Goal: Task Accomplishment & Management: Complete application form

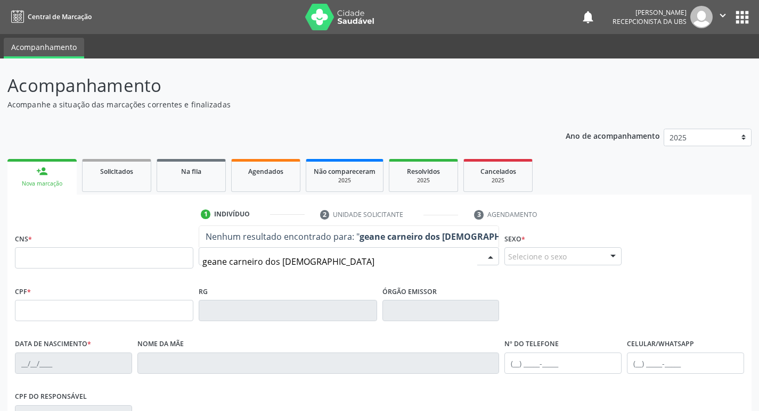
type input "geane carneiro dos santos"
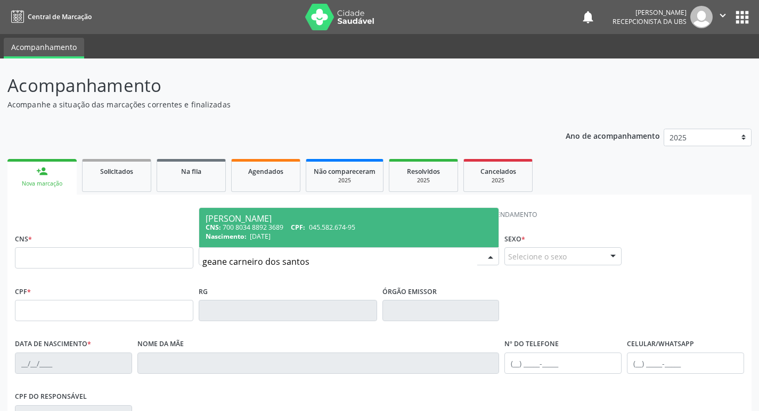
click at [253, 224] on div "CNS: 700 8034 8892 3689 CPF: 045.582.674-95" at bounding box center [348, 227] width 287 height 9
click at [253, 224] on li "1 Indivíduo" at bounding box center [252, 215] width 119 height 18
type input "700 8034 8892 3689"
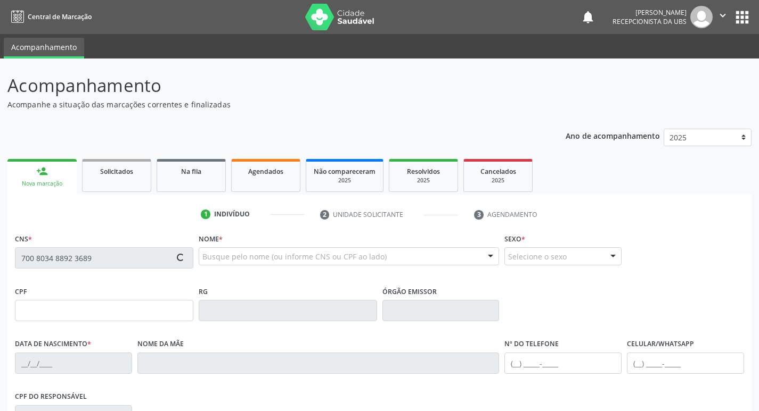
type input "045.582.674-95"
type input "2[DATE]"
type input "[PERSON_NAME] das [PERSON_NAME]"
type input "[PHONE_NUMBER]"
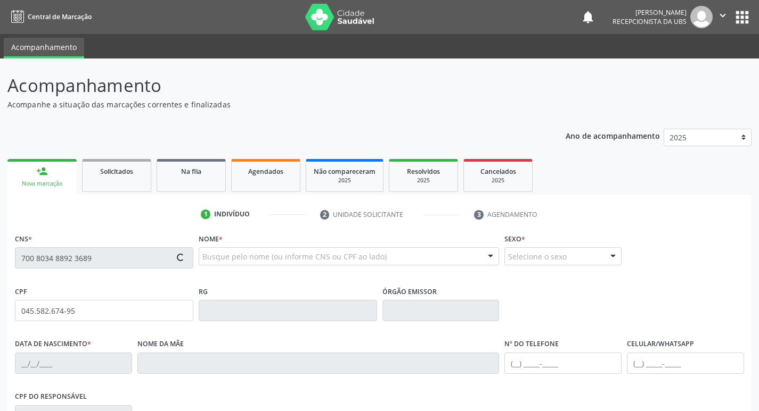
type input "456"
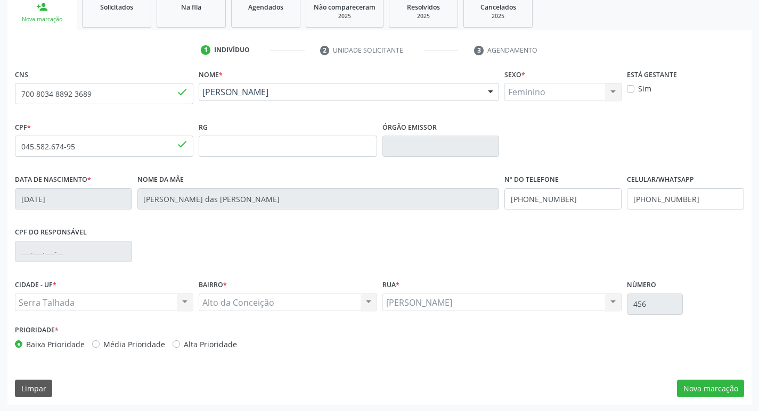
scroll to position [166, 0]
click at [697, 389] on button "Nova marcação" at bounding box center [710, 388] width 67 height 18
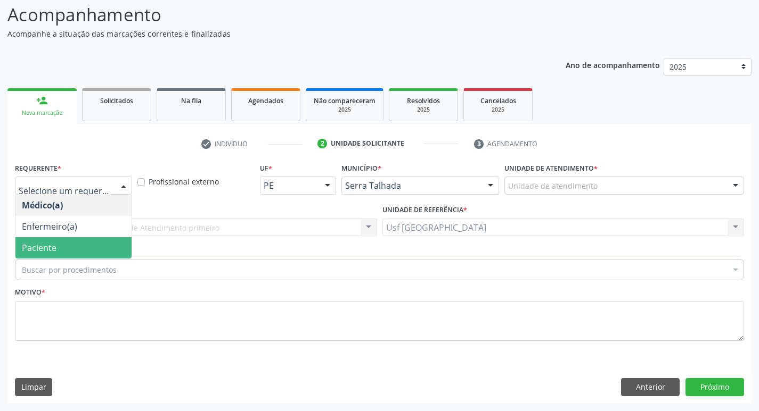
click at [76, 248] on span "Paciente" at bounding box center [73, 247] width 116 height 21
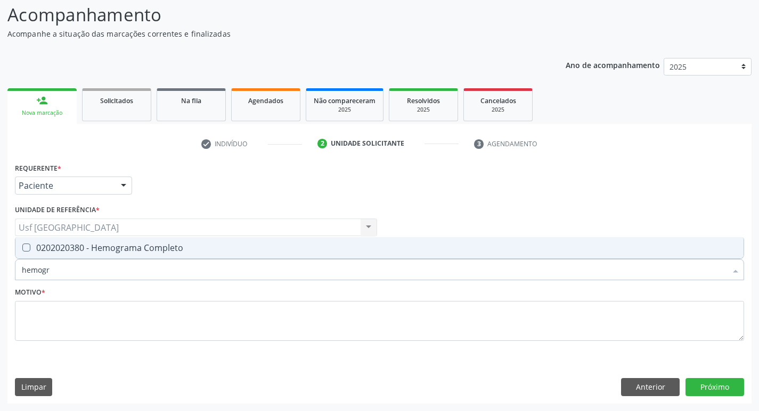
type input "hemogra"
click at [39, 245] on div "0202020380 - Hemograma Completo" at bounding box center [379, 248] width 715 height 9
checkbox Completo "true"
type input "hemog"
checkbox Completo "false"
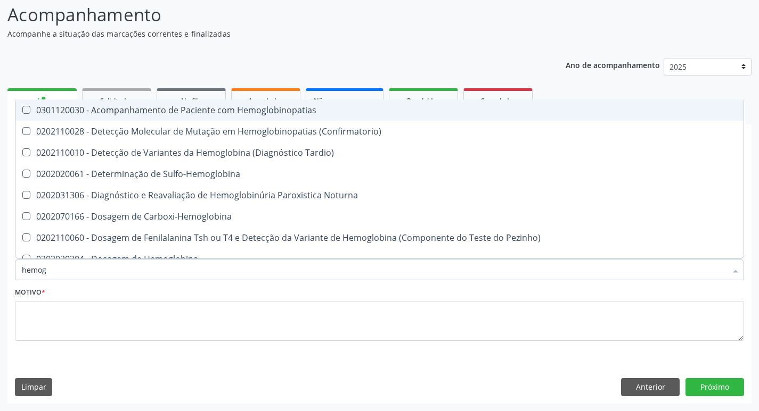
type input "hemo"
checkbox Completo "false"
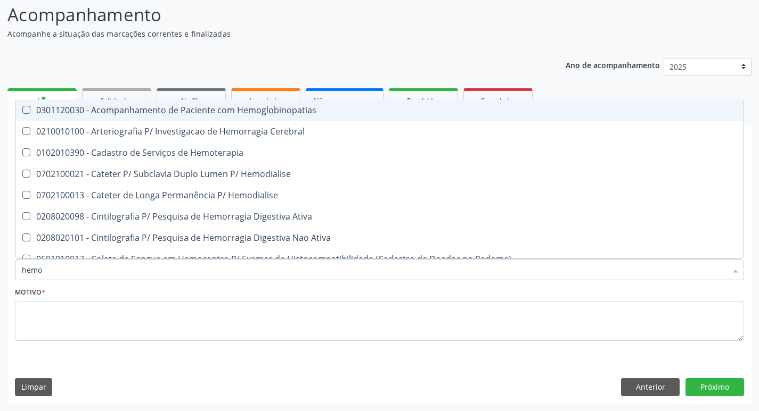
type input "hem"
checkbox Completo "false"
checkbox Elástica "true"
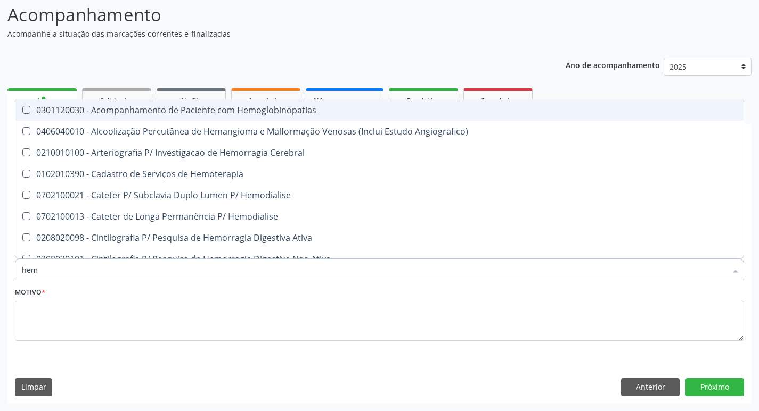
type input "he"
checkbox Completo "false"
checkbox Orgaos "true"
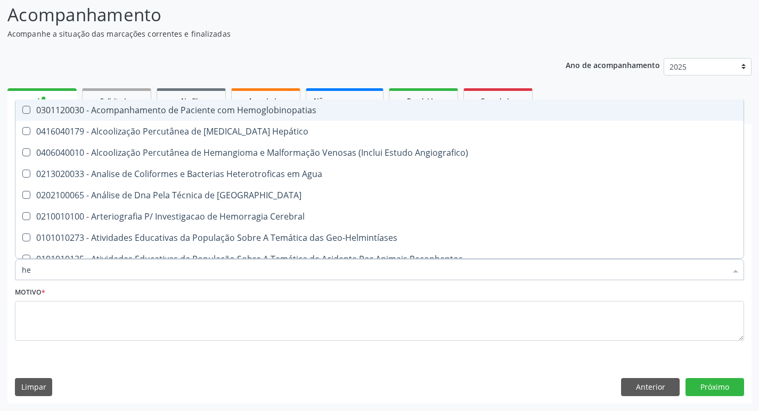
type input "h"
checkbox Completo "false"
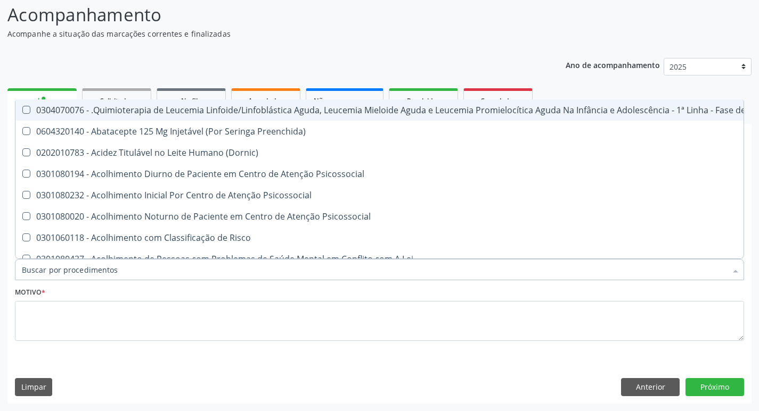
checkbox Completo "false"
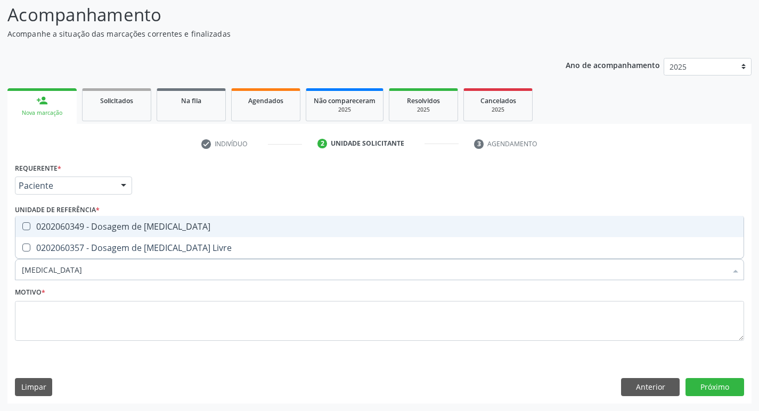
type input "testosterona"
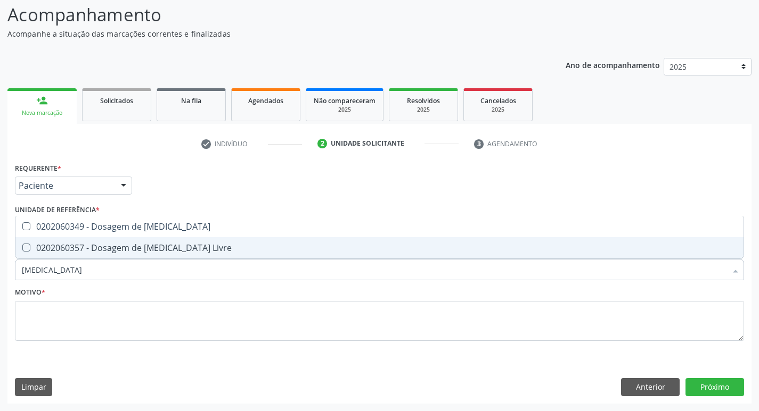
click at [24, 244] on Livre at bounding box center [26, 248] width 8 height 8
click at [22, 244] on Livre "checkbox" at bounding box center [18, 247] width 7 height 7
checkbox Livre "true"
type input "testo"
checkbox Livre "false"
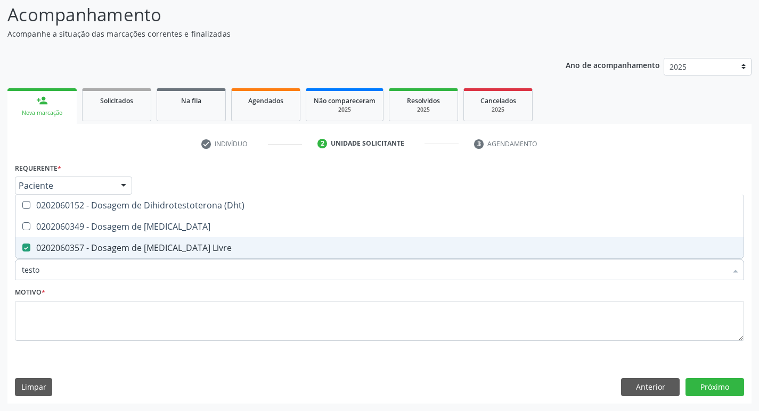
type input "test"
checkbox Livre "false"
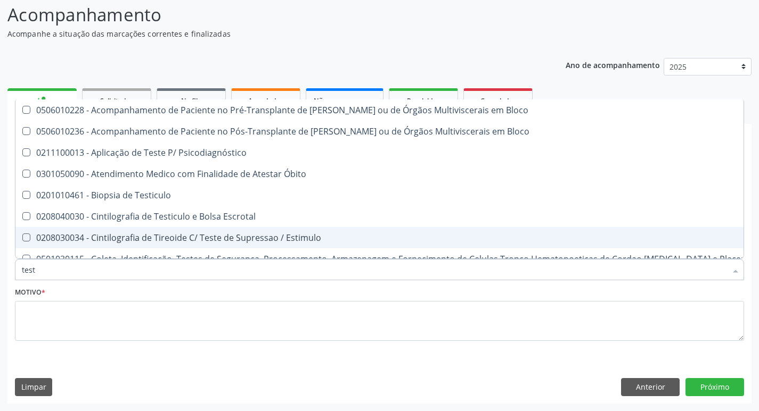
type input "tes"
checkbox Livre "false"
checkbox Gestante "true"
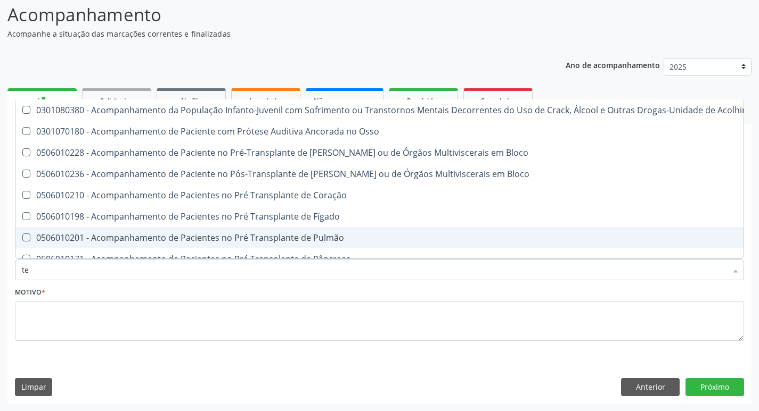
type input "t"
checkbox Livre "false"
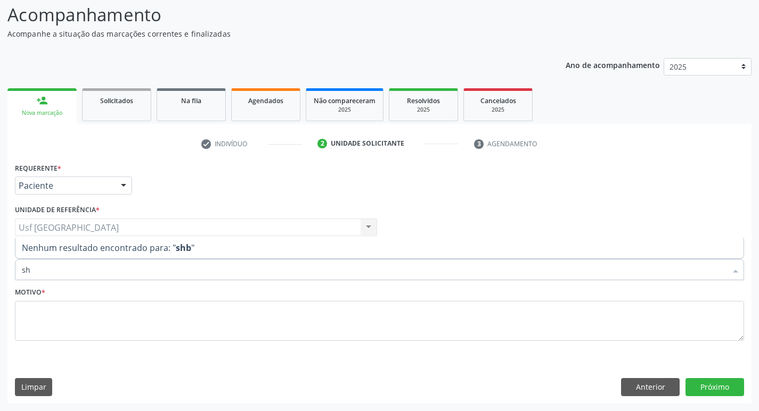
type input "s"
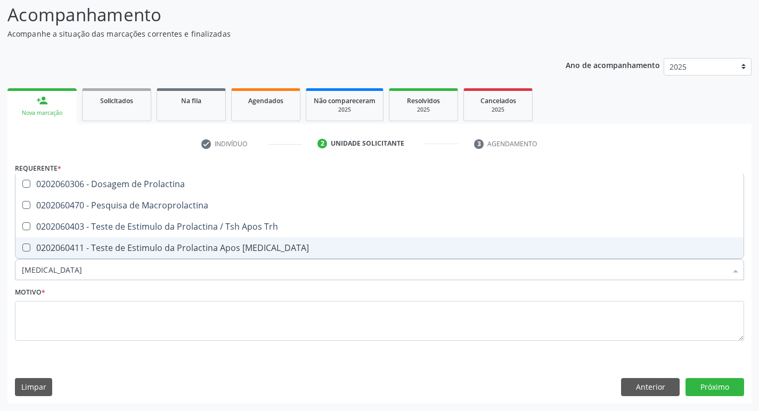
type input "prolactina"
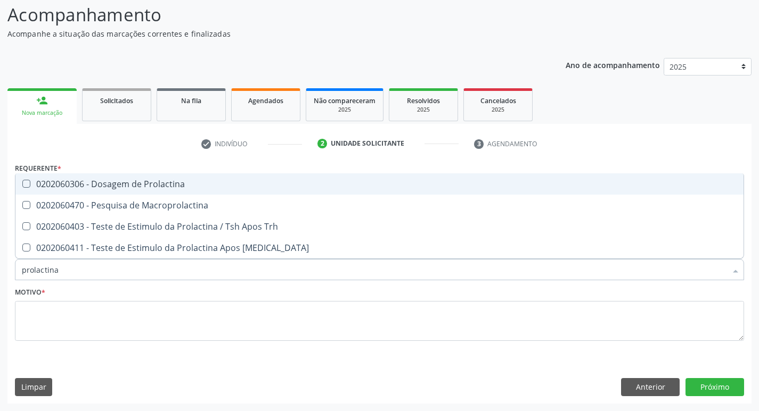
click at [54, 183] on div "0202060306 - Dosagem de Prolactina" at bounding box center [379, 184] width 715 height 9
click at [50, 188] on div "0202060306 - Dosagem de Prolactina" at bounding box center [379, 184] width 715 height 9
checkbox Prolactina "true"
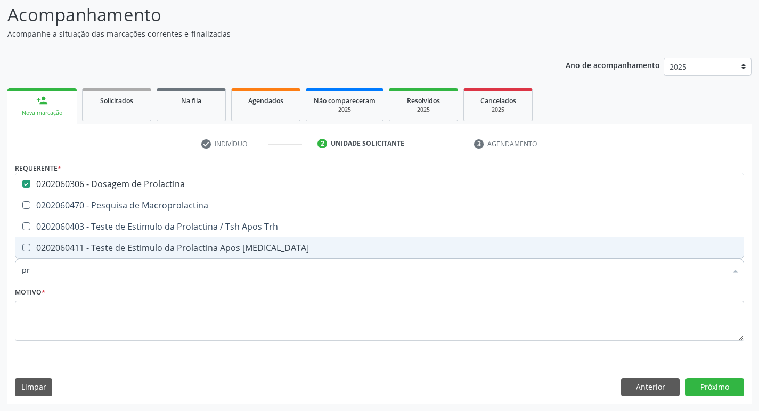
type input "p"
checkbox Prolactina "false"
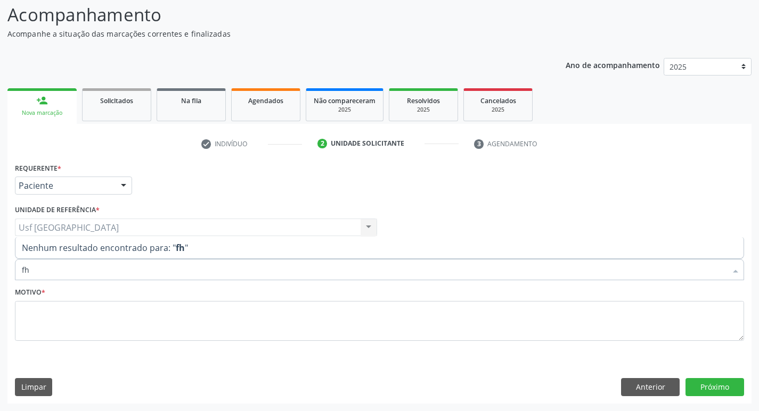
type input "f"
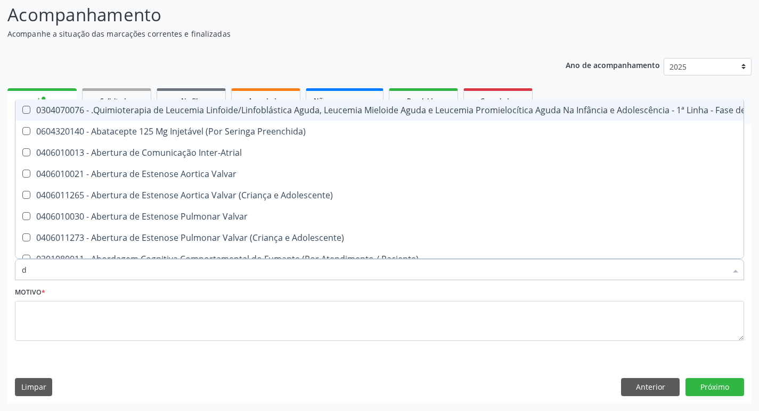
type input "do"
checkbox Assistida "true"
checkbox Saúde "true"
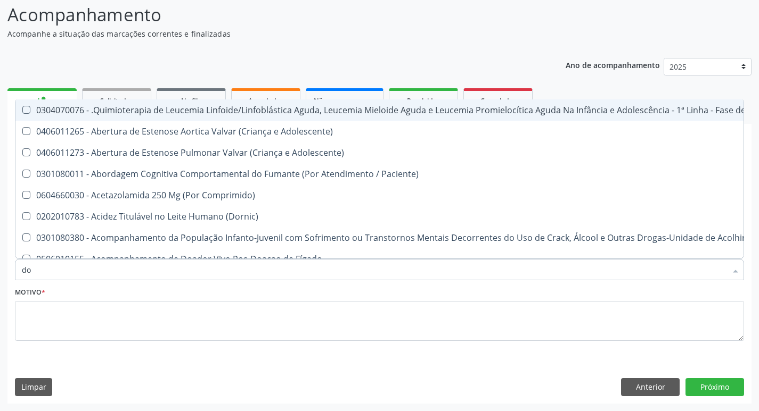
type input "dos"
checkbox Doadora\) "true"
checkbox Cunha "true"
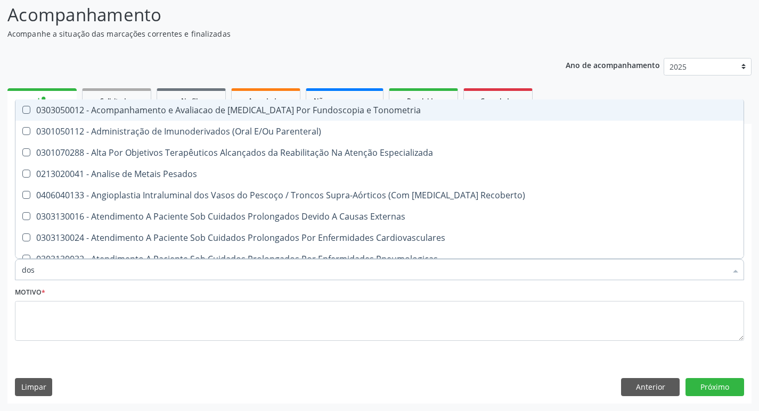
type input "dosa"
checkbox Fenol "true"
checkbox Hcg\) "true"
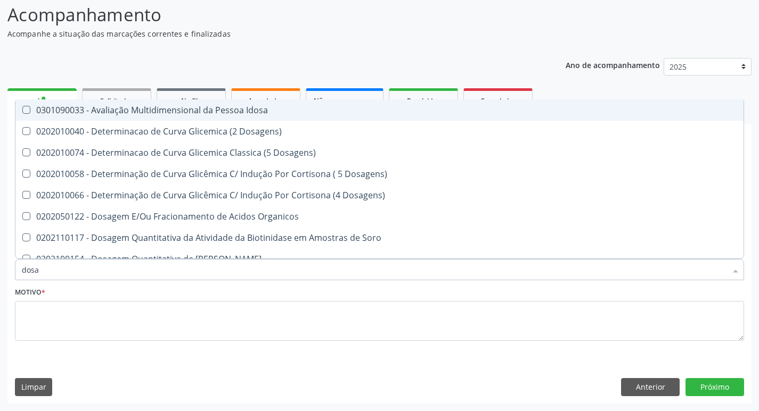
type input "dosag"
checkbox Progesterona "true"
checkbox Prolactina "false"
checkbox Testosterona "true"
checkbox Livre "false"
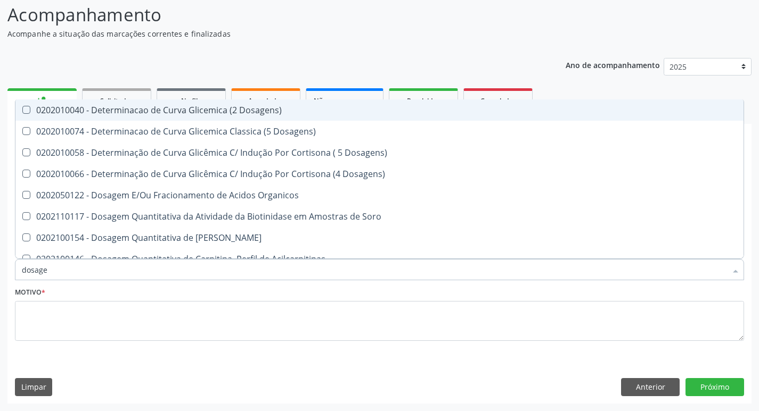
type input "dosagem"
checkbox Plasminogenio "true"
checkbox Prolactina "false"
checkbox Coleta\) "true"
checkbox Livre "false"
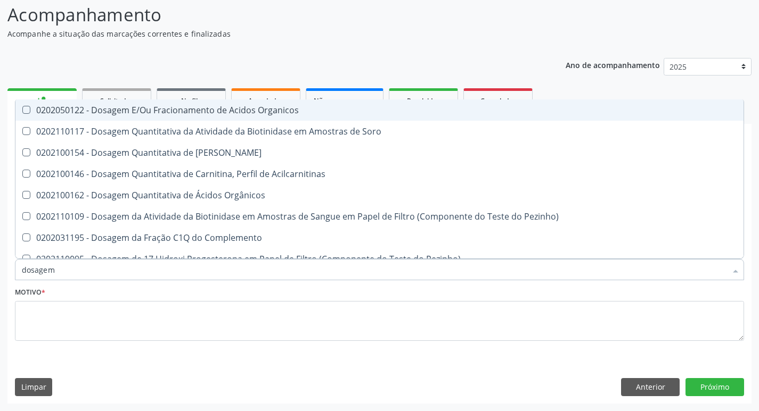
type input "dosagem d"
checkbox Piruvato "true"
checkbox Prolactina "false"
checkbox Sulfatos "true"
checkbox Livre "false"
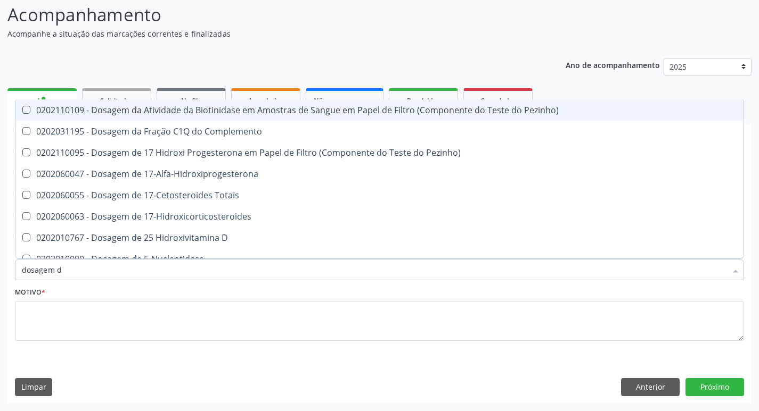
type input "dosagem de"
checkbox Potassio "true"
checkbox Prolactina "false"
checkbox Teofilina "true"
checkbox Livre "false"
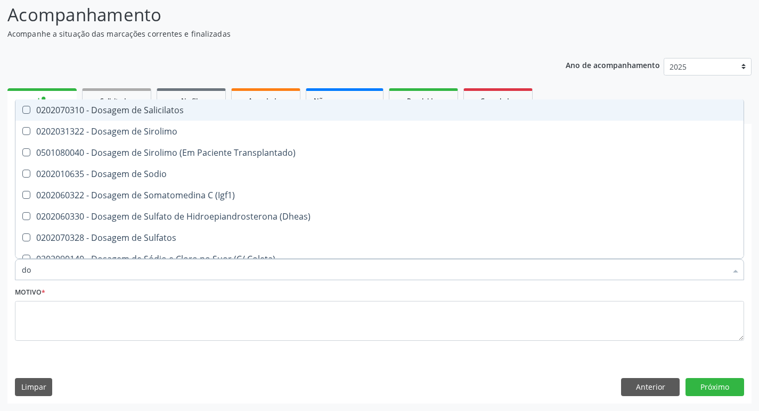
type input "d"
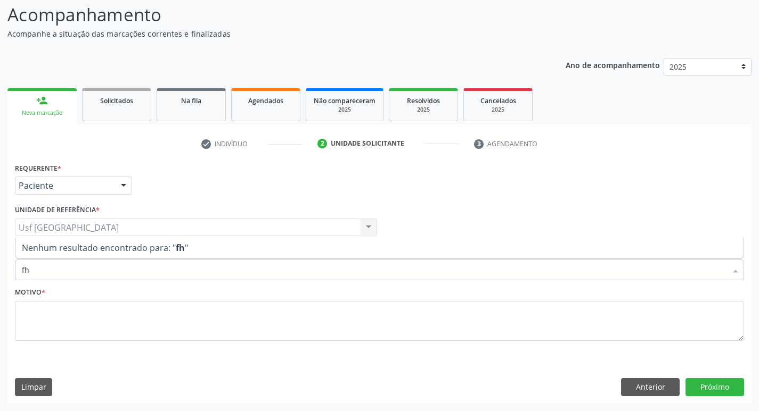
type input "f"
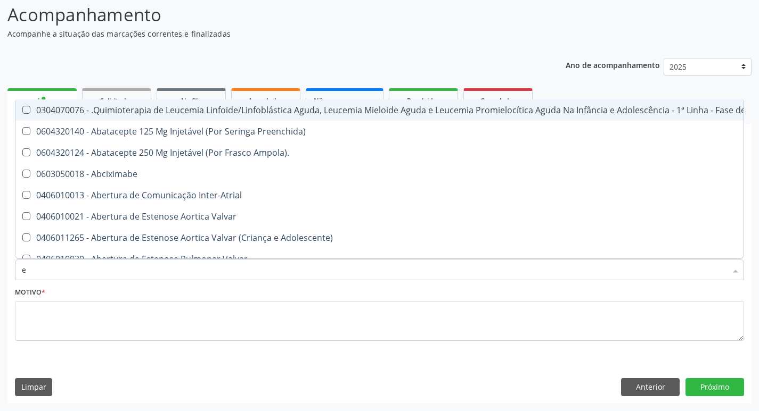
type input "es"
checkbox Comportamental "true"
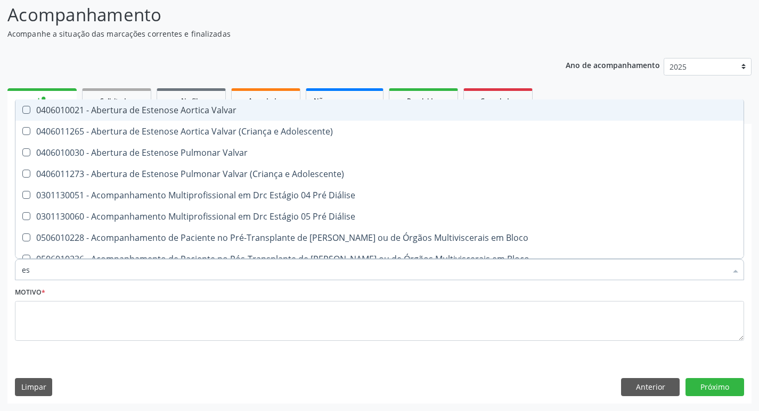
type input "est"
checkbox Livre "true"
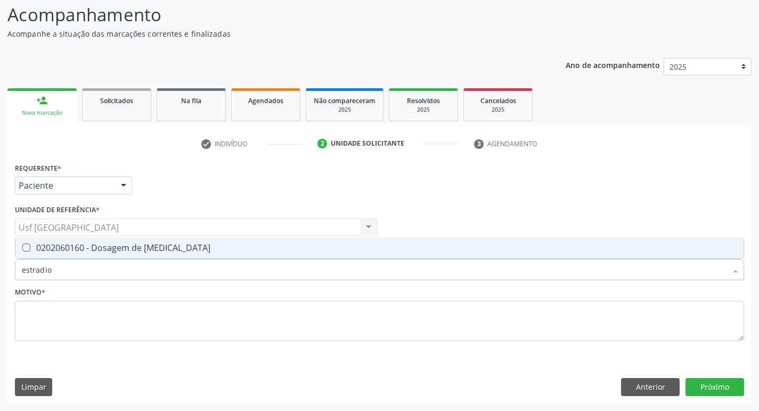
type input "estradiol"
click at [68, 245] on div "0202060160 - Dosagem de [MEDICAL_DATA]" at bounding box center [379, 248] width 715 height 9
checkbox Estradiol "true"
type input "e"
checkbox Estradiol "false"
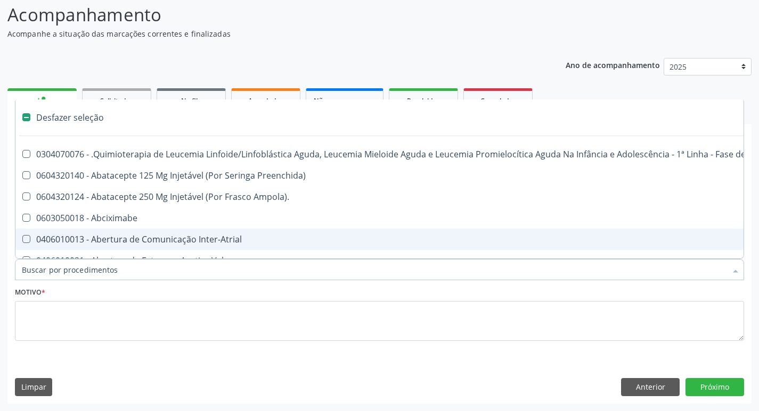
type input "c"
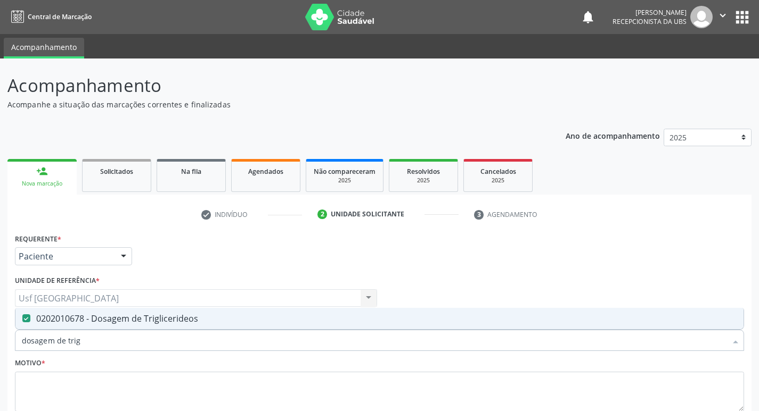
scroll to position [71, 0]
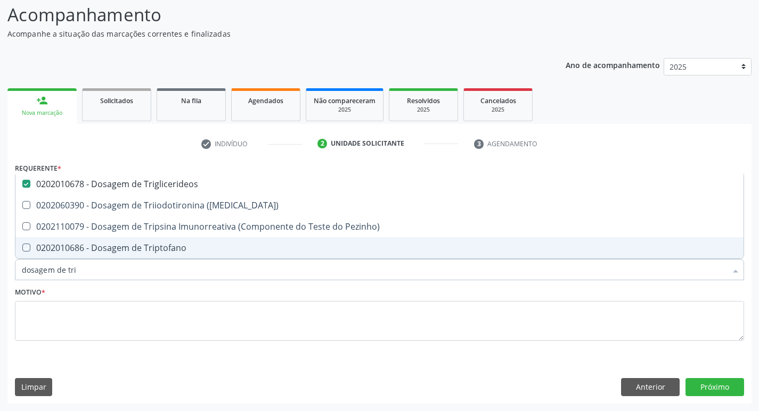
type input "dosagem de tr"
checkbox \(T3\) "true"
checkbox Triptofano "true"
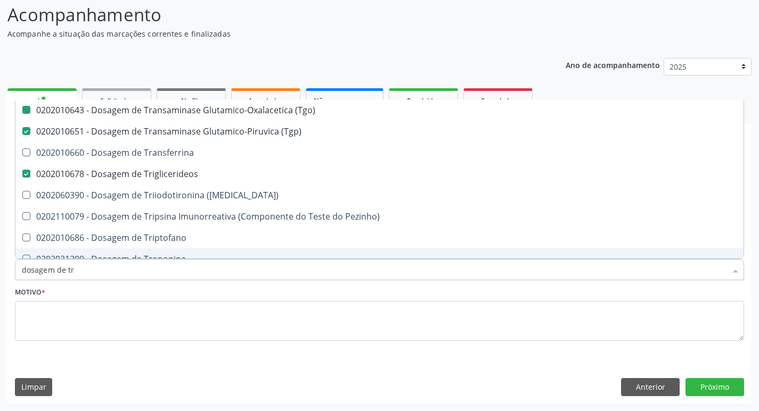
type input "dosagem de t"
checkbox \(Tgo\) "false"
checkbox \(Tgp\) "false"
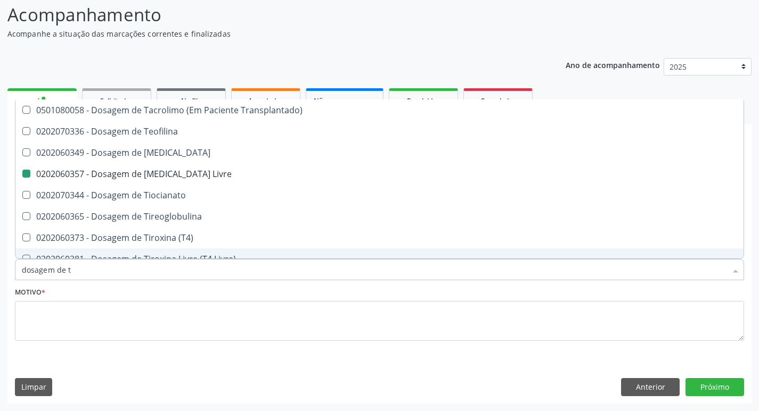
type input "dosagem de"
checkbox Livre "false"
checkbox \(Tgo\) "false"
checkbox \(Tgp\) "false"
checkbox Triglicerideos "false"
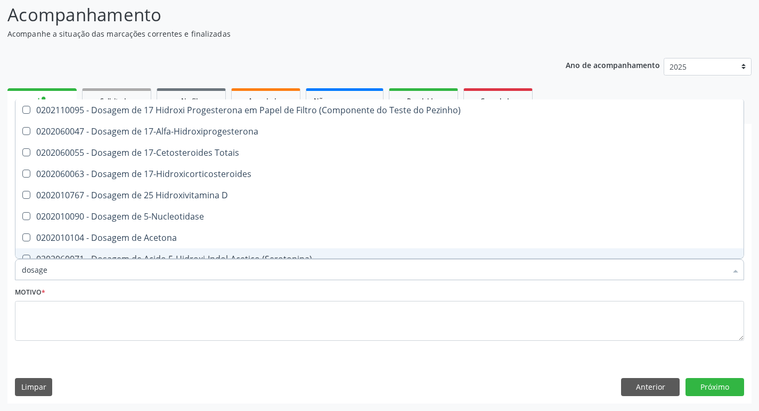
type input "dosag"
checkbox Hdl "false"
checkbox Ldl "false"
checkbox Total "false"
checkbox Colinesterase "false"
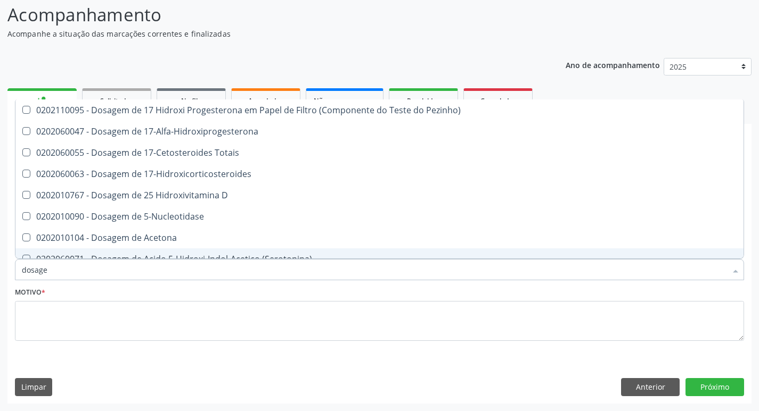
checkbox C3 "false"
checkbox Creatinina "false"
checkbox Amniótico "false"
checkbox \(Cpk\) "false"
checkbox Crioaglutinina "true"
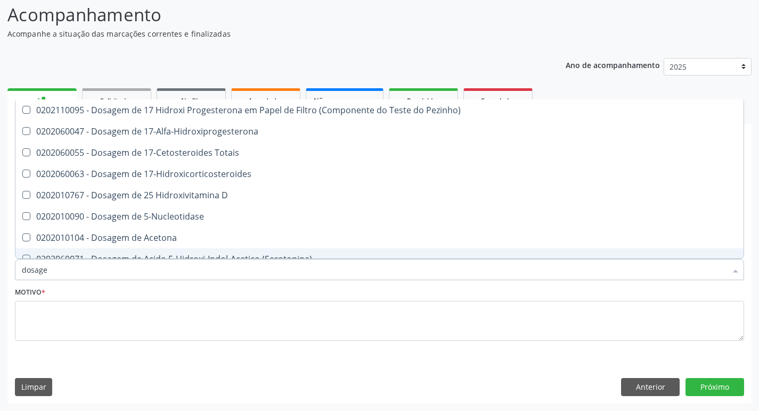
checkbox \(Dhea\) "true"
checkbox Alfa-Hidroxibutirica "true"
checkbox Estradiol "false"
checkbox Estrona "false"
checkbox V "false"
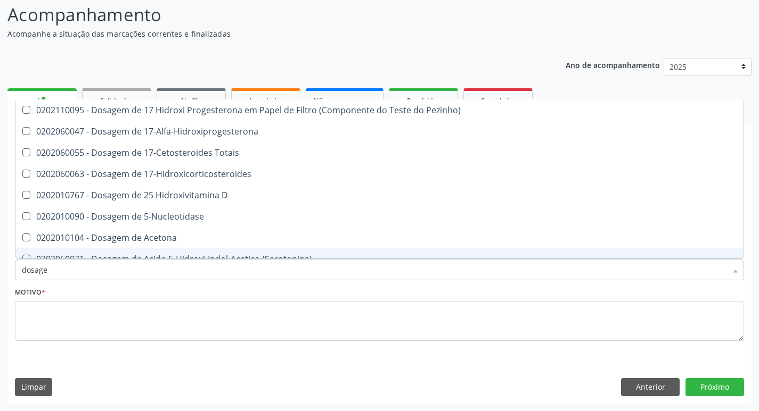
checkbox \(Antigeno\) "true"
checkbox Glicose "false"
checkbox Desidrogenase "false"
checkbox Hemoglobina "false"
checkbox Glicosilada "false"
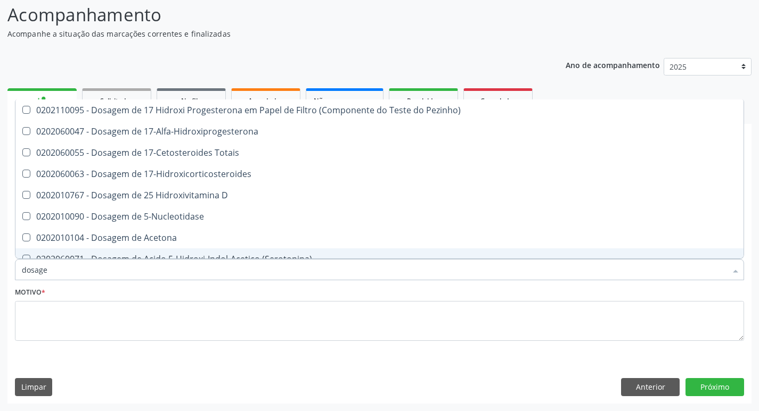
checkbox Hemossiderina "true"
checkbox Hidroxiprolina "false"
checkbox \(Iga\) "false"
checkbox C1-Esterase "true"
checkbox Prolactina "false"
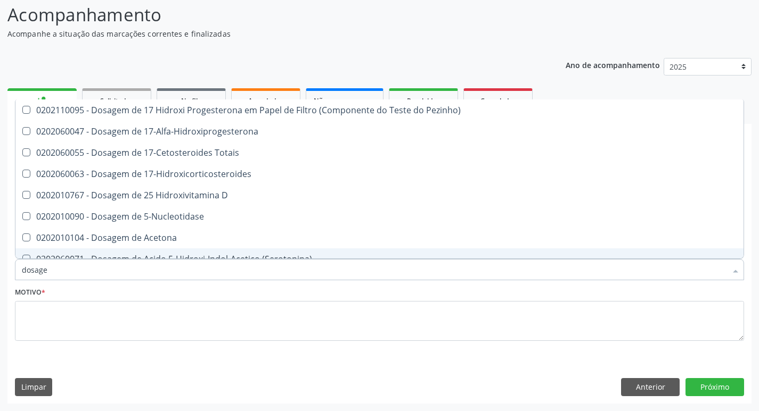
checkbox Reativa "false"
checkbox Derrames "false"
checkbox Sirolimo "true"
checkbox Livre "false"
checkbox Tireoglobulina "false"
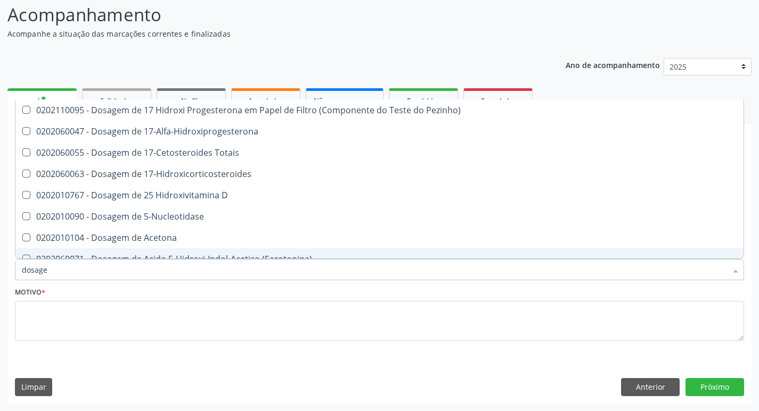
checkbox \(Tgo\) "false"
checkbox \(Tgp\) "false"
checkbox Transferrina "false"
checkbox Triglicerideos "false"
checkbox Pezinho\) "false"
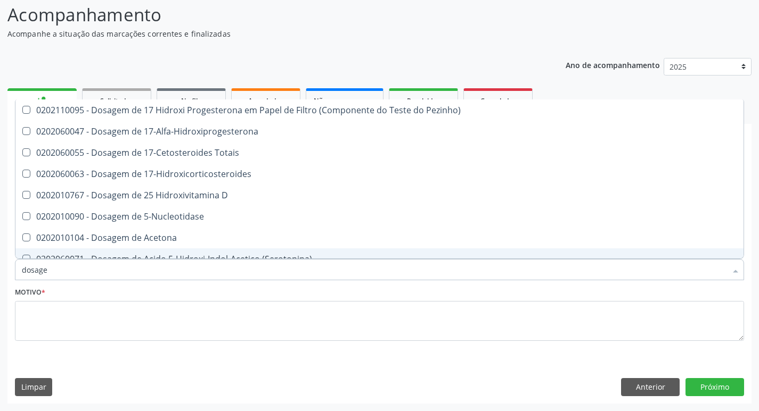
checkbox Triptofano "true"
checkbox Troponina "false"
checkbox Tardio\) "false"
checkbox B12 "false"
checkbox Zinco "true"
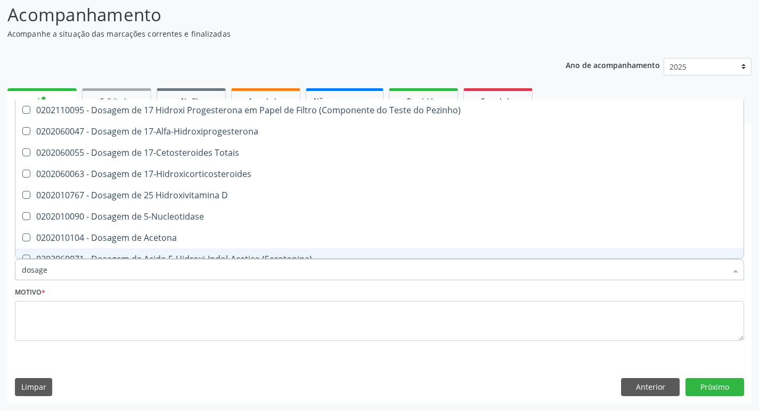
checkbox Cromatografia\) "true"
type input "d"
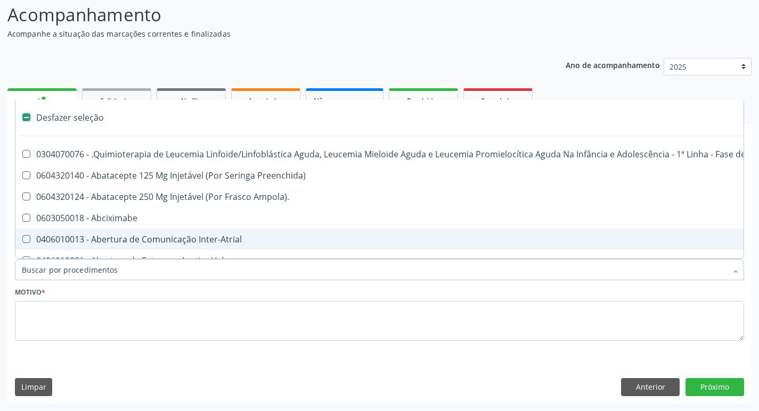
checkbox Genético "false"
checkbox Preenchida\) "false"
checkbox A\) "false"
checkbox Ampola\) "false"
checkbox Especializada\ "false"
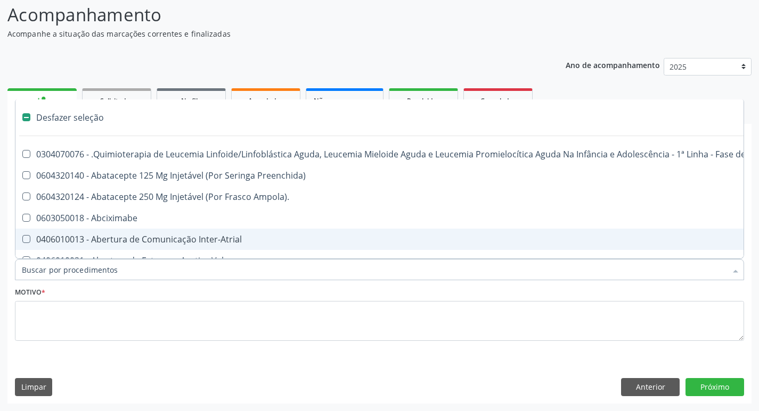
checkbox Medicamento\(S\) "false"
checkbox Ml\) "false"
checkbox Frasco-Ampola\) "false"
checkbox Ampola\) "false"
checkbox 5Ml\) "false"
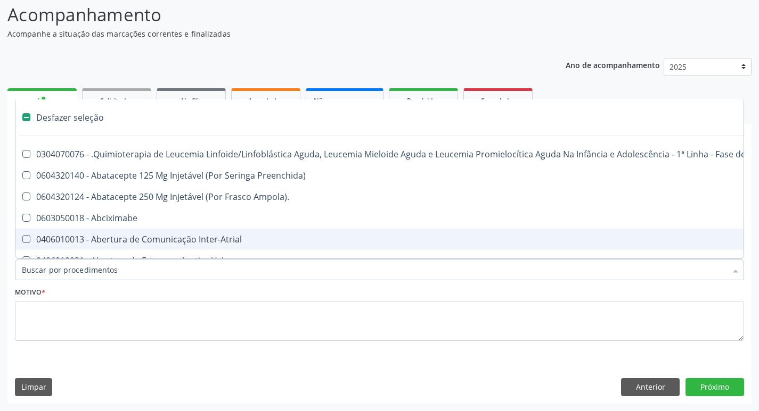
checkbox Simples "false"
checkbox Pé "false"
checkbox Pé\) "false"
checkbox Amnioscopia "false"
checkbox Normal "false"
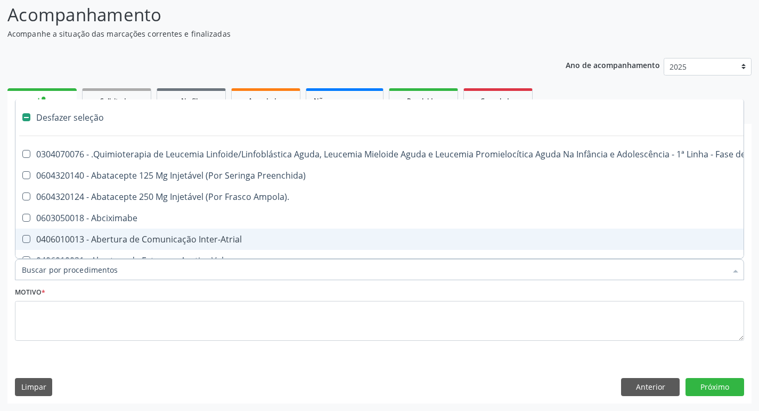
checkbox Voz "false"
checkbox Adolescente\) "false"
checkbox Intracraniana "false"
checkbox Ancora "false"
checkbox Cesariana "false"
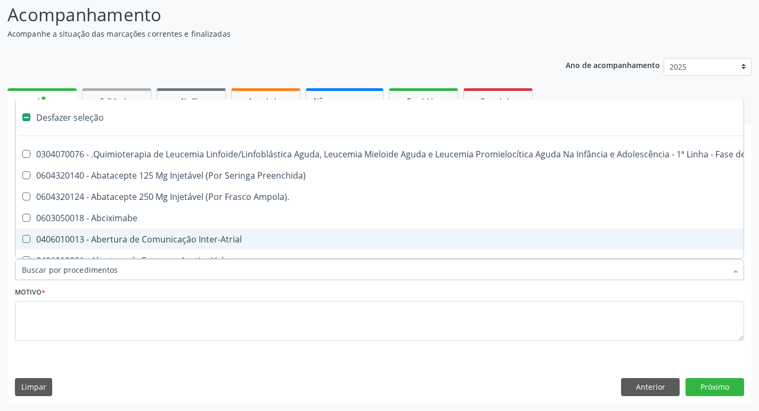
checkbox Risco "false"
type input "g"
checkbox Linha "true"
checkbox Infusão "true"
checkbox Urostomizados "true"
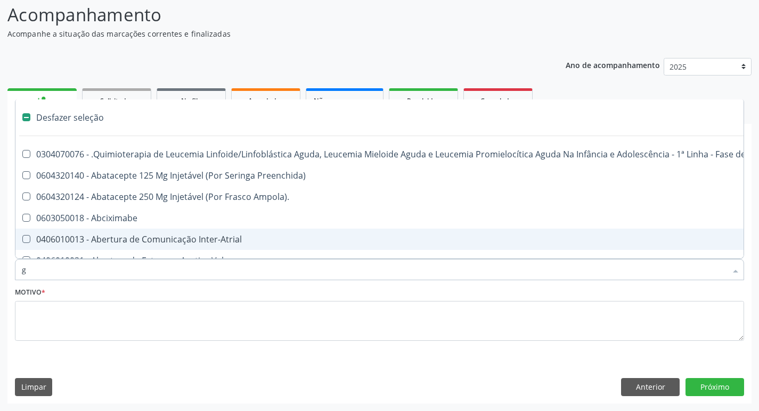
checkbox Inalante\) "true"
checkbox Capsula\) "true"
checkbox Capilaroscopia "true"
checkbox Termodiluicao "true"
checkbox Dragea\) "true"
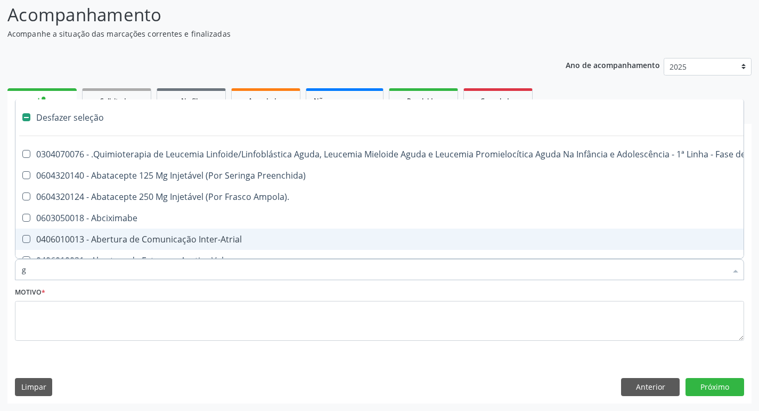
checkbox Ml\) "true"
checkbox Capsula\) "true"
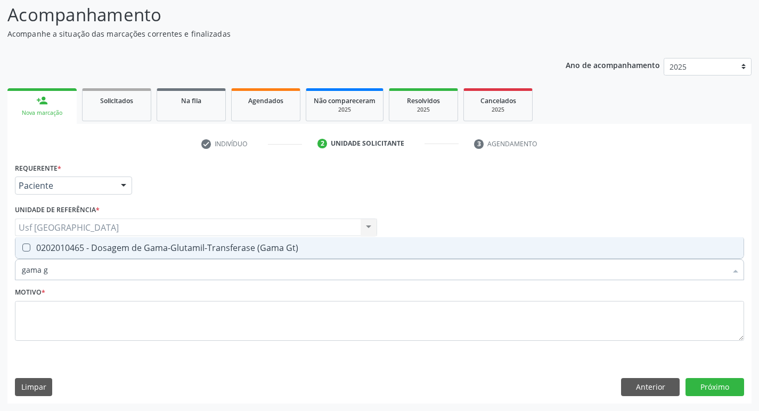
type input "gama gt"
click at [149, 250] on div "0202010465 - Dosagem de Gama-Glutamil-Transferase (Gama Gt)" at bounding box center [379, 248] width 715 height 9
checkbox Gt\) "true"
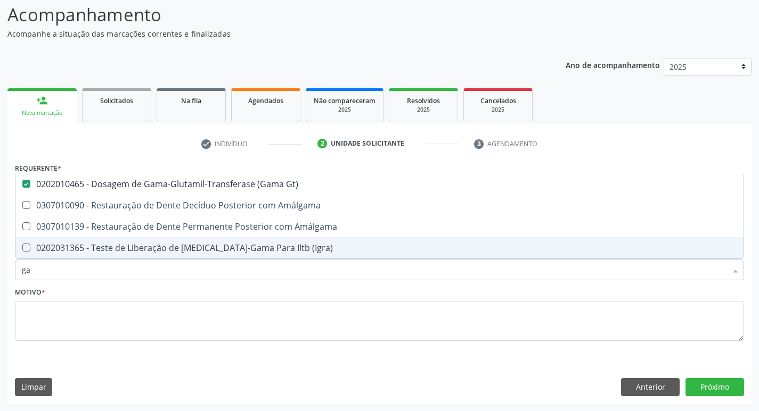
type input "g"
checkbox Gt\) "false"
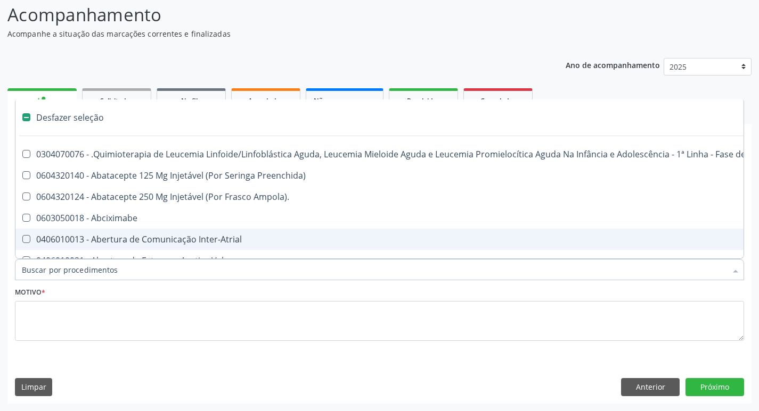
type input "v"
checkbox Pele "true"
checkbox Estereotaxica "true"
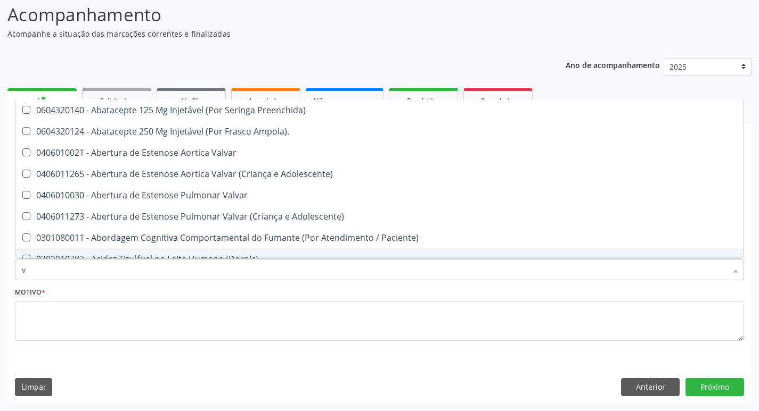
type input "vi"
checkbox Ras\ "true"
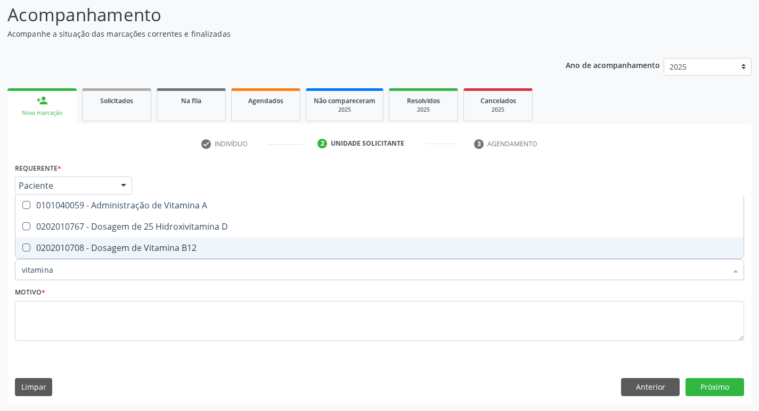
type input "vitamina"
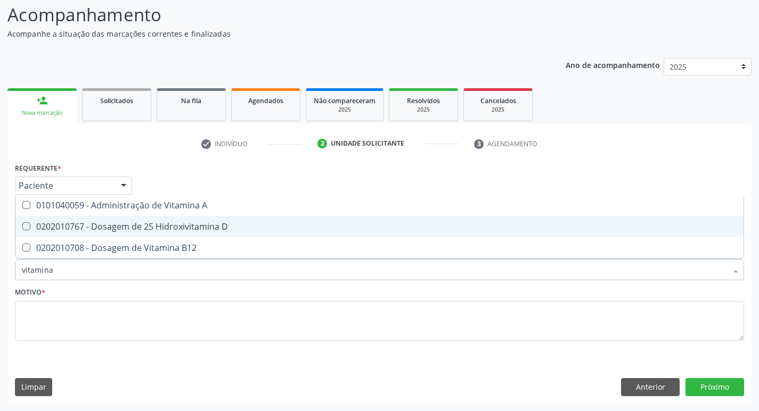
click at [178, 226] on div "0202010767 - Dosagem de 25 Hidroxivitamina D" at bounding box center [379, 227] width 715 height 9
checkbox D "true"
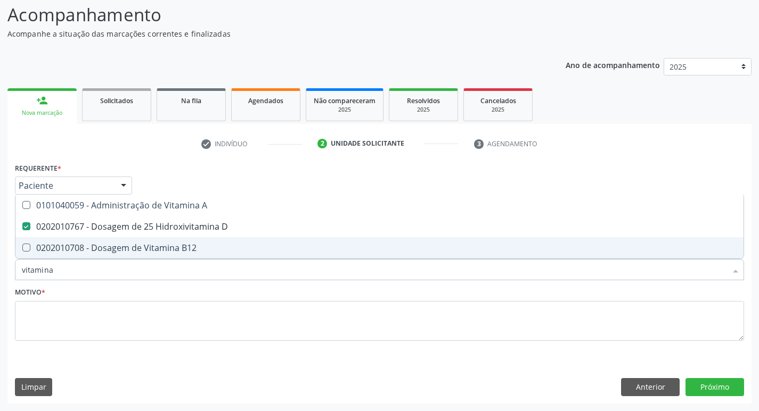
click at [167, 250] on div "0202010708 - Dosagem de Vitamina B12" at bounding box center [379, 248] width 715 height 9
checkbox B12 "true"
type input "v"
checkbox D "false"
checkbox B12 "false"
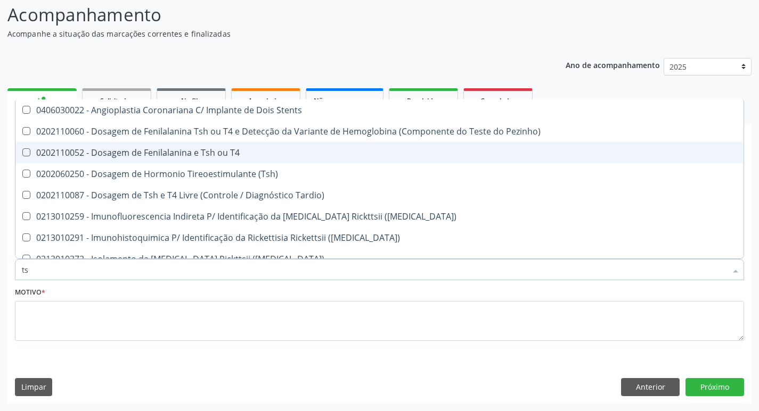
type input "tsh"
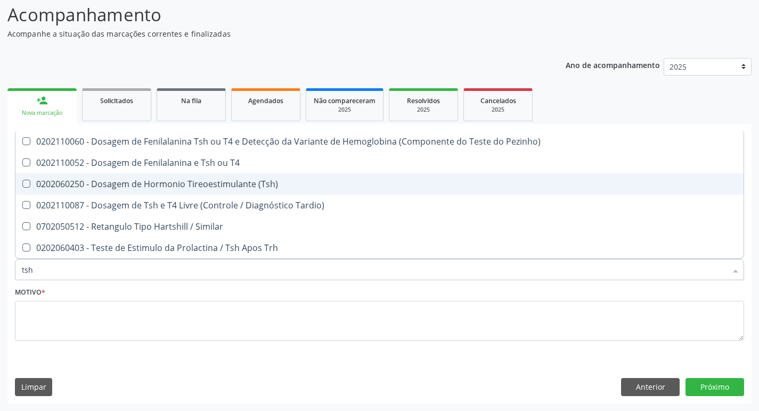
click at [187, 184] on div "0202060250 - Dosagem de Hormonio Tireoestimulante (Tsh)" at bounding box center [379, 184] width 715 height 9
checkbox \(Tsh\) "true"
type input "ts"
checkbox \(Tsh\) "false"
checkbox Tardio\) "true"
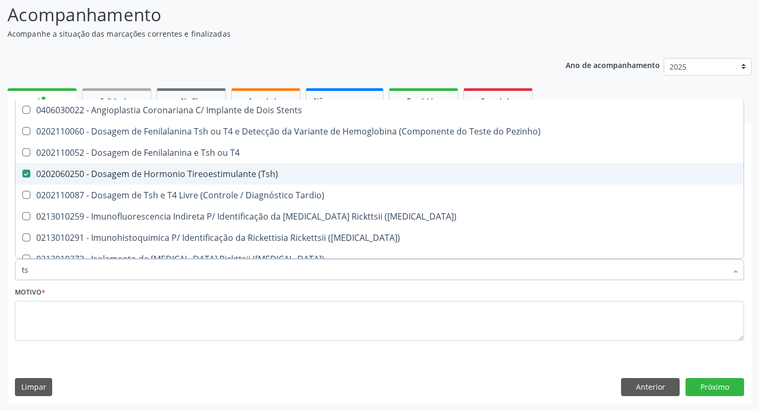
type input "t"
checkbox \(Tsh\) "false"
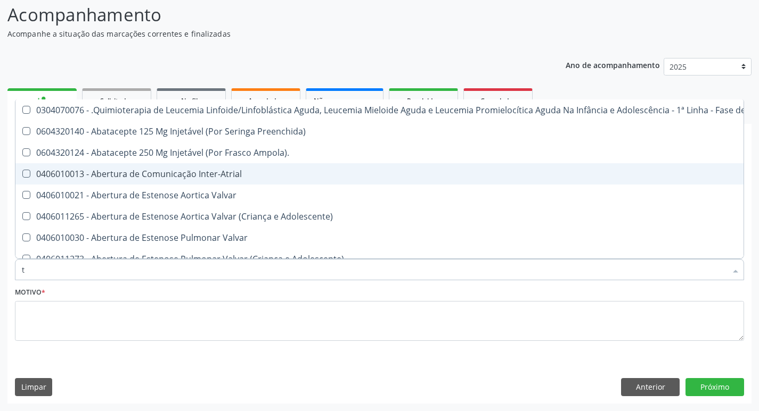
type input "t4"
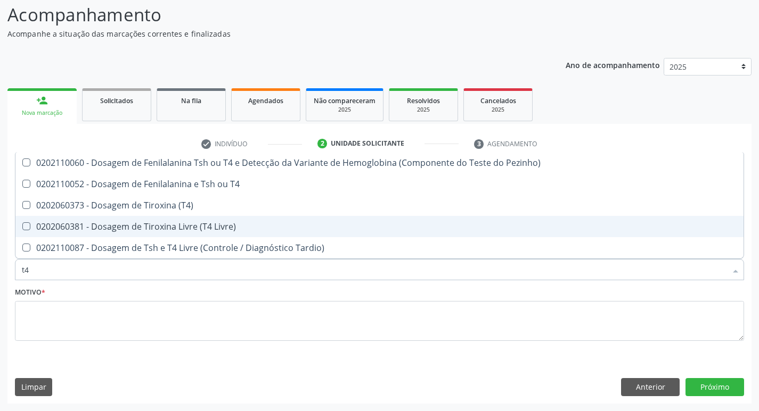
click at [178, 224] on div "0202060381 - Dosagem de Tiroxina Livre (T4 Livre)" at bounding box center [379, 227] width 715 height 9
checkbox Livre\) "true"
type input "t"
checkbox Livre\) "false"
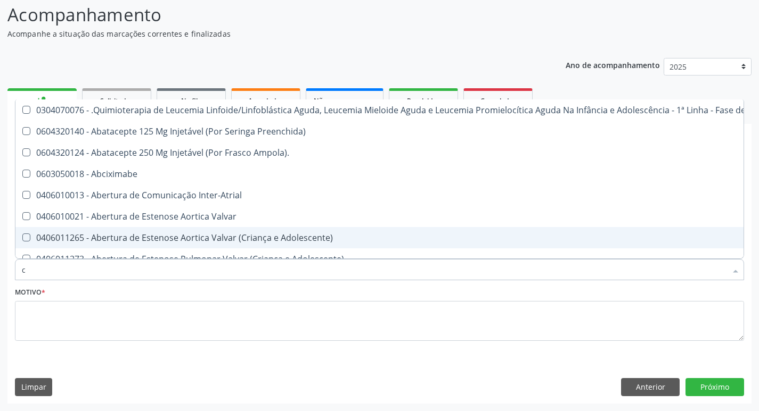
type input "co"
checkbox Oncologia "true"
checkbox Bexiga "true"
checkbox Cistometro "true"
checkbox Creatinina "true"
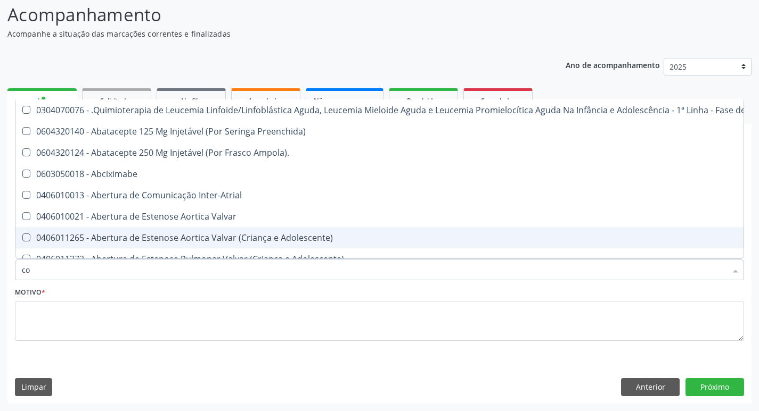
checkbox Neurocirurgia "true"
checkbox Comprimido\) "true"
checkbox \(Comprimido\) "true"
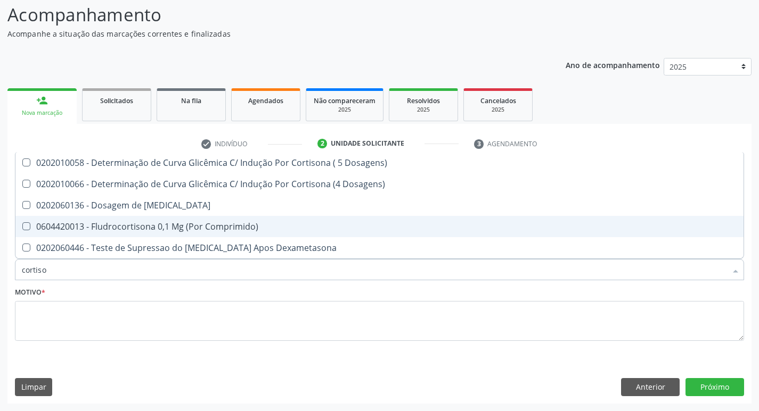
type input "cortisol"
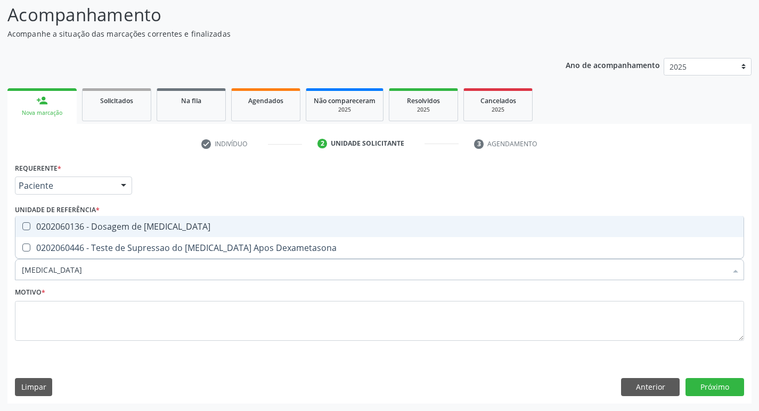
click at [152, 227] on div "0202060136 - Dosagem de Cortisol" at bounding box center [379, 227] width 715 height 9
checkbox Cortisol "false"
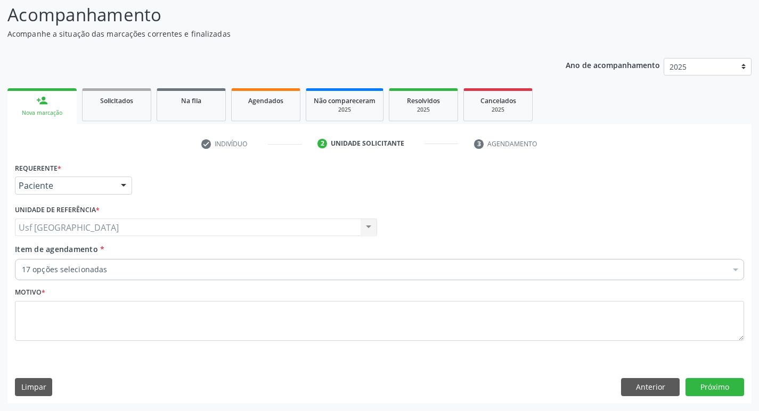
checkbox Completo "true"
click at [22, 270] on input "Item de agendamento *" at bounding box center [22, 269] width 0 height 21
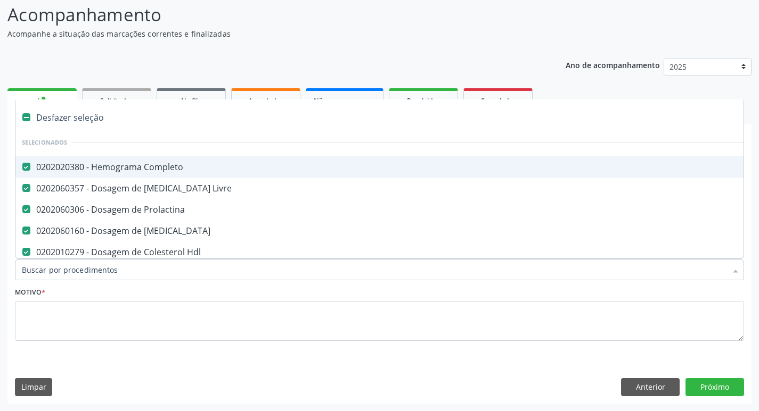
type input "u"
checkbox Ldl "false"
checkbox Total "false"
checkbox Glicose "false"
checkbox Glicosilada "false"
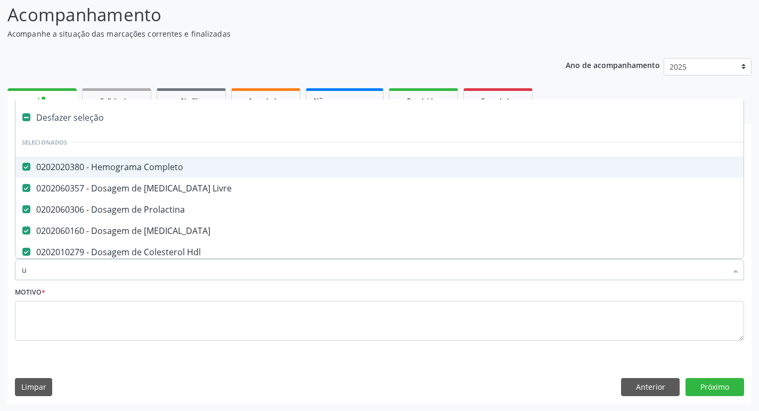
checkbox \(Tgo\) "false"
checkbox \(Tgp\) "false"
checkbox Triglicerideos "false"
checkbox Gt\) "false"
checkbox D "false"
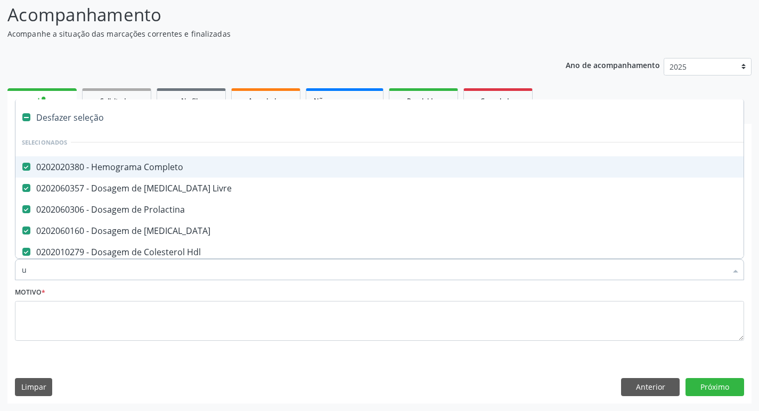
checkbox B12 "false"
checkbox \(Tsh\) "false"
checkbox Livre\) "false"
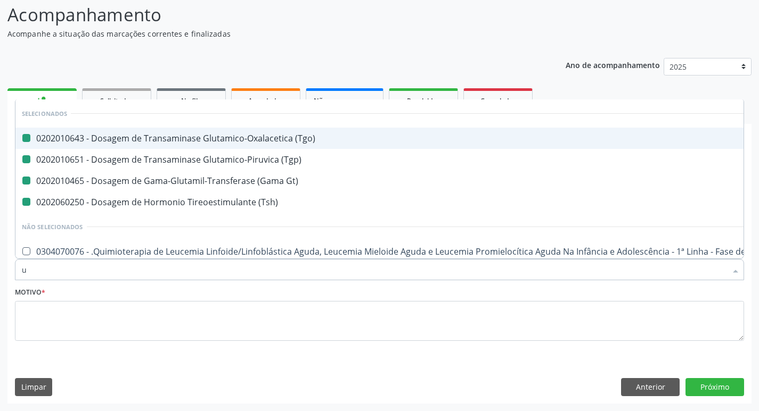
type input "ur"
checkbox \(Tgo\) "false"
checkbox \(Tgp\) "false"
checkbox Gt\) "false"
checkbox \(Tsh\) "false"
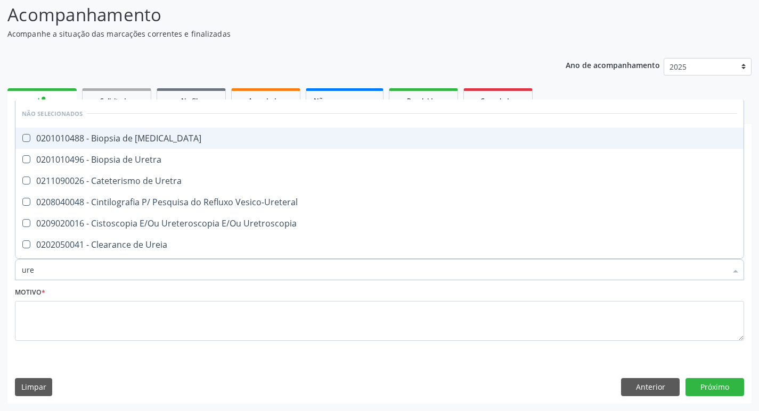
type input "urei"
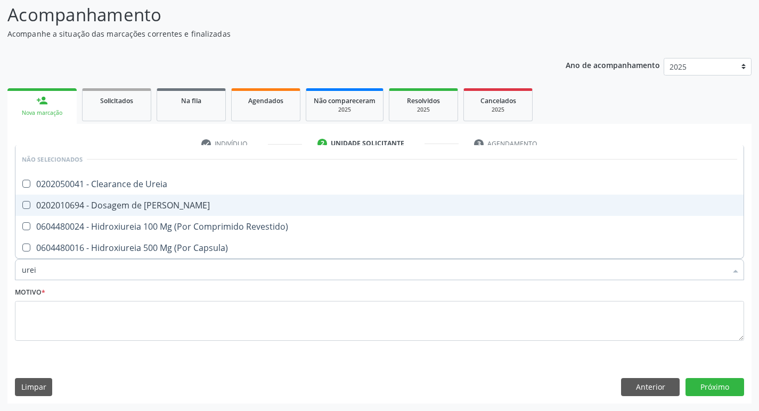
click at [150, 208] on div "0202010694 - Dosagem de Ureia" at bounding box center [379, 205] width 715 height 9
checkbox Ureia "true"
type input "ure"
checkbox Ureia "false"
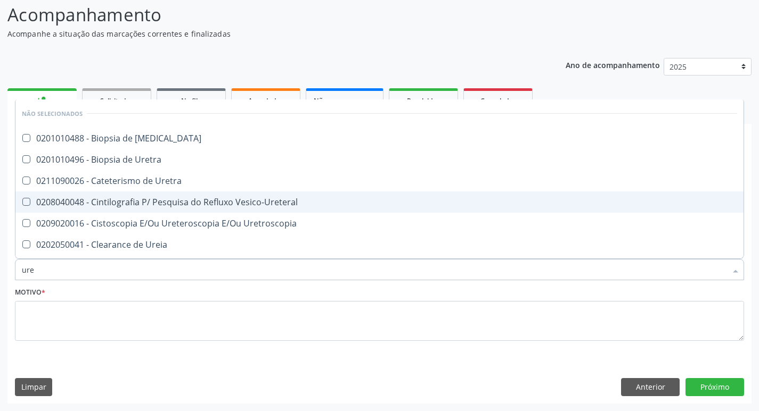
type input "ur"
checkbox Ureia "false"
type input "u"
checkbox Ureter "true"
checkbox Uretra "true"
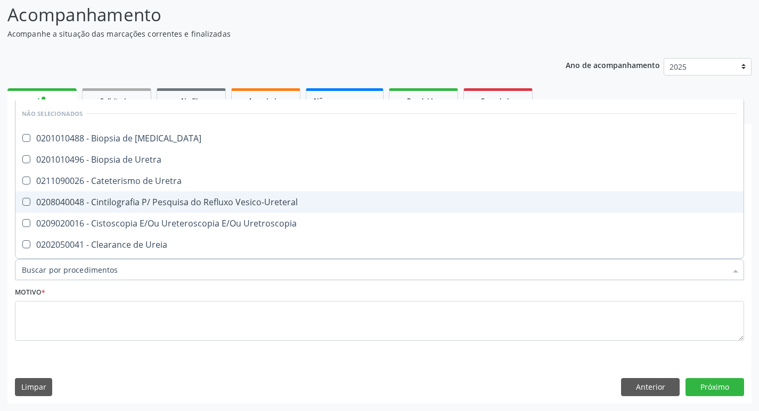
checkbox Uretra "true"
checkbox Vesico-Ureteral "true"
checkbox Ureia "true"
checkbox Unilateral\ "true"
checkbox Periapical "true"
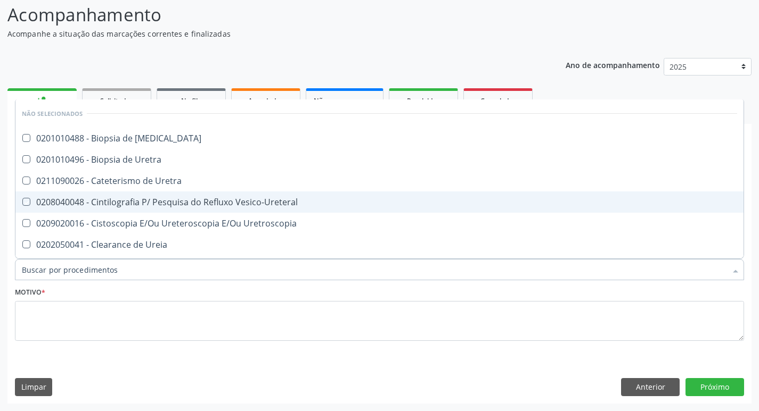
checkbox Puerperal "true"
checkbox Utero "true"
checkbox Hidatiforme "true"
checkbox Sessao\) "true"
checkbox Uretero-Vesical "true"
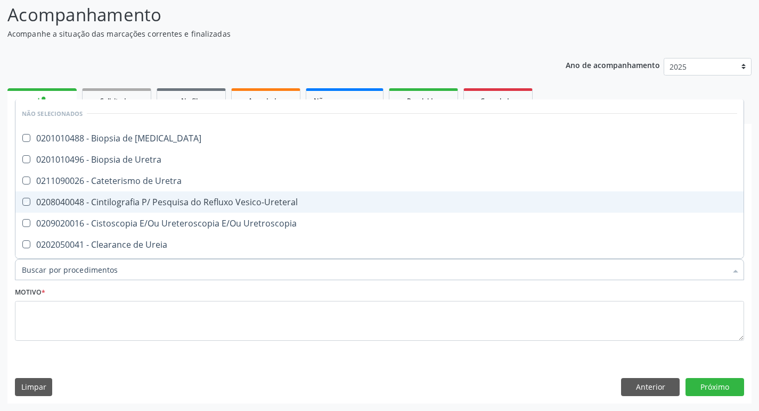
checkbox Ureia "true"
checkbox Peri-Uretral "true"
checkbox Diuretico "true"
checkbox Cistoscopia "true"
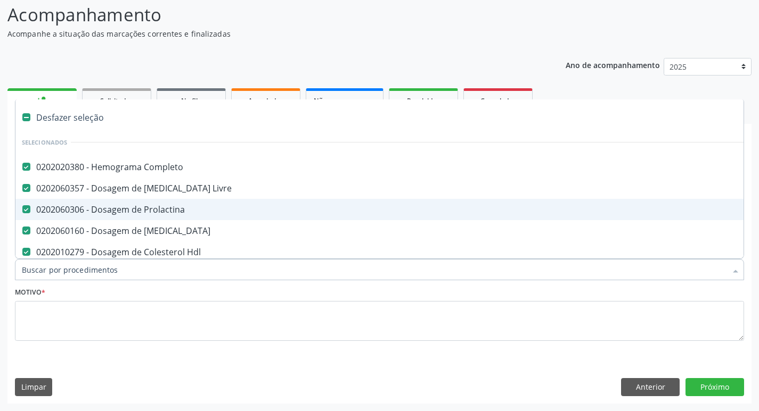
type input "c"
checkbox Triglicerideos "false"
checkbox Gt\) "false"
checkbox D "false"
checkbox B12 "false"
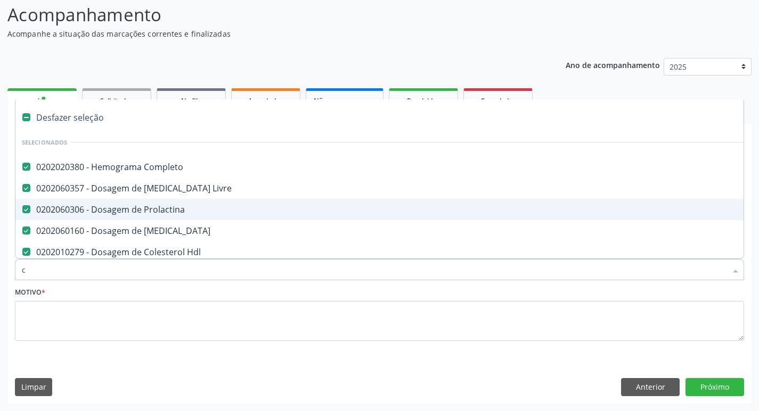
checkbox \(Tsh\) "false"
checkbox Livre\) "false"
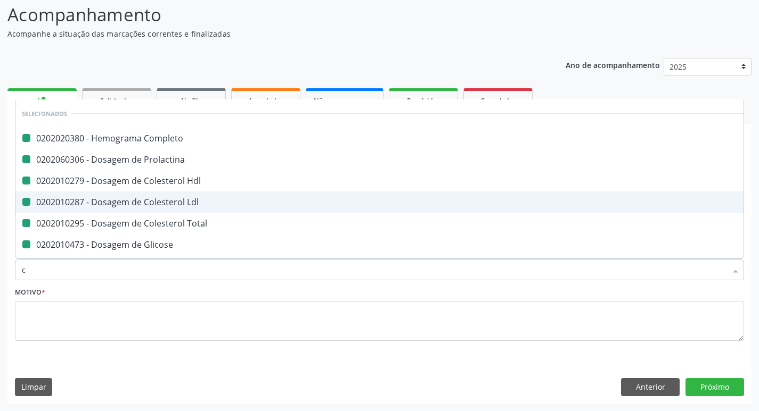
type input "cr"
checkbox Completo "false"
checkbox Prolactina "false"
checkbox Hdl "false"
checkbox Ldl "false"
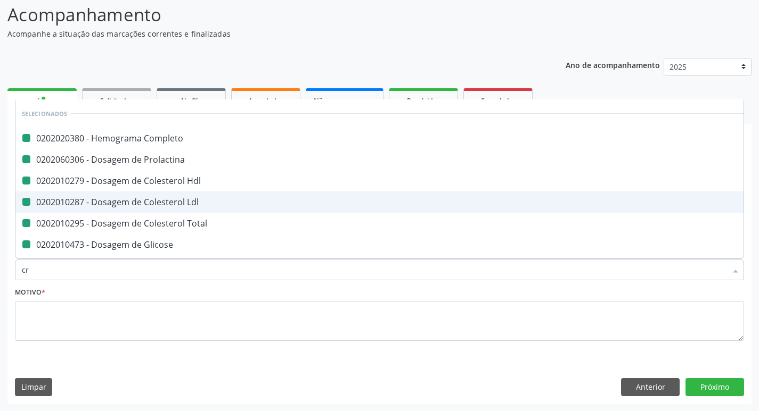
checkbox Glicose "false"
checkbox Glicosilada "false"
checkbox \(Tgo\) "false"
checkbox \(Tgp\) "false"
checkbox Triglicerideos "false"
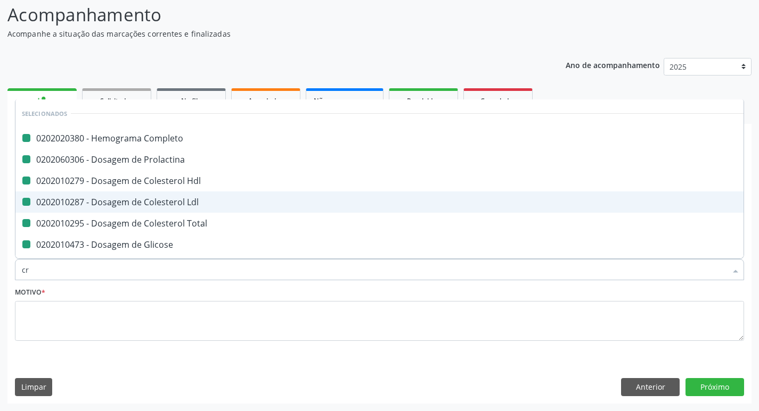
checkbox Total "false"
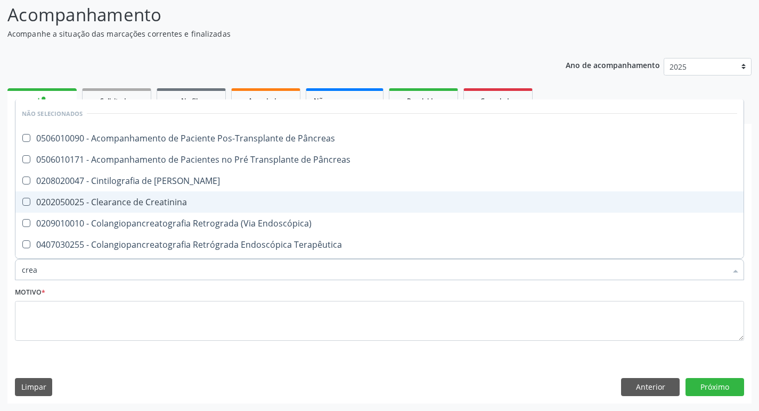
type input "creat"
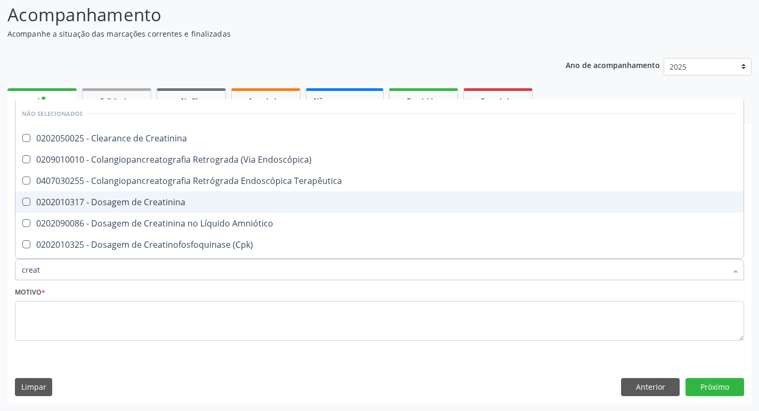
click at [150, 208] on span "0202010317 - Dosagem de Creatinina" at bounding box center [379, 202] width 728 height 21
checkbox Creatinina "true"
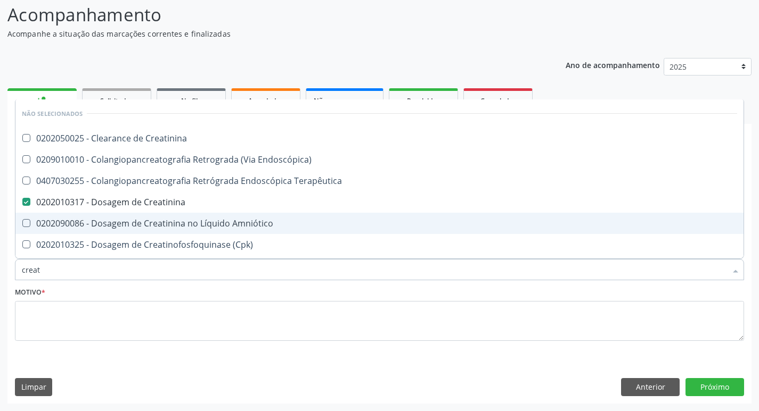
type input "crea"
checkbox Creatinina "false"
checkbox Mb "true"
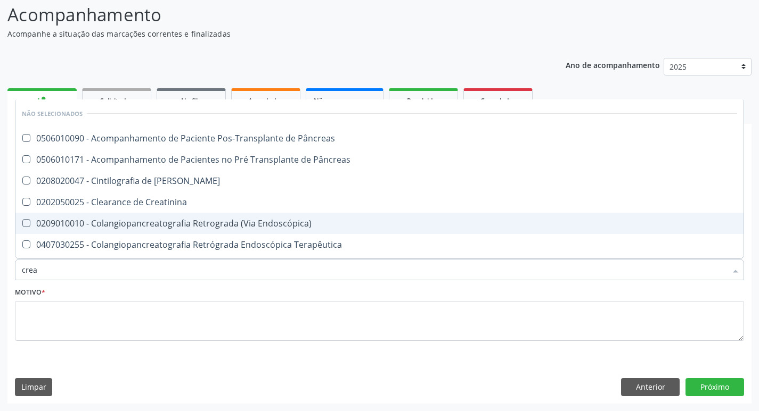
type input "cre"
checkbox Creatinina "false"
checkbox Oncologia "true"
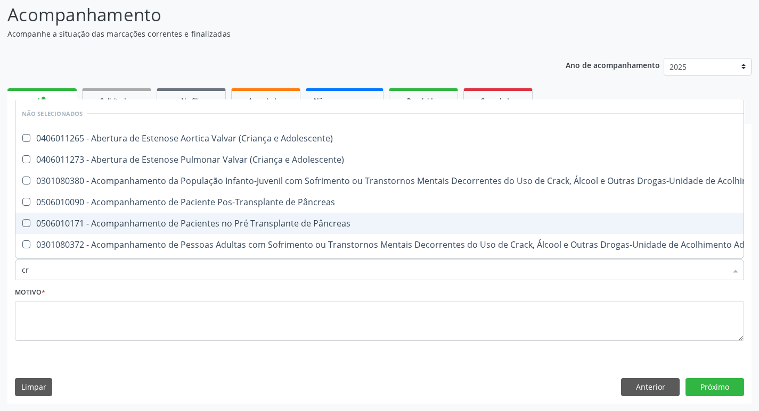
type input "c"
checkbox Adolescente\) "true"
checkbox \(Uai\)\ "true"
checkbox Pâncreas "true"
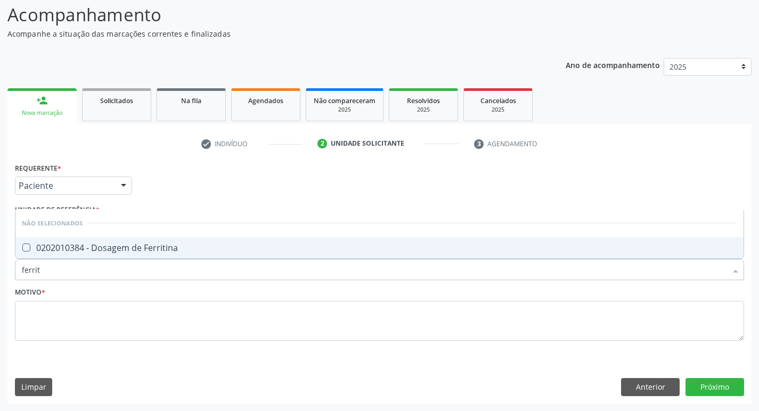
click at [151, 244] on div "0202010384 - Dosagem de Ferritina" at bounding box center [379, 248] width 715 height 9
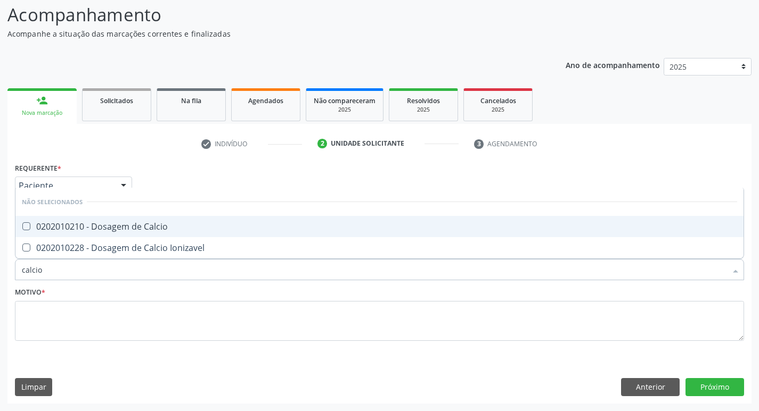
click at [153, 226] on div "0202010210 - Dosagem de Calcio" at bounding box center [379, 227] width 715 height 9
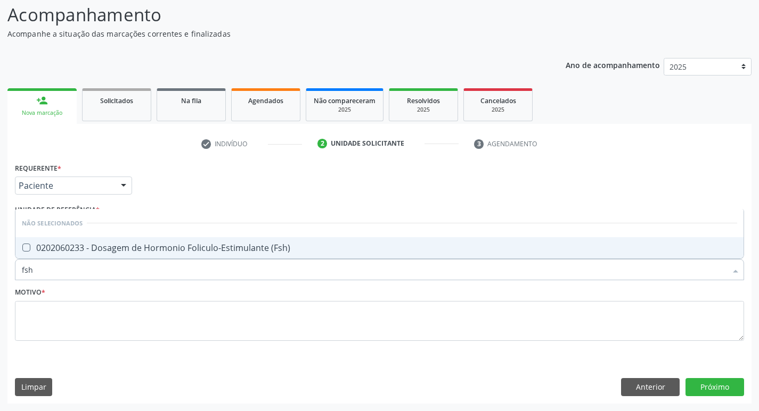
click at [146, 249] on div "0202060233 - Dosagem de Hormonio Foliculo-Estimulante (Fsh)" at bounding box center [379, 248] width 715 height 9
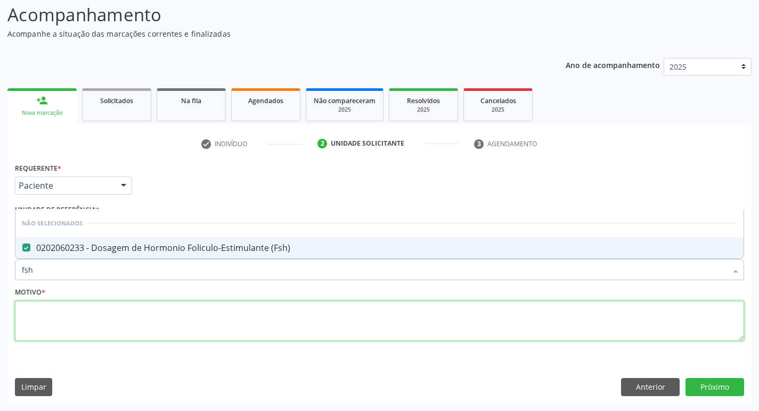
click at [110, 319] on textarea at bounding box center [379, 321] width 729 height 40
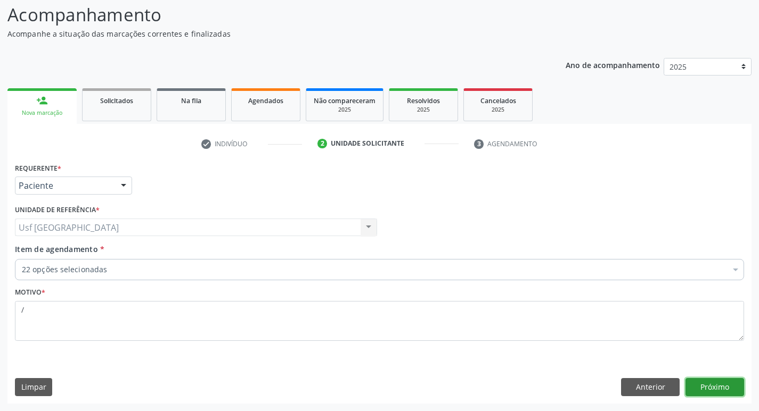
click at [724, 389] on button "Próximo" at bounding box center [714, 387] width 59 height 18
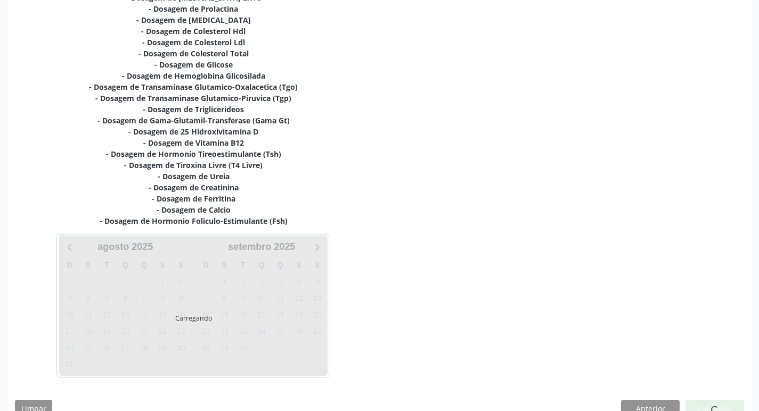
scroll to position [286, 0]
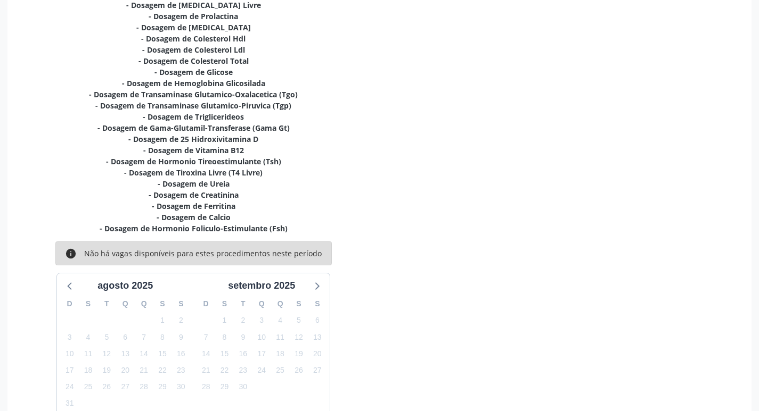
scroll to position [318, 0]
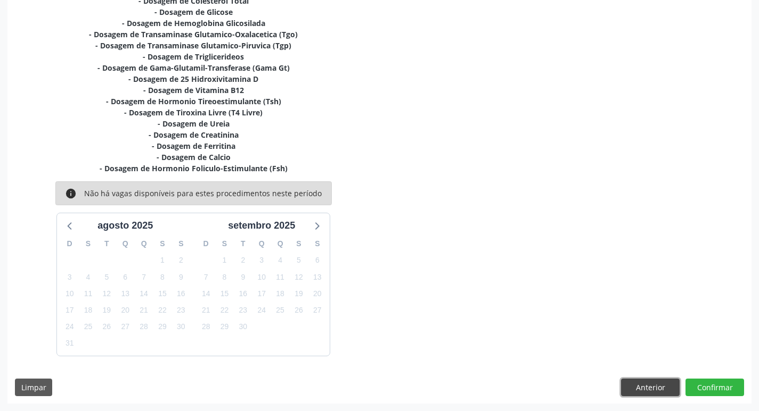
click at [649, 387] on button "Anterior" at bounding box center [650, 388] width 59 height 18
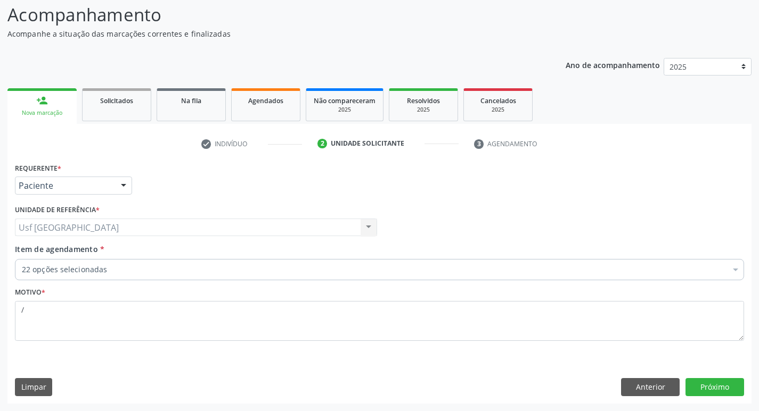
scroll to position [71, 0]
click at [648, 393] on button "Anterior" at bounding box center [650, 387] width 59 height 18
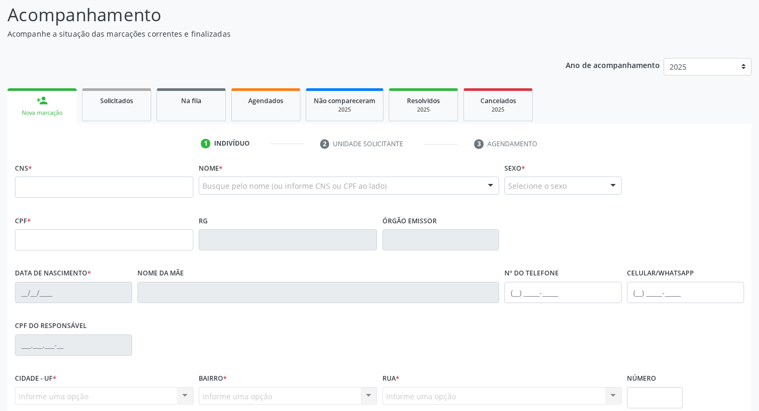
scroll to position [71, 0]
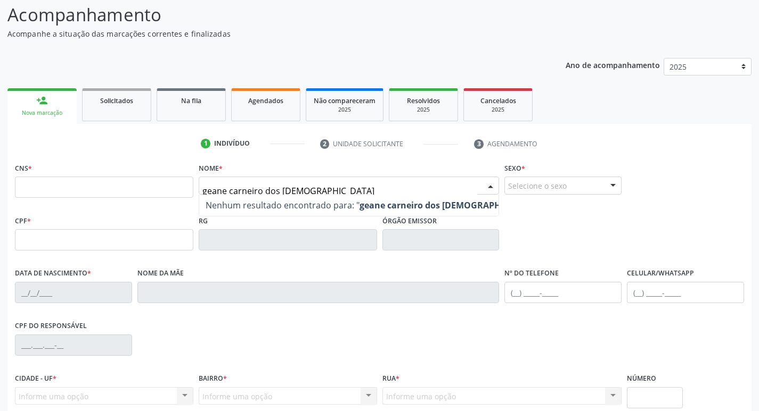
type input "geane carneiro dos santos"
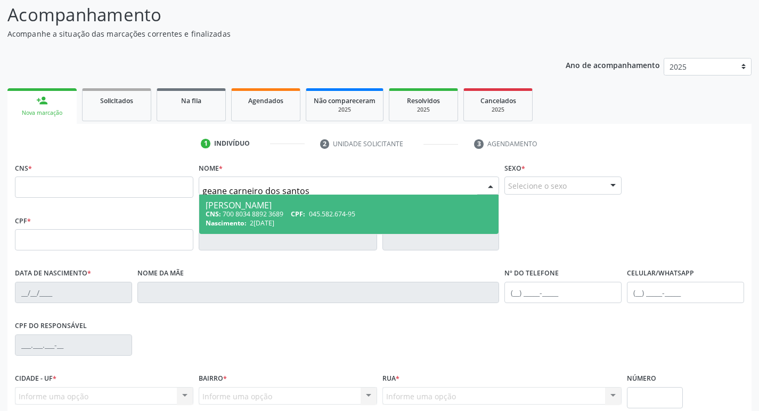
click at [269, 208] on div "[PERSON_NAME]" at bounding box center [348, 205] width 287 height 9
type input "700 8034 8892 3689"
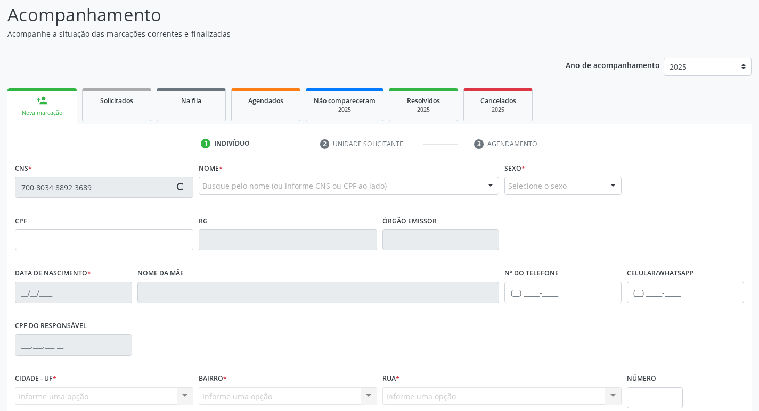
type input "045.582.674-95"
type input "2[DATE]"
type input "[PERSON_NAME] das [PERSON_NAME]"
type input "[PHONE_NUMBER]"
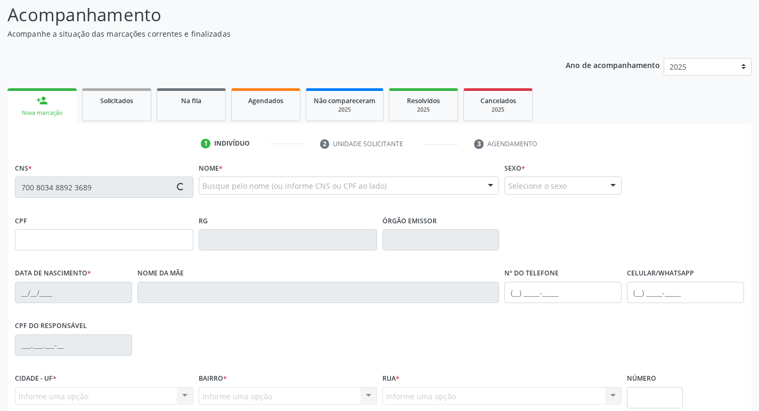
type input "456"
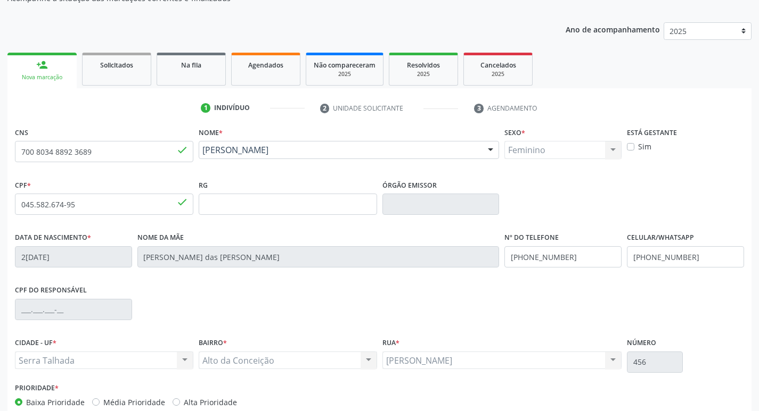
scroll to position [166, 0]
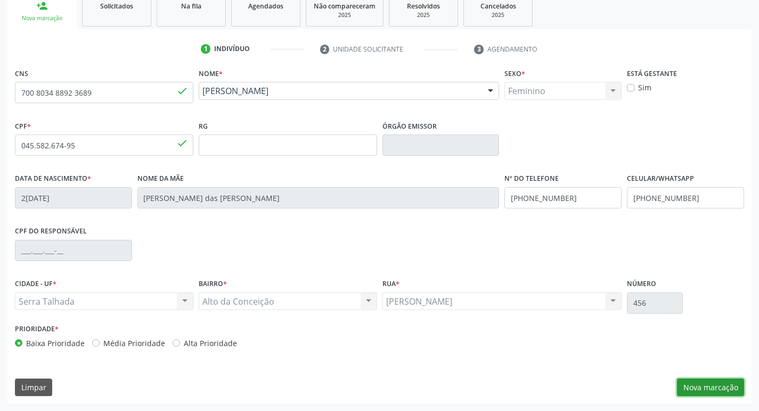
click at [698, 385] on button "Nova marcação" at bounding box center [710, 388] width 67 height 18
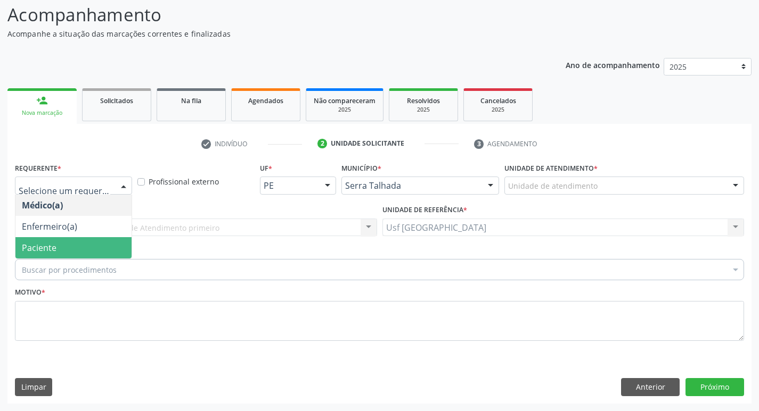
click at [57, 247] on span "Paciente" at bounding box center [73, 247] width 116 height 21
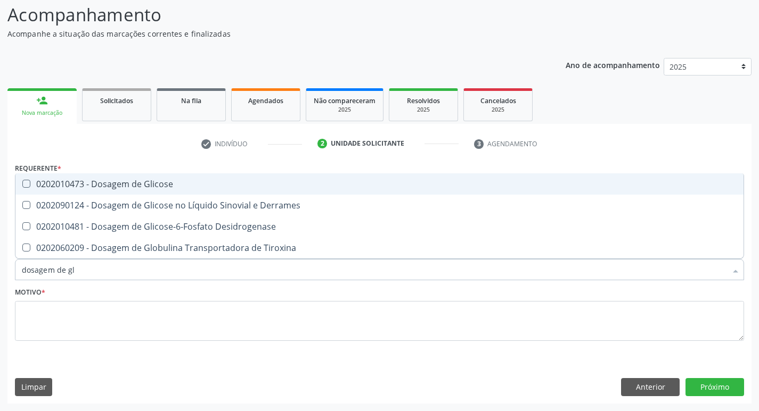
type input "dosagem de gli"
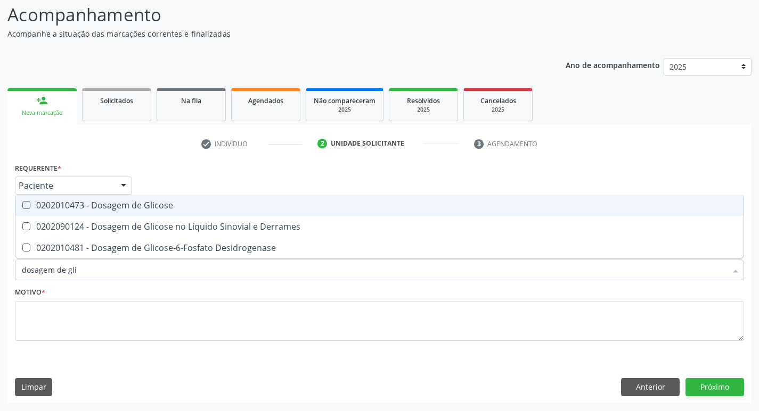
click at [150, 202] on div "0202010473 - Dosagem de Glicose" at bounding box center [379, 205] width 715 height 9
checkbox Glicose "true"
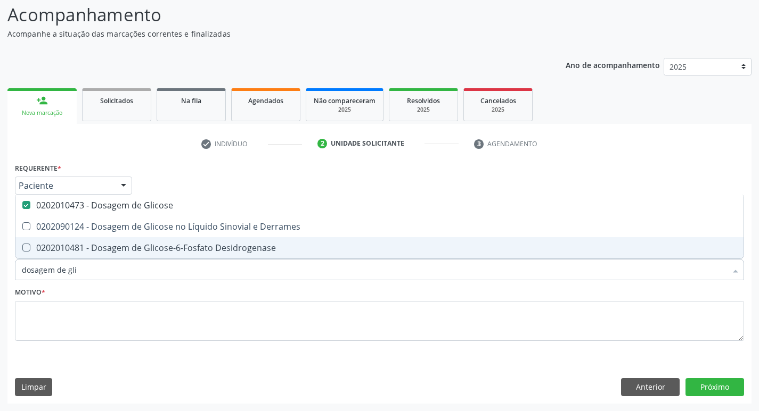
type input "dosagem de gli"
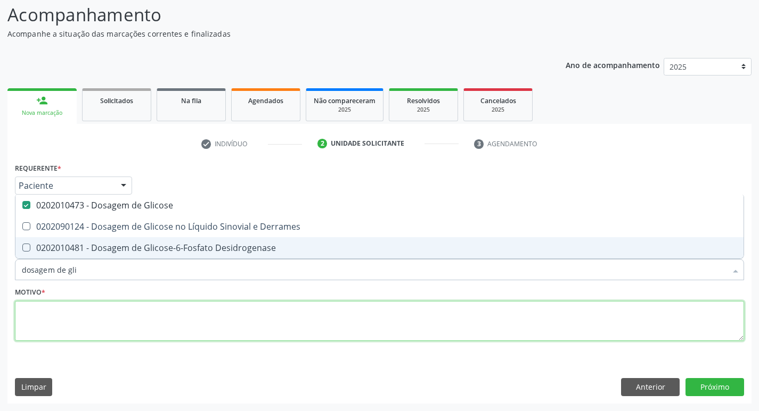
click at [182, 324] on textarea at bounding box center [379, 321] width 729 height 40
checkbox Derrames "true"
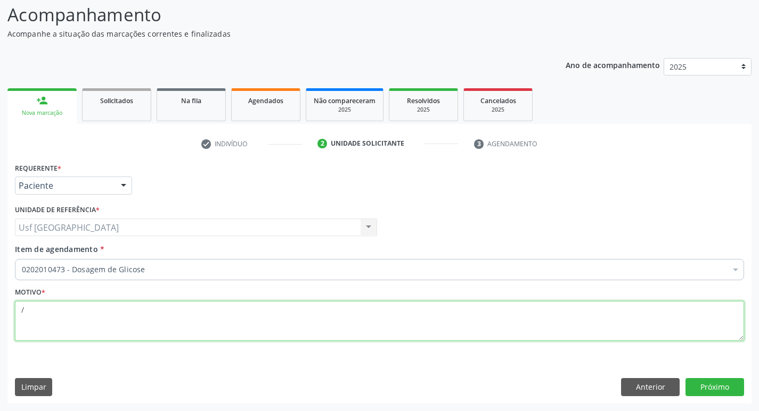
type textarea "/"
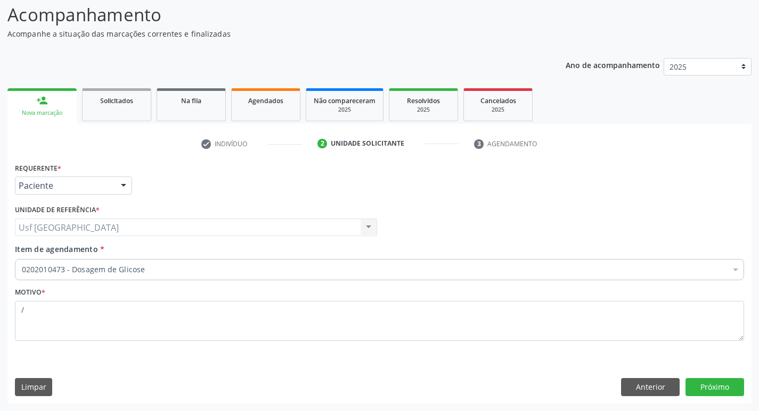
click at [707, 376] on div "Requerente * Paciente Médico(a) Enfermeiro(a) Paciente Nenhum resultado encontr…" at bounding box center [379, 281] width 744 height 243
click at [709, 382] on button "Próximo" at bounding box center [714, 387] width 59 height 18
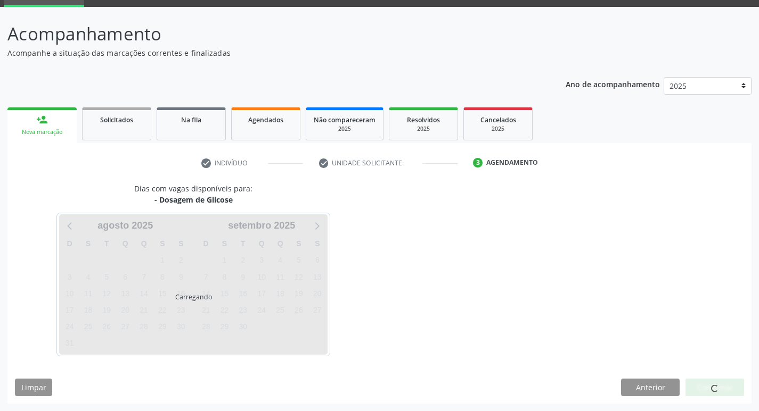
scroll to position [52, 0]
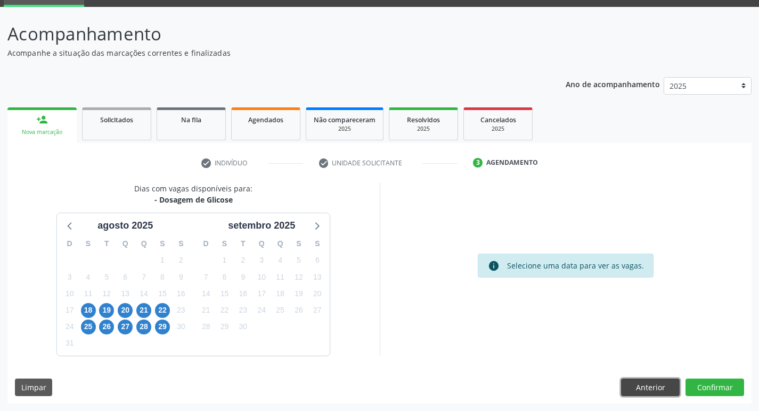
click at [662, 390] on button "Anterior" at bounding box center [650, 388] width 59 height 18
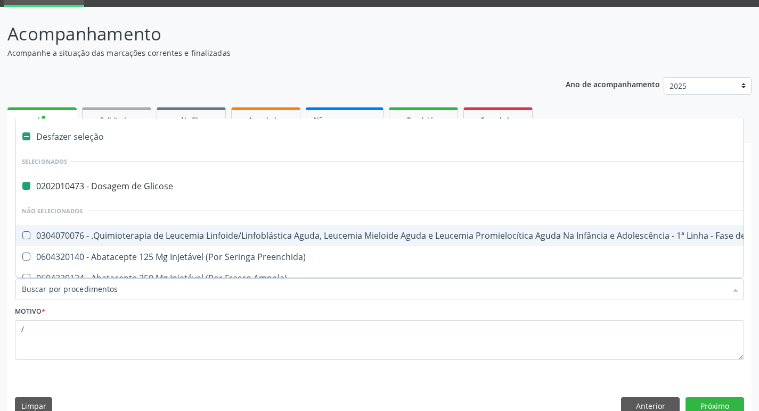
type input "h"
checkbox Glicose "false"
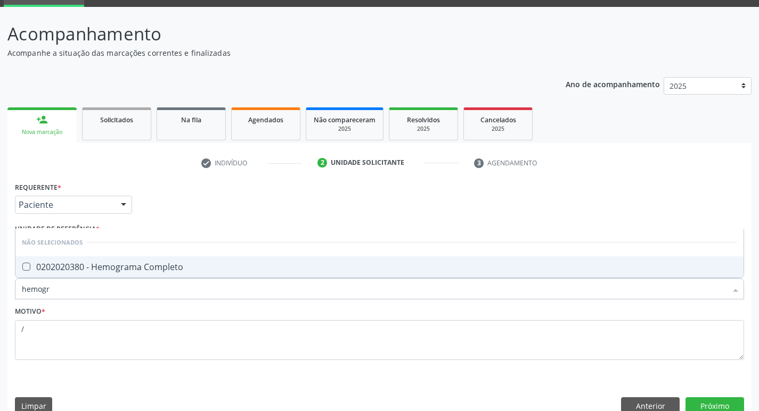
type input "hemogra"
click at [155, 271] on div "0202020380 - Hemograma Completo" at bounding box center [379, 267] width 715 height 9
checkbox Completo "true"
type input "h"
checkbox Completo "true"
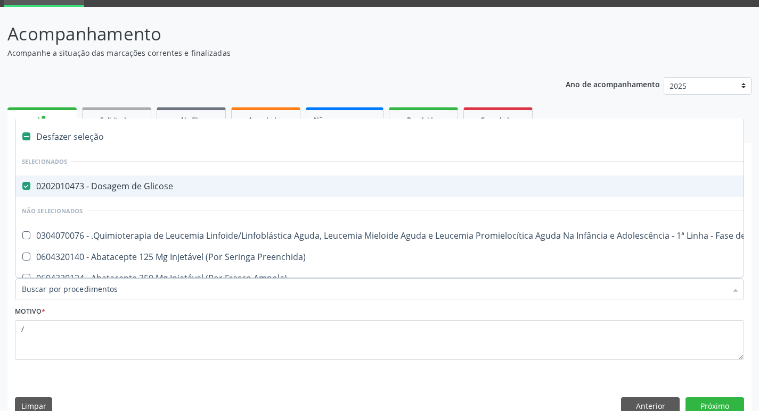
type input "t"
checkbox Glicose "false"
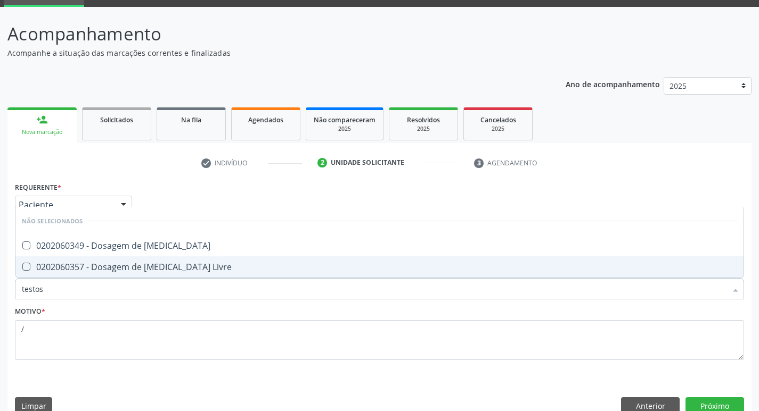
type input "testost"
click at [155, 271] on div "0202060357 - Dosagem de [MEDICAL_DATA] Livre" at bounding box center [379, 267] width 715 height 9
checkbox Livre "true"
type input "testo"
checkbox Livre "false"
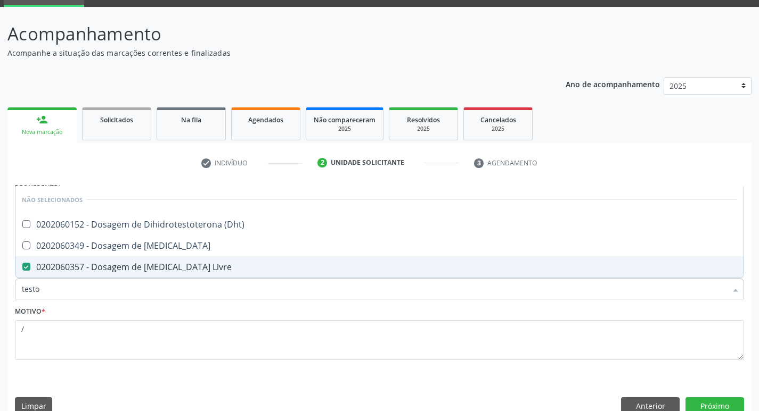
type input "test"
checkbox Livre "false"
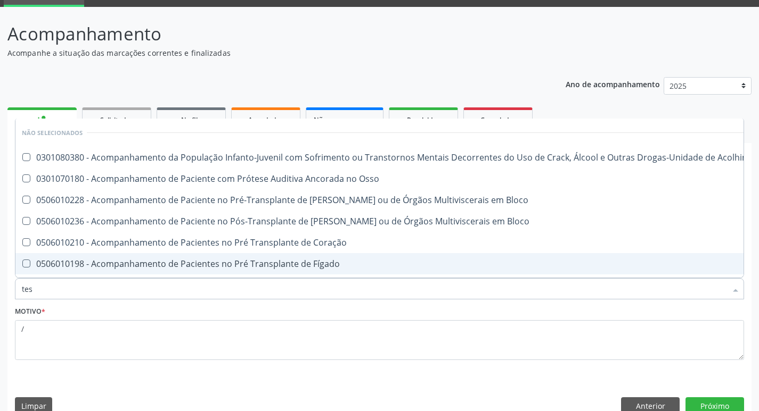
type input "te"
checkbox Livre "false"
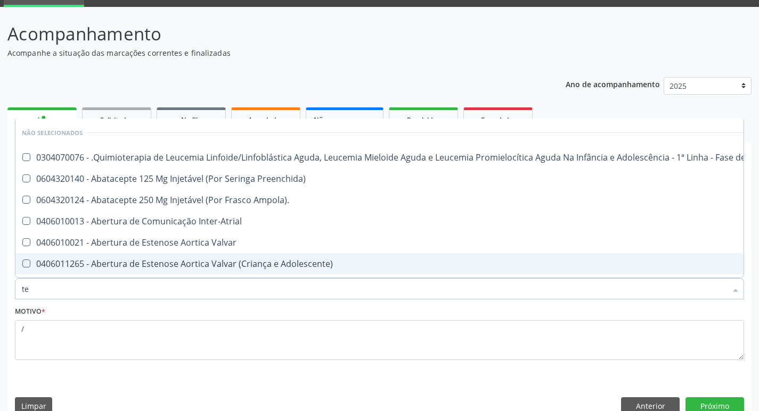
type input "t"
checkbox Livre "false"
checkbox Manutenção "true"
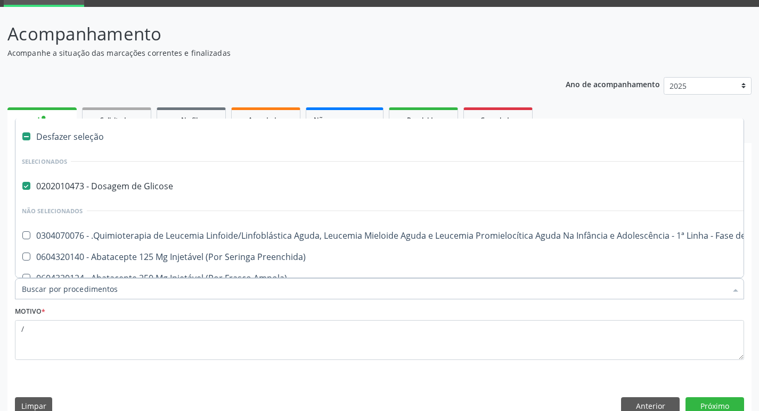
type input "p"
checkbox Glicose "false"
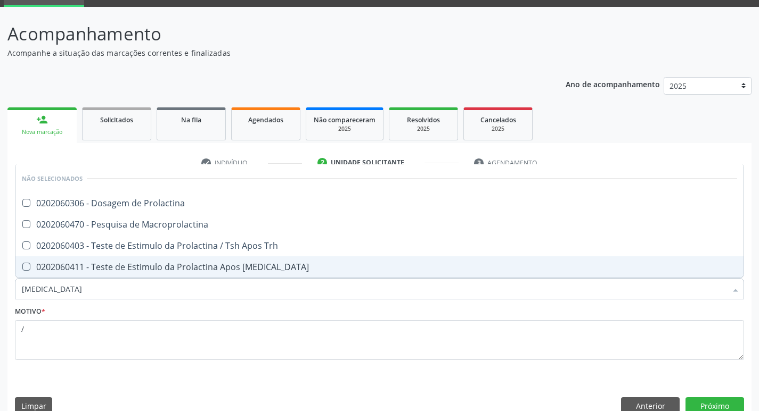
type input "prolactina"
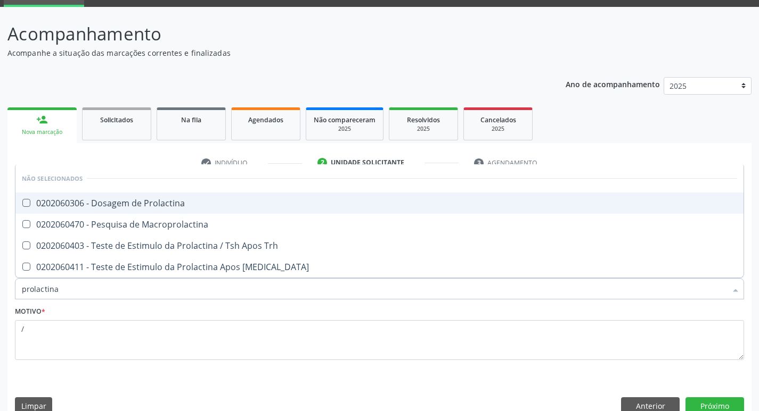
click at [157, 205] on div "0202060306 - Dosagem de Prolactina" at bounding box center [379, 203] width 715 height 9
checkbox Prolactina "true"
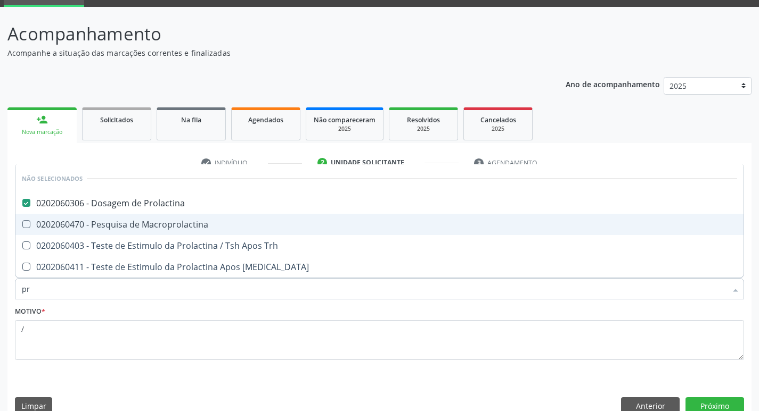
type input "p"
checkbox Prolactina "true"
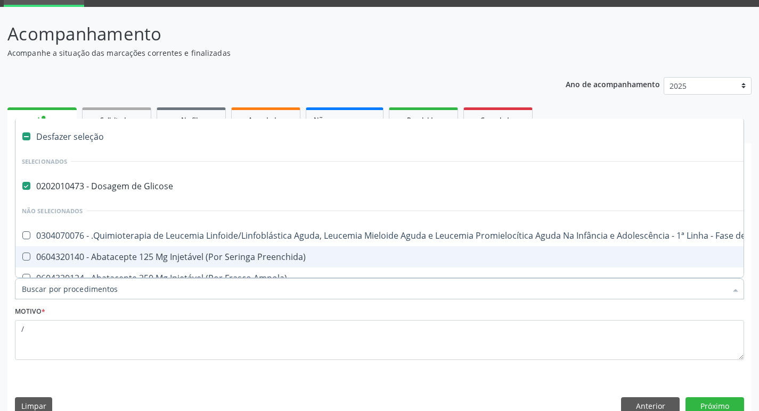
type input "f"
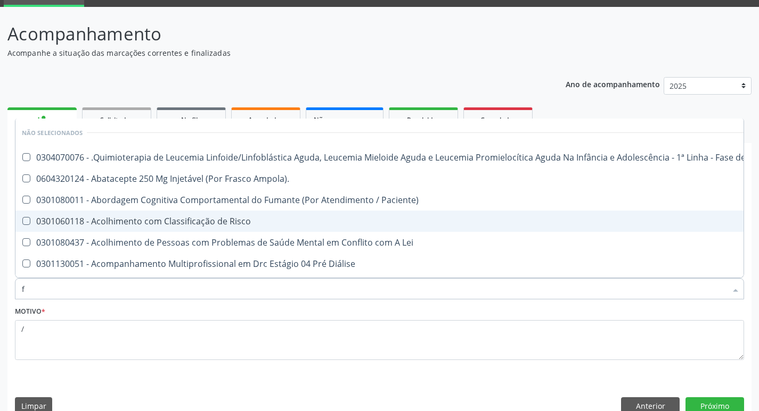
checkbox Manutenção "false"
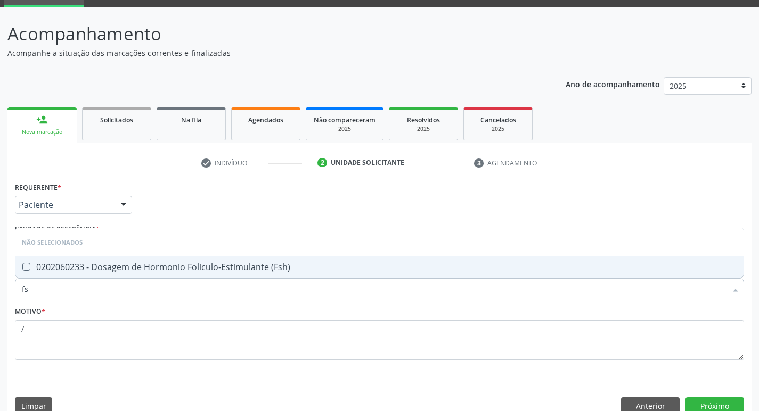
type input "fsh"
click at [170, 267] on div "0202060233 - Dosagem de Hormonio Foliculo-Estimulante (Fsh)" at bounding box center [379, 267] width 715 height 9
checkbox \(Fsh\) "true"
type input "f"
checkbox \(Fsh\) "true"
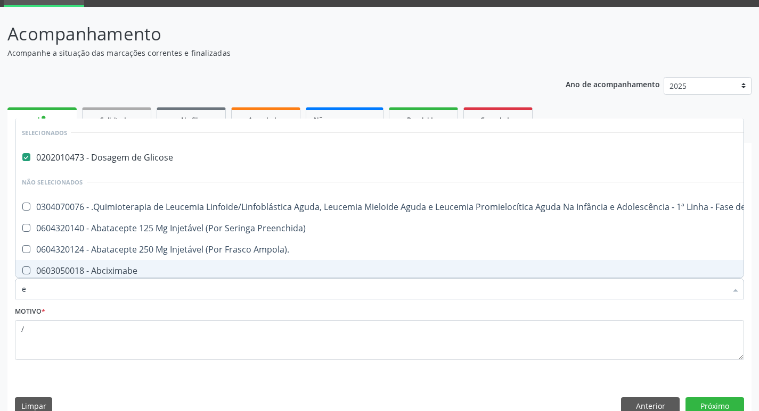
type input "es"
checkbox Glicose "false"
checkbox População "true"
checkbox Cross-Match\) "true"
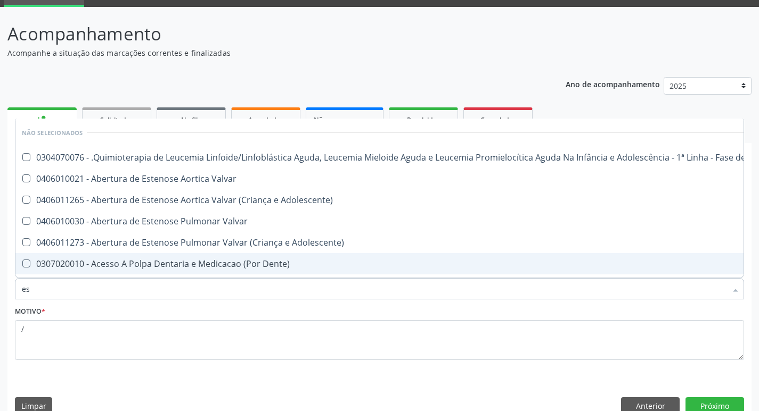
type input "est"
checkbox Níveis "true"
checkbox C1-C2 "true"
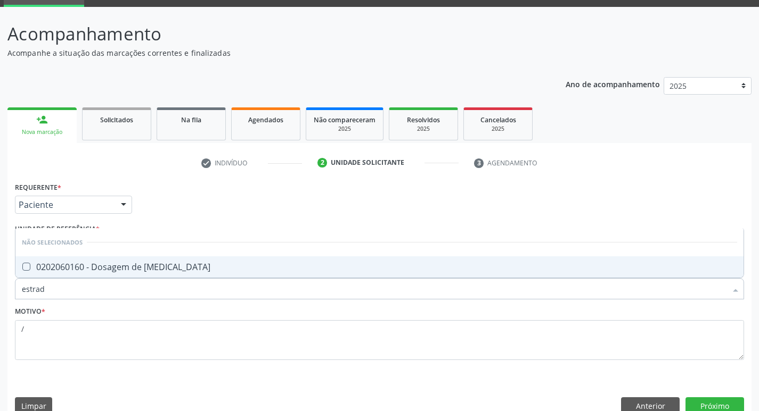
type input "estradi"
click at [170, 267] on div "0202060160 - Dosagem de [MEDICAL_DATA]" at bounding box center [379, 267] width 715 height 9
checkbox Estradiol "true"
type input "estra"
checkbox Estradiol "false"
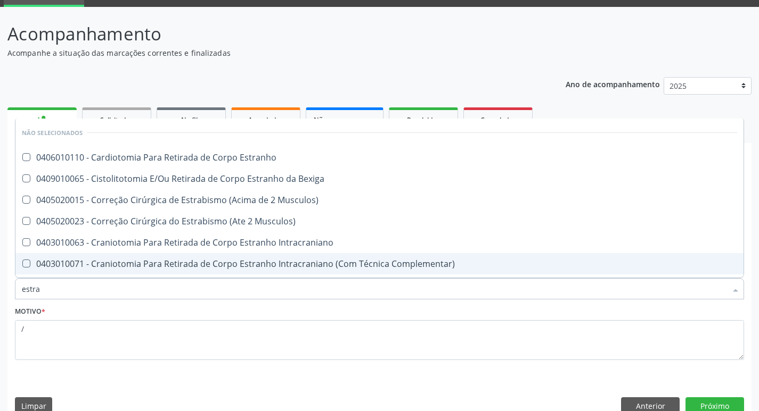
type input "estr"
checkbox Estradiol "false"
checkbox Ureter "true"
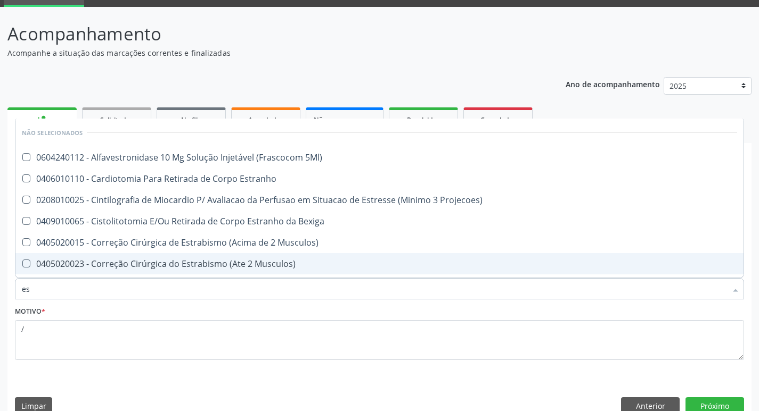
type input "e"
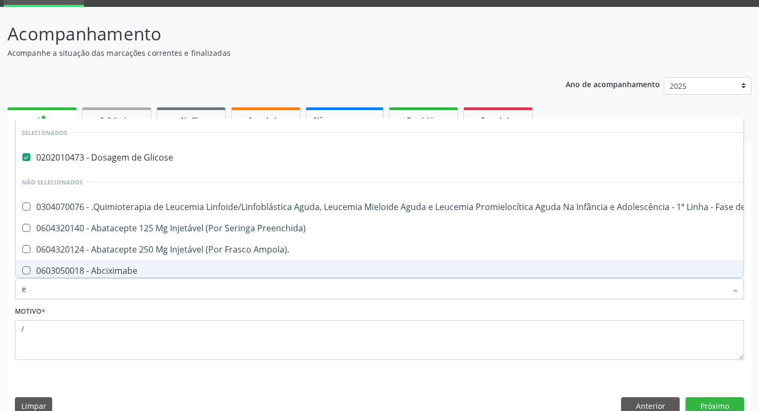
checkbox Glicose "true"
checkbox Valvar "false"
type input "dh"
checkbox Glicose "false"
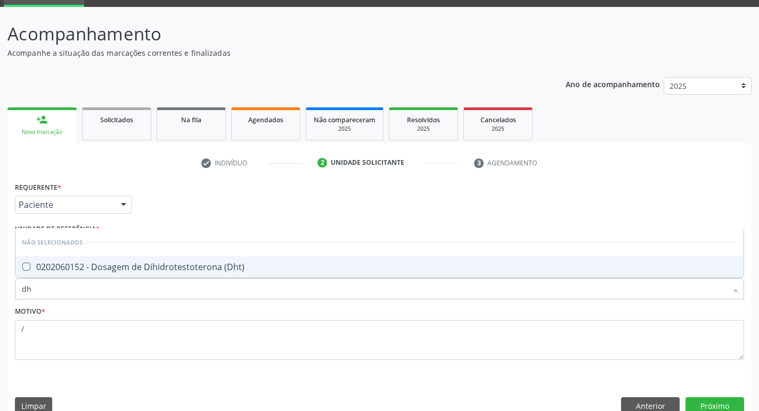
type input "dht"
click at [170, 267] on div "0202060152 - Dosagem de Dihidrotestoterona (Dht)" at bounding box center [379, 267] width 715 height 9
click at [26, 262] on span "0202060152 - Dosagem de Dihidrotestoterona (Dht)" at bounding box center [379, 267] width 728 height 21
checkbox \(Dht\) "true"
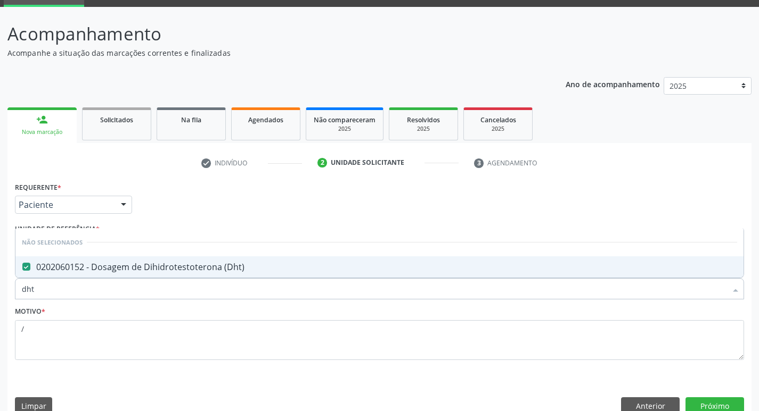
type input "dh"
checkbox \(Dht\) "false"
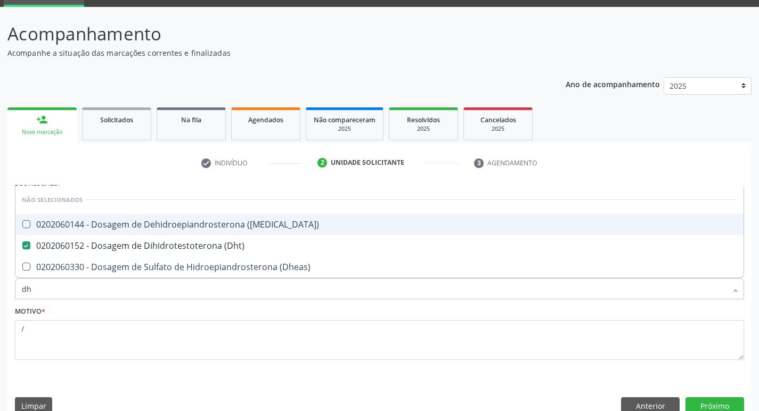
type input "d"
checkbox \(Dhea\) "true"
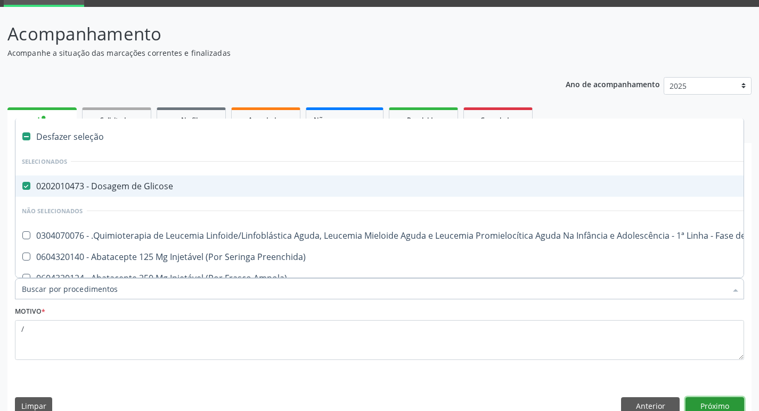
click at [703, 402] on button "Próximo" at bounding box center [714, 407] width 59 height 18
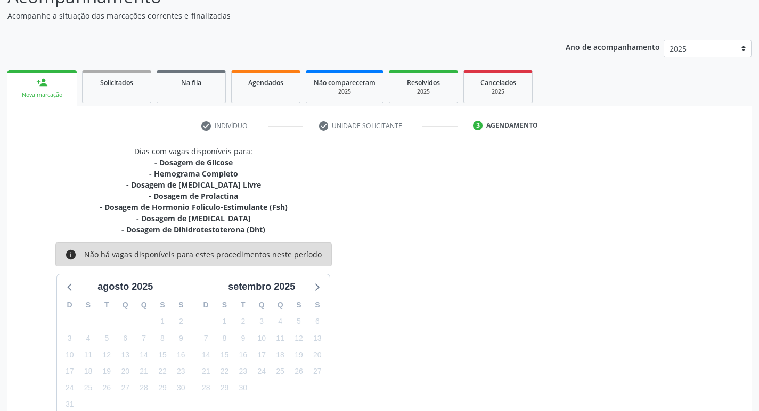
scroll to position [150, 0]
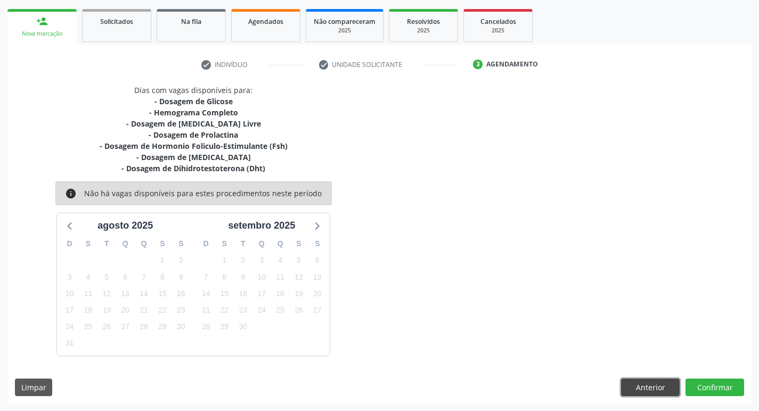
click at [656, 387] on button "Anterior" at bounding box center [650, 388] width 59 height 18
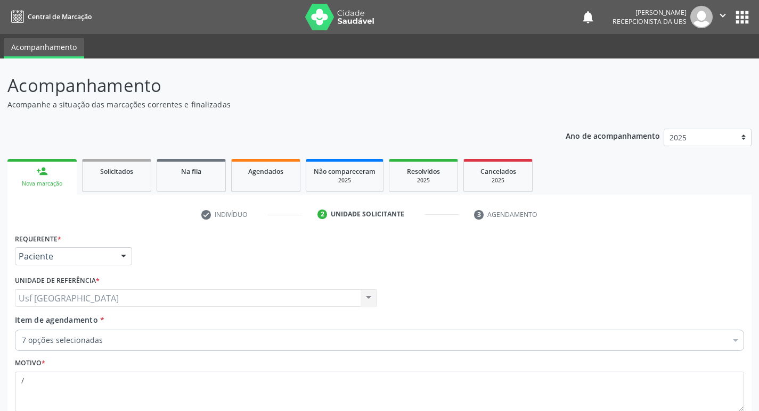
scroll to position [71, 0]
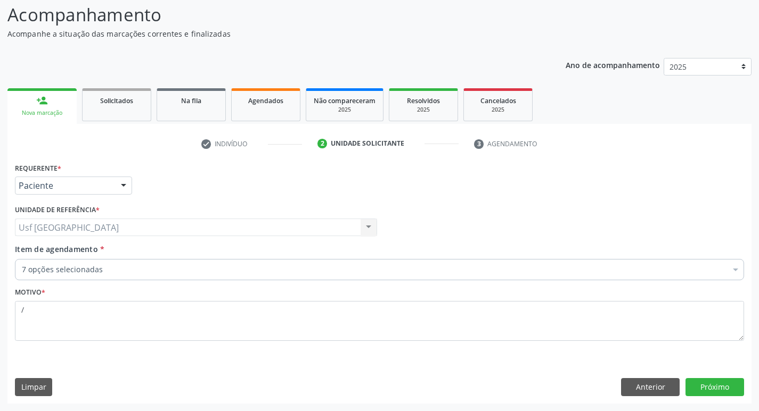
click at [32, 116] on div "Nova marcação" at bounding box center [42, 113] width 54 height 8
click at [59, 109] on link "person_add Nova marcação" at bounding box center [41, 106] width 69 height 36
click at [666, 392] on button "Anterior" at bounding box center [650, 387] width 59 height 18
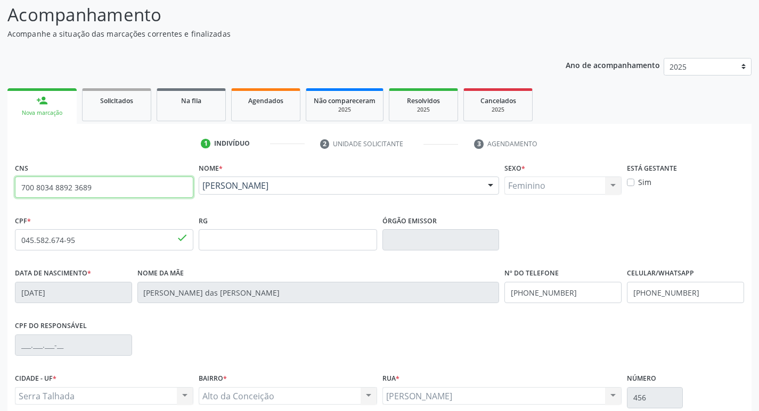
click at [139, 192] on input "700 8034 8892 3689" at bounding box center [104, 187] width 178 height 21
type input "7"
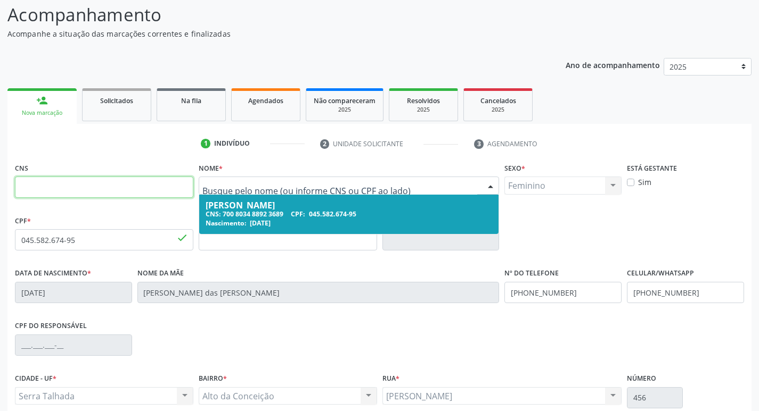
click at [155, 191] on input "text" at bounding box center [104, 187] width 178 height 21
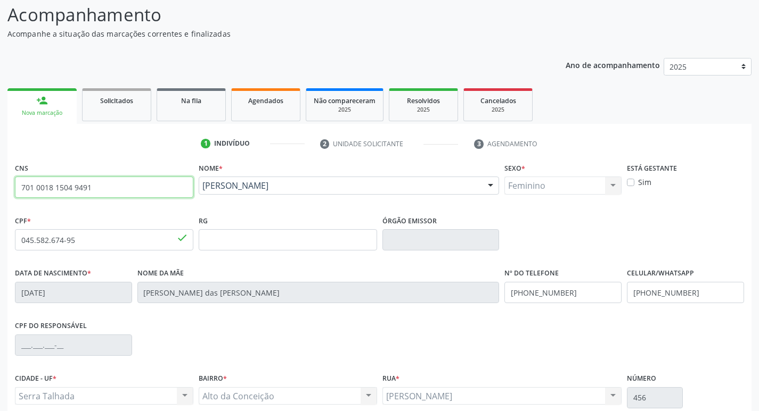
type input "701 0018 1504 9491"
click at [40, 102] on div "person_add" at bounding box center [42, 101] width 12 height 12
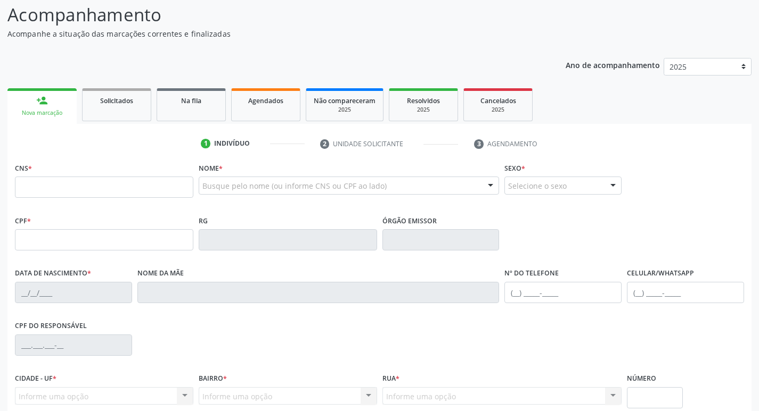
scroll to position [71, 0]
type input "701 0018 1504 9491"
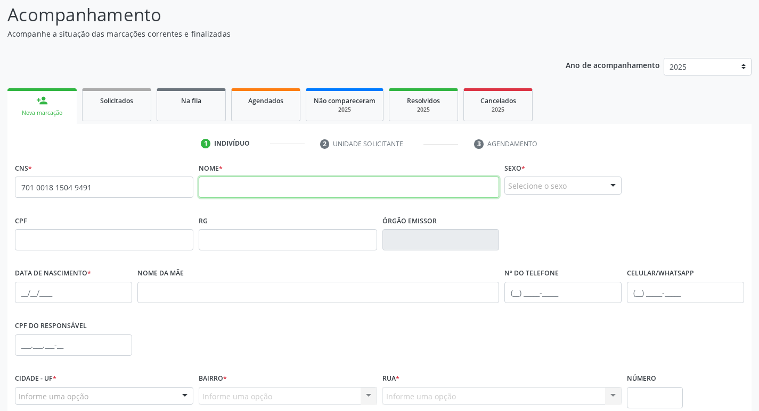
click at [225, 180] on input "text" at bounding box center [349, 187] width 301 height 21
type input "[PERSON_NAME] [PERSON_NAME]"
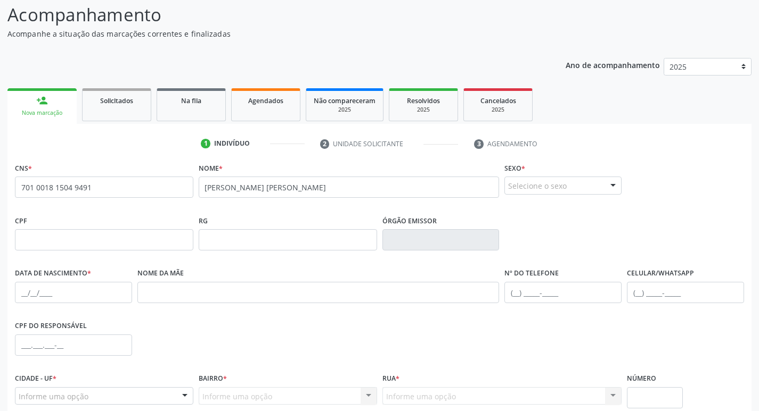
click at [530, 187] on div "Selecione o sexo" at bounding box center [562, 186] width 117 height 18
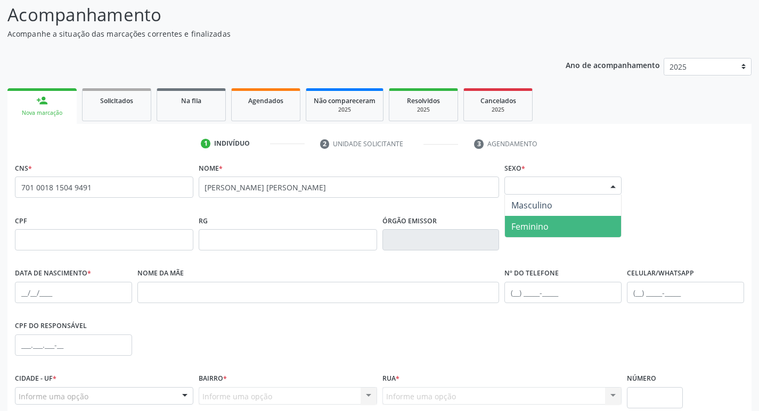
click at [535, 224] on span "Feminino" at bounding box center [529, 227] width 37 height 12
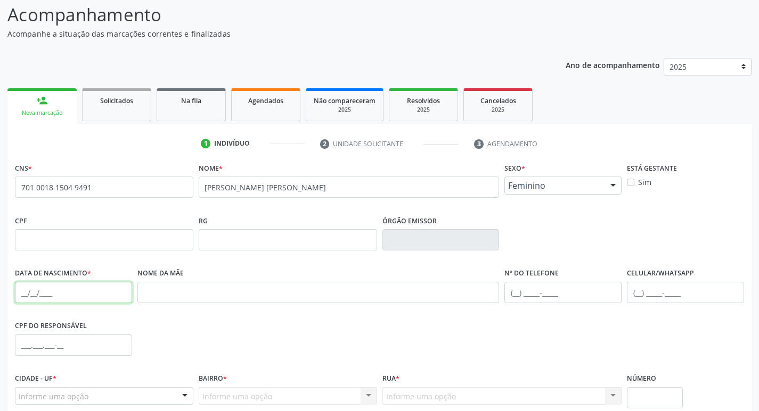
click at [93, 299] on input "text" at bounding box center [73, 292] width 117 height 21
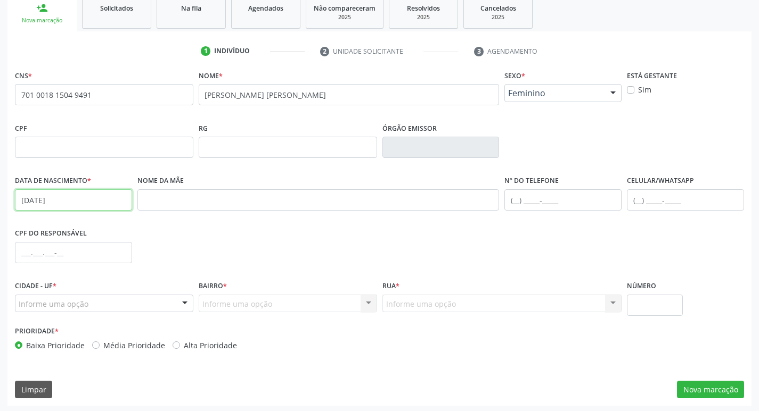
scroll to position [166, 0]
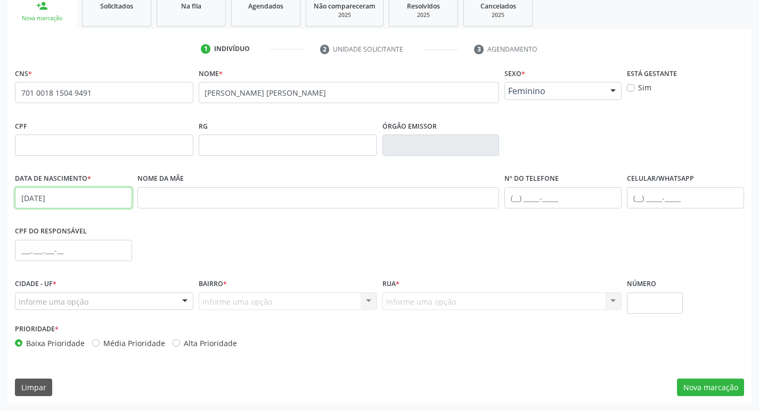
type input "[DATE]"
click at [97, 301] on div "Informe uma opção" at bounding box center [104, 302] width 178 height 18
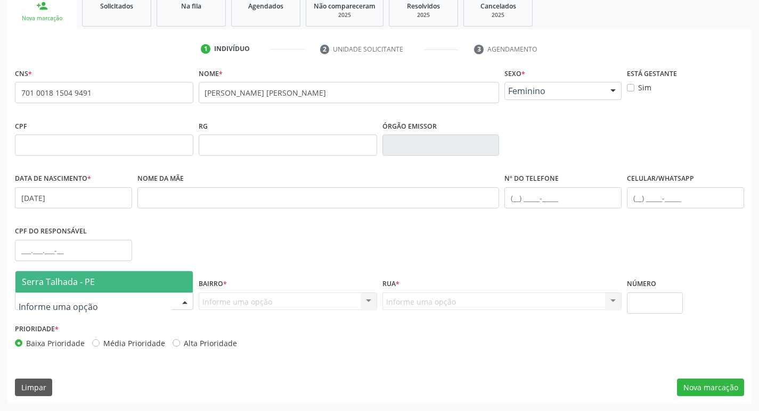
click at [101, 283] on span "Serra Talhada - PE" at bounding box center [103, 281] width 177 height 21
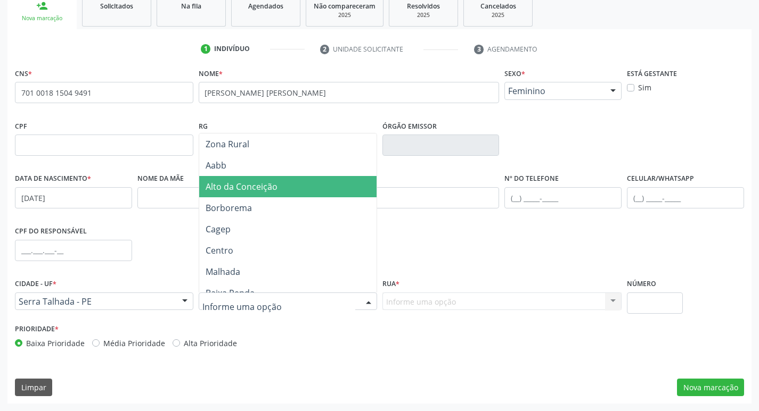
click at [247, 187] on span "Alto da Conceição" at bounding box center [241, 187] width 72 height 12
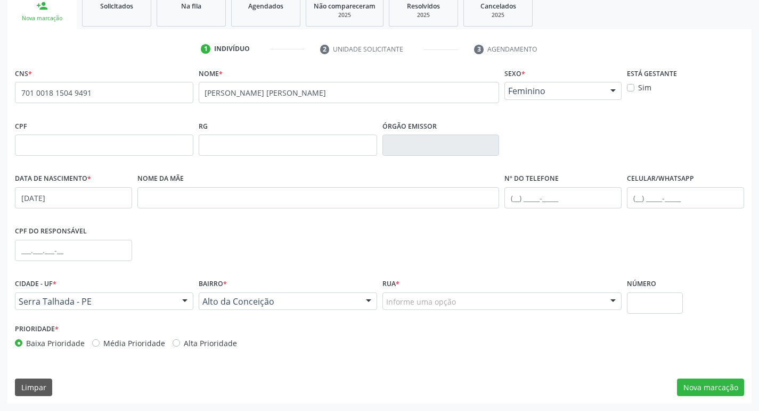
click at [467, 298] on div "Informe uma opção" at bounding box center [502, 302] width 240 height 18
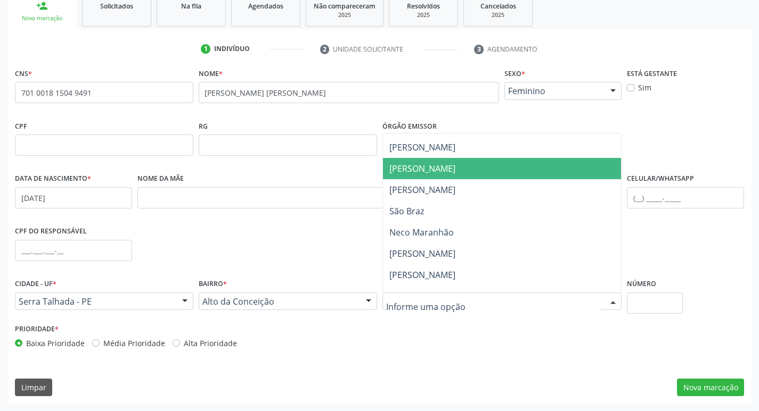
scroll to position [266, 0]
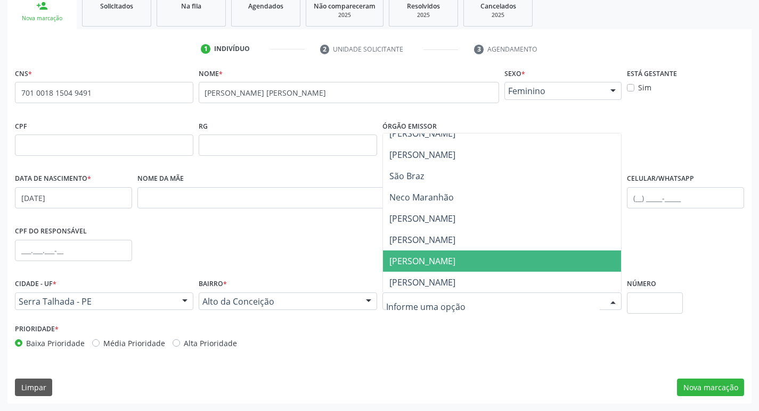
click at [424, 265] on span "[PERSON_NAME]" at bounding box center [422, 262] width 66 height 12
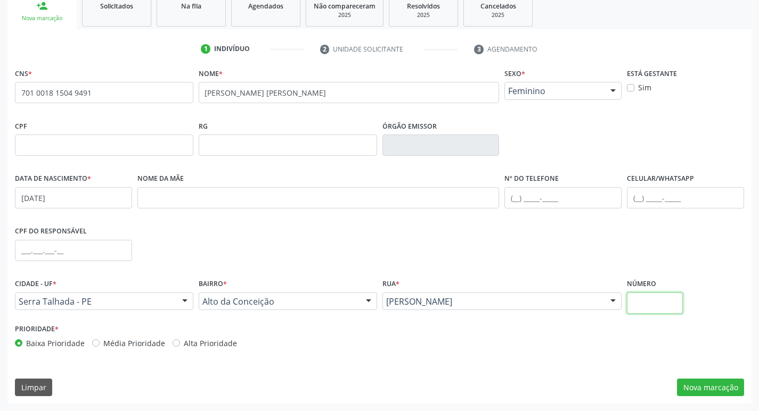
click at [638, 300] on input "text" at bounding box center [655, 303] width 56 height 21
type input "sn"
click at [717, 388] on button "Nova marcação" at bounding box center [710, 388] width 67 height 18
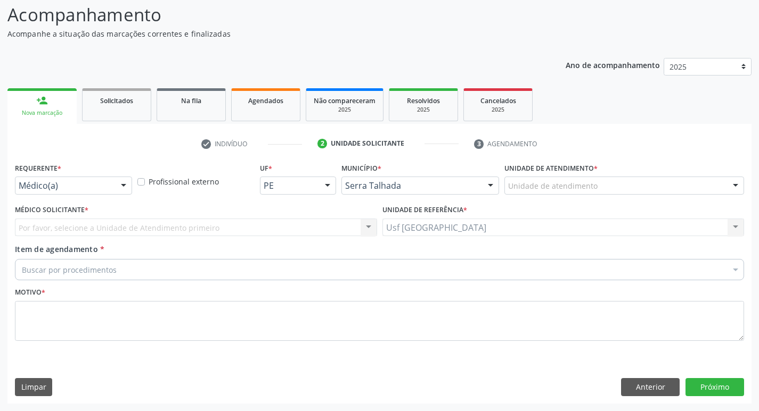
scroll to position [71, 0]
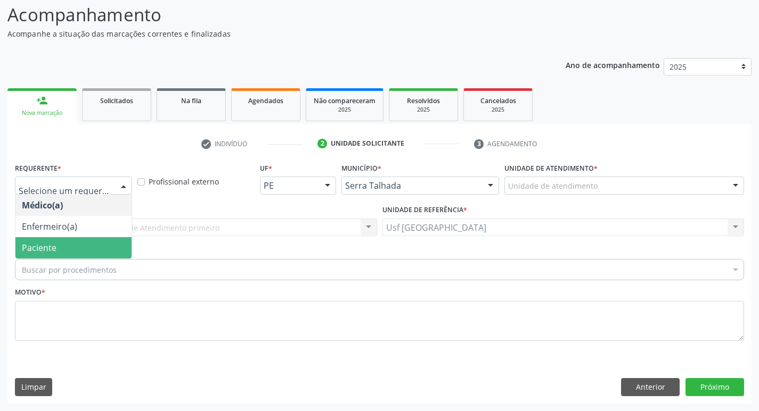
click at [62, 245] on span "Paciente" at bounding box center [73, 247] width 116 height 21
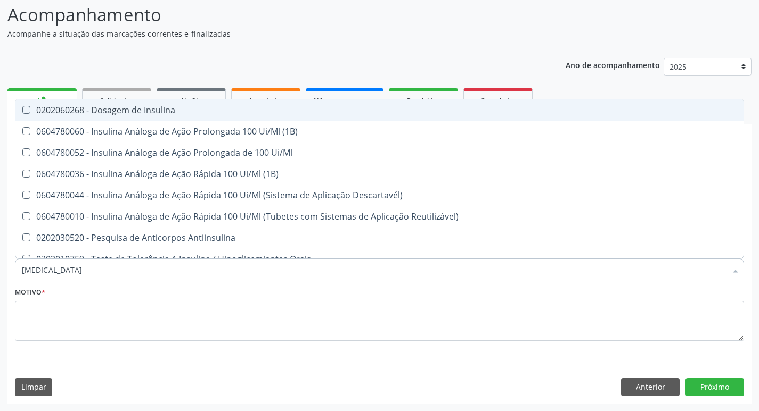
type input "insulina"
click at [102, 109] on div "0202060268 - Dosagem de Insulina" at bounding box center [379, 110] width 715 height 9
checkbox Insulina "false"
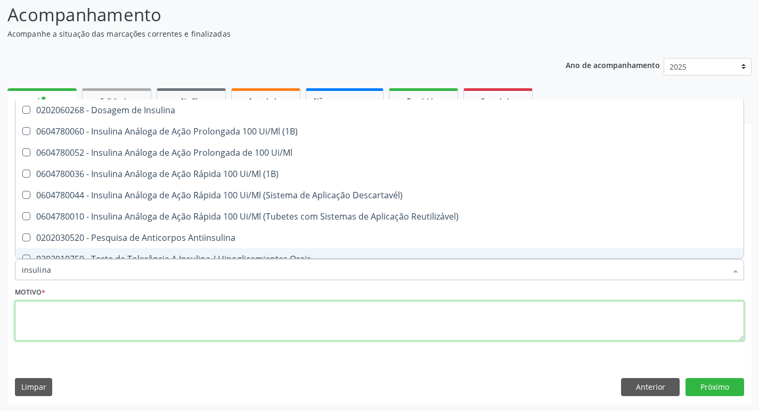
click at [250, 319] on textarea at bounding box center [379, 321] width 729 height 40
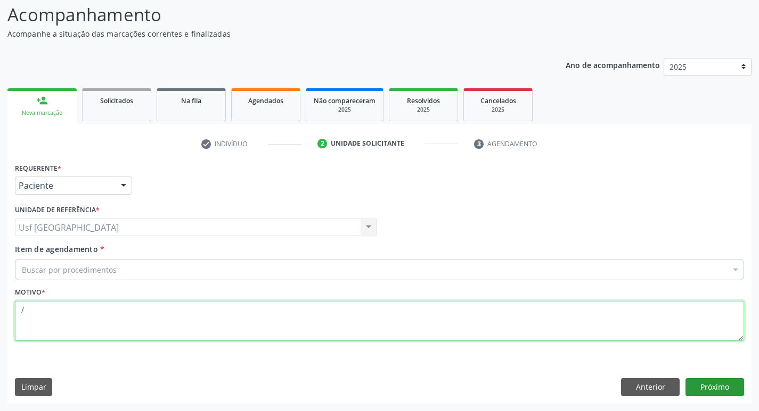
type textarea "/"
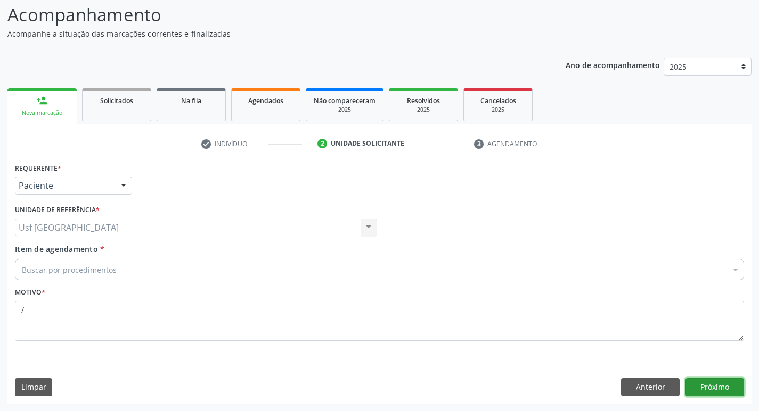
click at [715, 388] on button "Próximo" at bounding box center [714, 387] width 59 height 18
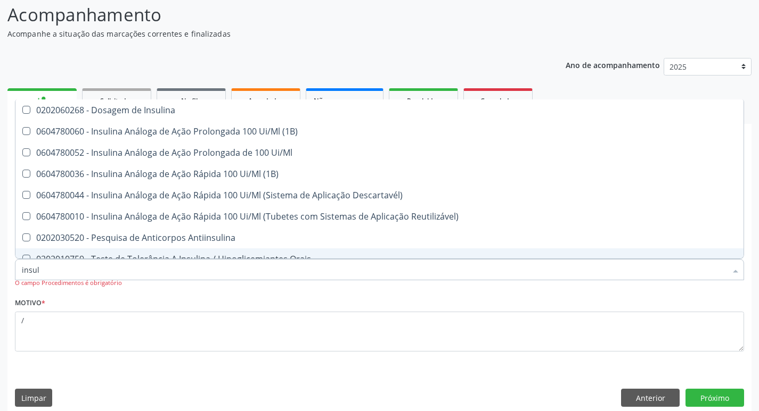
type input "insuli"
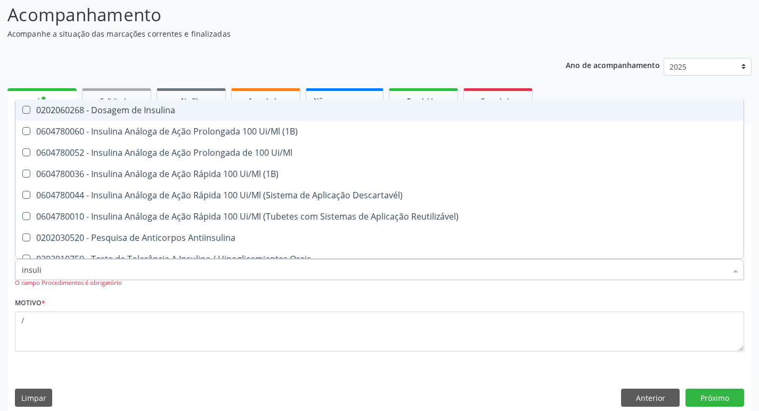
click at [85, 112] on div "0202060268 - Dosagem de Insulina" at bounding box center [379, 110] width 715 height 9
checkbox Insulina "true"
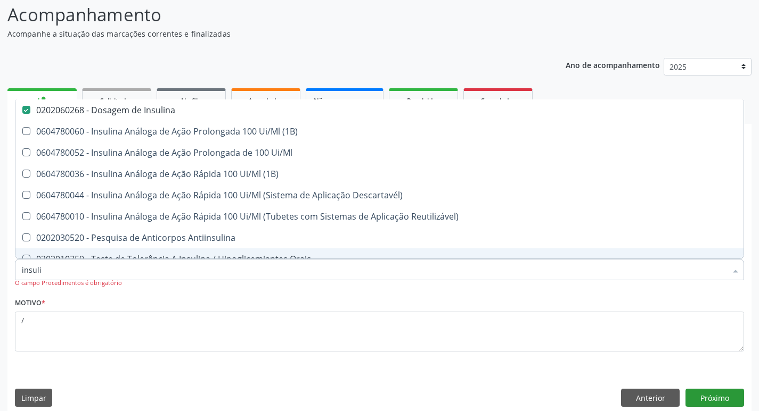
type input "insuli"
click at [709, 401] on button "Próximo" at bounding box center [714, 398] width 59 height 18
checkbox \(1B\) "true"
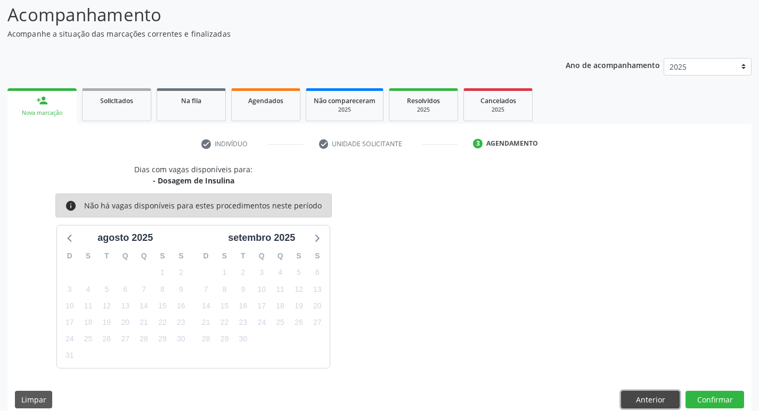
click at [663, 396] on button "Anterior" at bounding box center [650, 400] width 59 height 18
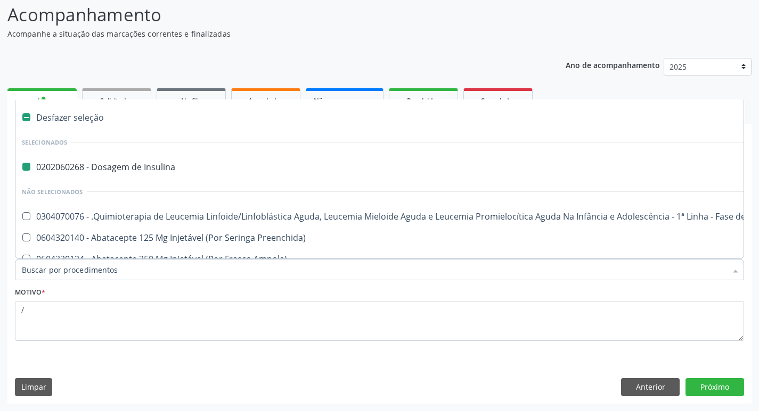
type input "h"
checkbox Insulina "false"
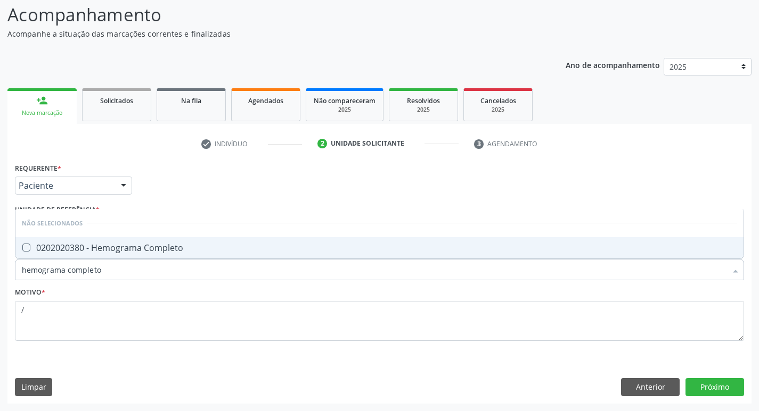
type input "hemograma completo"
click at [141, 249] on div "0202020380 - Hemograma Completo" at bounding box center [379, 248] width 715 height 9
checkbox Completo "true"
type input "h"
checkbox Completo "true"
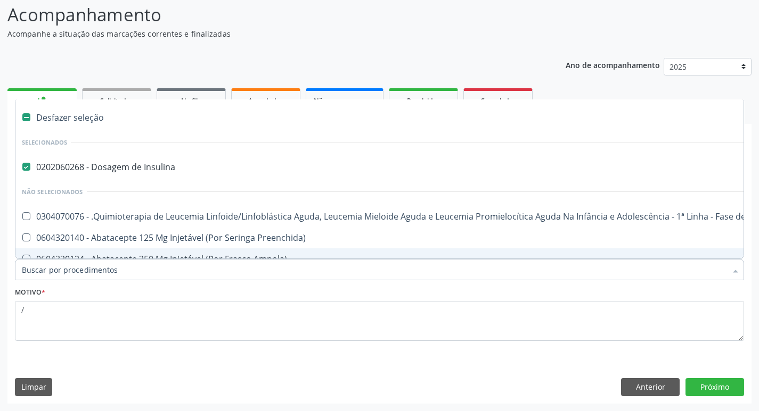
type input "c"
checkbox Insulina "false"
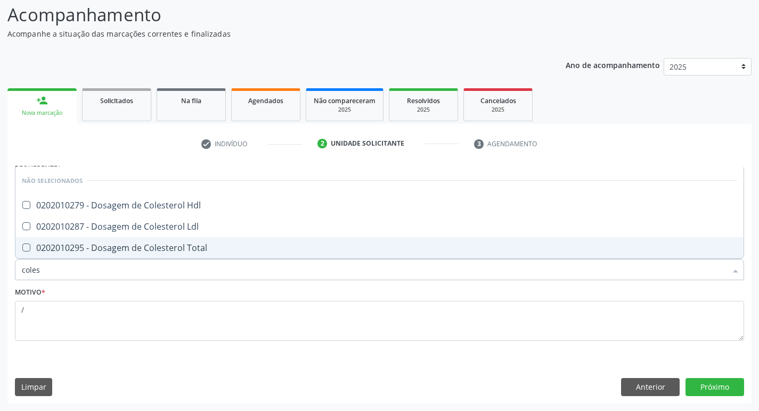
type input "colest"
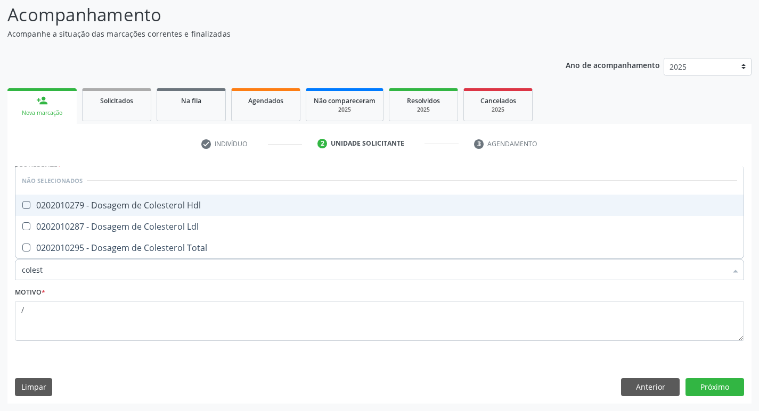
click at [187, 203] on div "0202010279 - Dosagem de Colesterol Hdl" at bounding box center [379, 205] width 715 height 9
checkbox Hdl "true"
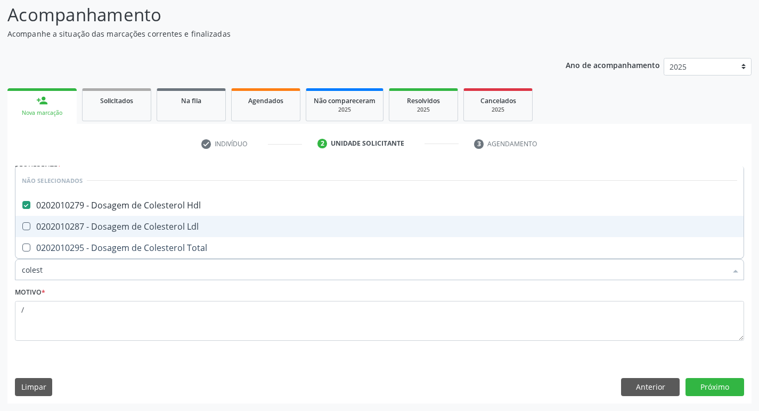
click at [180, 225] on div "0202010287 - Dosagem de Colesterol Ldl" at bounding box center [379, 227] width 715 height 9
checkbox Ldl "true"
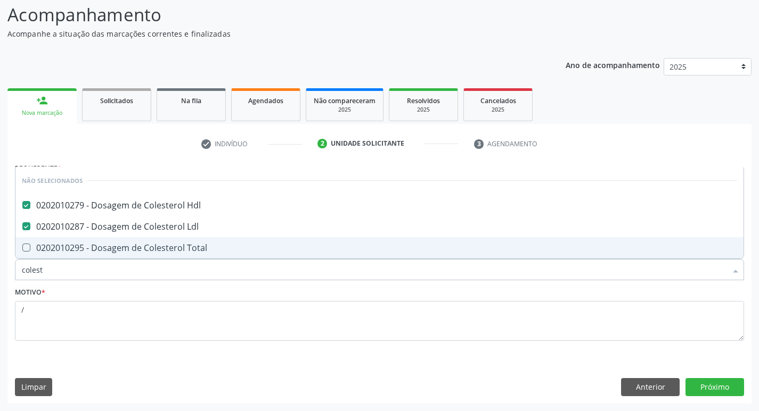
click at [182, 251] on div "0202010295 - Dosagem de Colesterol Total" at bounding box center [379, 248] width 715 height 9
checkbox Total "true"
type input "c"
checkbox Hdl "true"
checkbox Total "false"
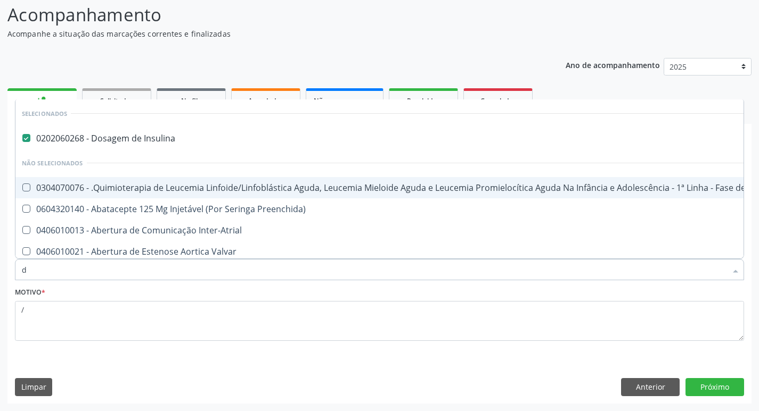
type input "do"
checkbox Puericultura "true"
checkbox Sexual "true"
checkbox Invasivadomiciliar "true"
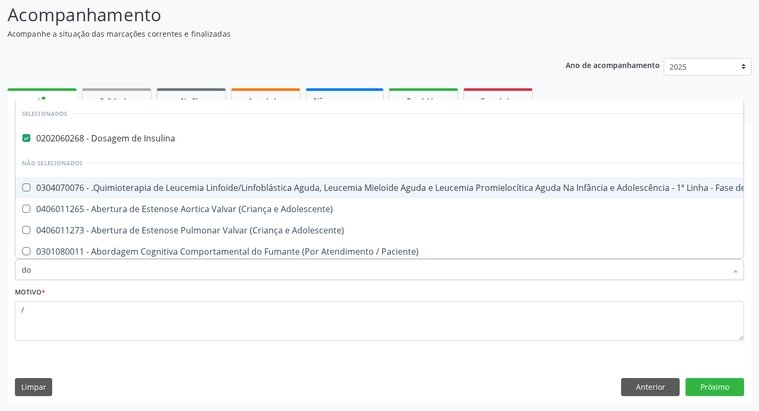
type input "dos"
checkbox Intelectual "true"
checkbox Metabolismo "true"
checkbox Cgbp "true"
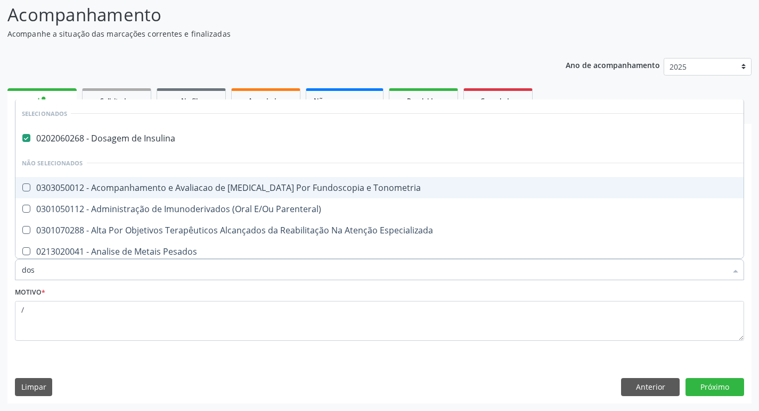
type input "dosa"
checkbox Pezinho\) "true"
checkbox 17-Alfa-Hidroxiprogesterona "true"
checkbox Totais "true"
checkbox Hdl "false"
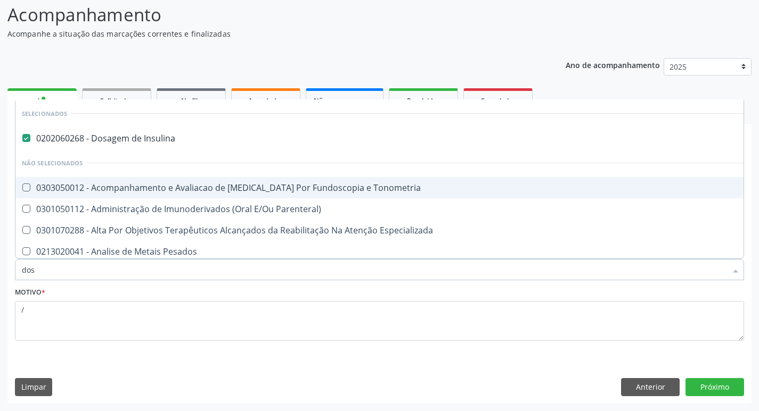
checkbox Ldl "false"
checkbox Total "false"
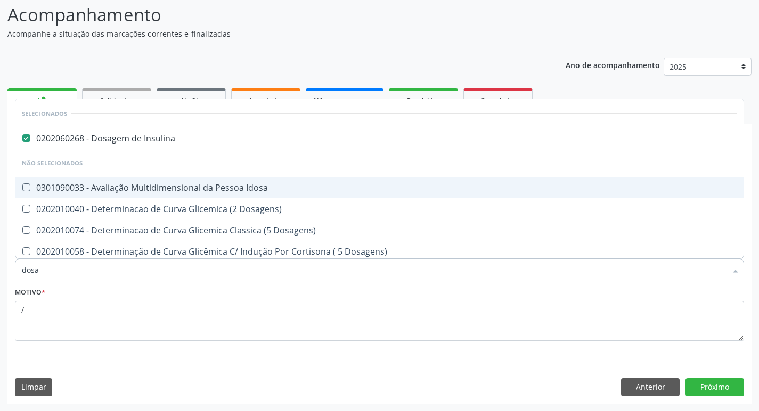
type input "dosag"
checkbox Cobre "true"
checkbox Total "false"
type input "dosagem"
checkbox Citrato "true"
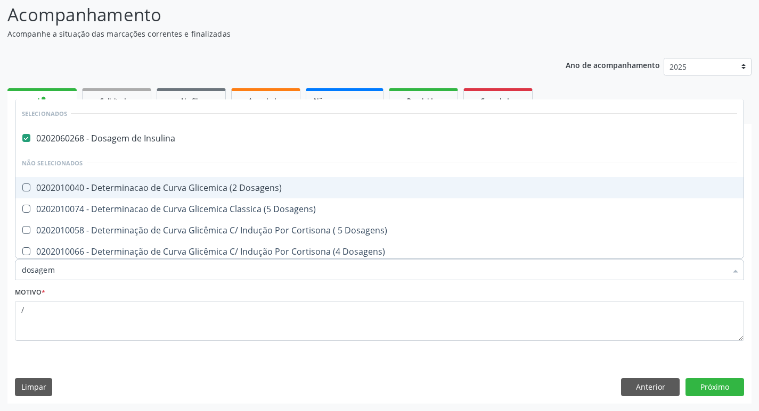
checkbox Cloreto "true"
checkbox Suor "true"
checkbox Hdl "false"
checkbox Ldl "false"
checkbox Total "false"
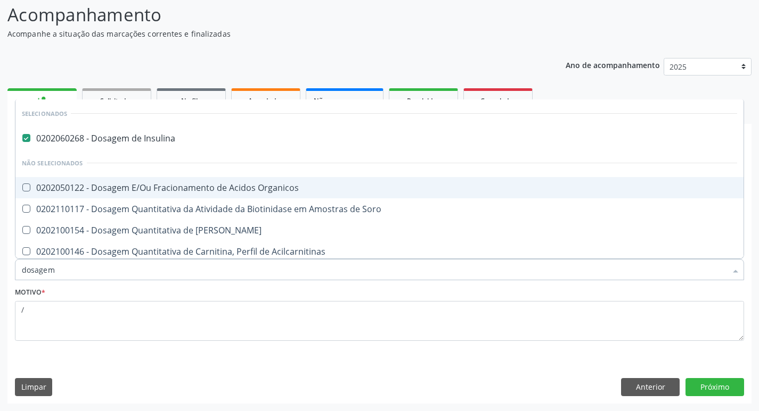
type input "dosagem d"
checkbox Transplantado\) "true"
checkbox Citrato "true"
checkbox Cloreto "true"
checkbox Hdl "false"
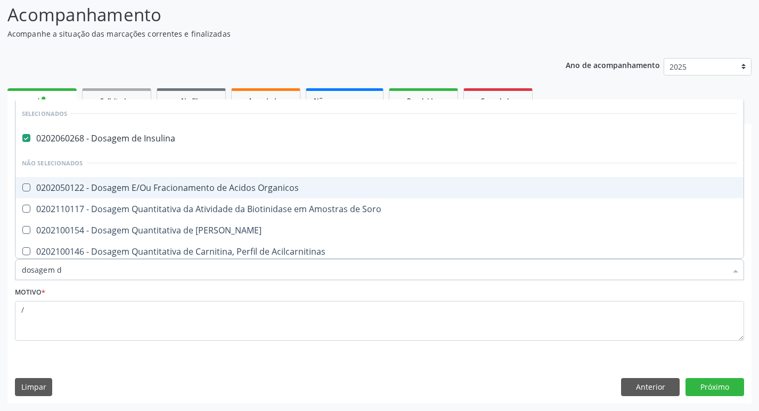
checkbox Ldl "false"
checkbox Total "false"
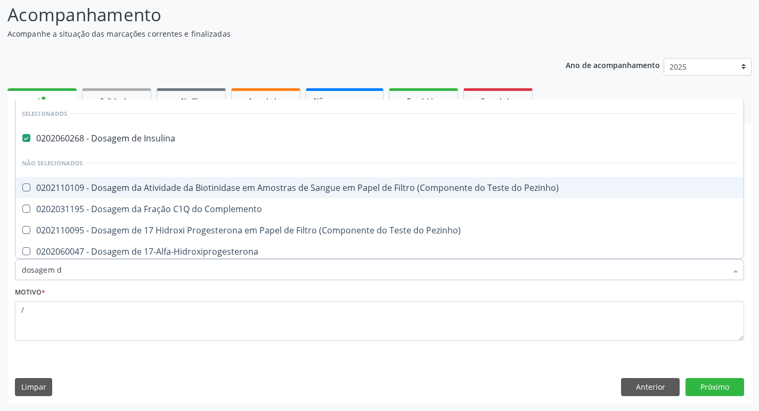
type input "dosagem de"
checkbox Suor "true"
checkbox Cobre "true"
checkbox Ldl "false"
checkbox Total "false"
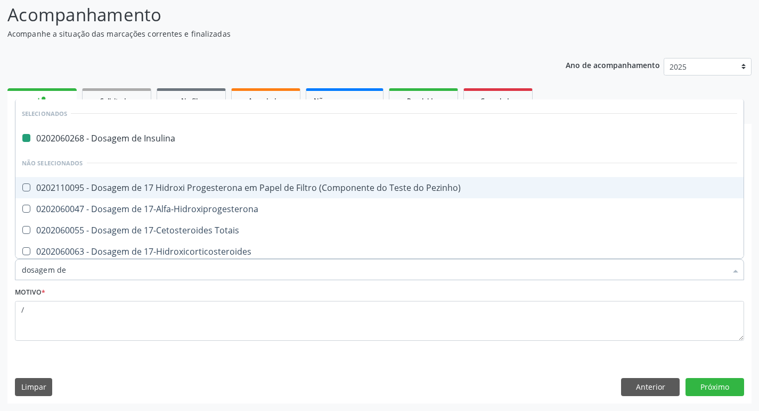
type input "dosagem de g"
checkbox Insulina "false"
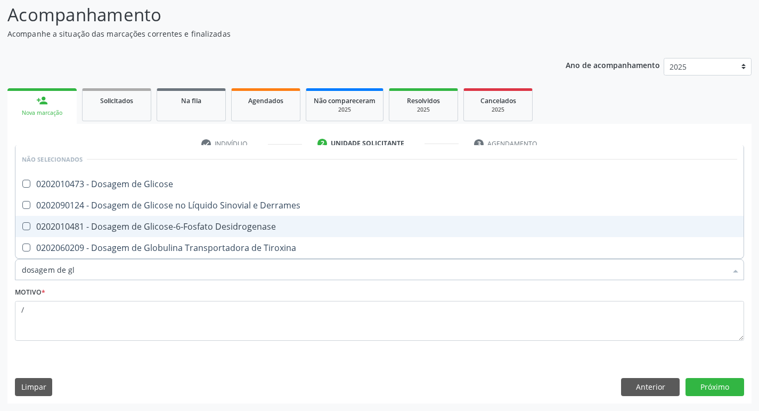
type input "dosagem de gli"
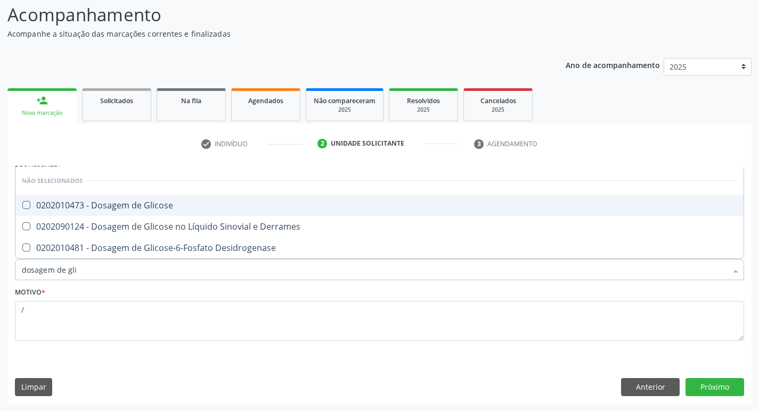
click at [139, 205] on div "0202010473 - Dosagem de Glicose" at bounding box center [379, 205] width 715 height 9
checkbox Glicose "true"
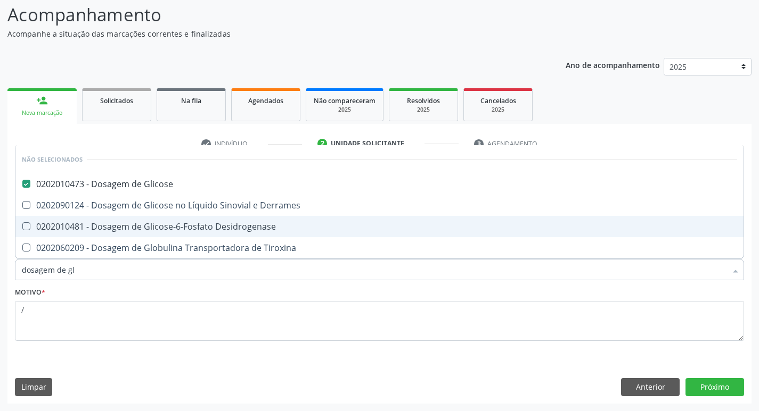
type input "dosagem de g"
checkbox Glicose "false"
checkbox Tiroxina "true"
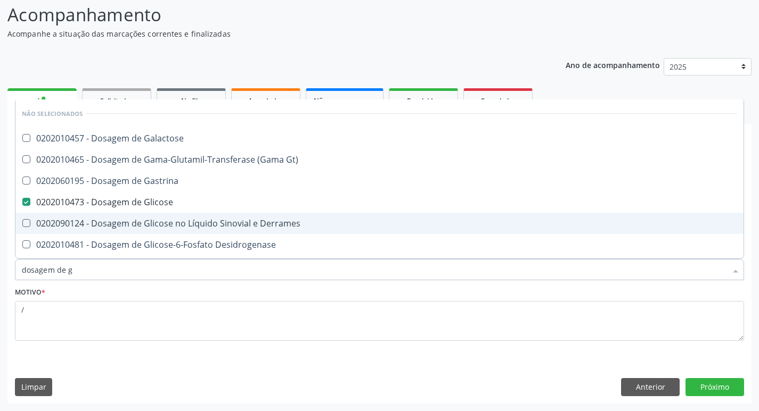
type input "dosagem de"
checkbox Galactose "true"
checkbox Glicose "false"
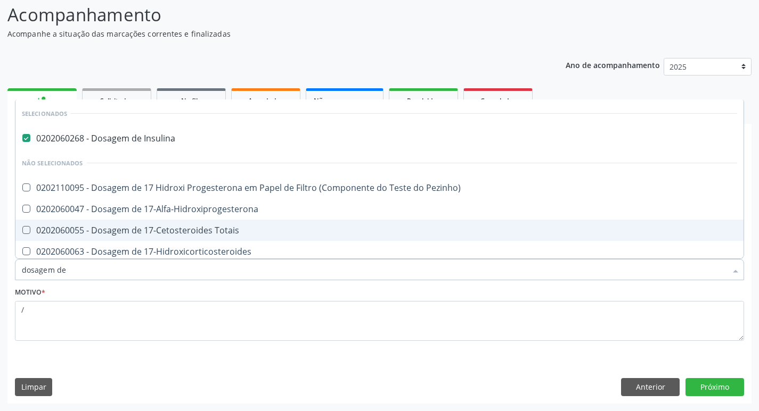
type input "dosagem de h"
checkbox Insulina "false"
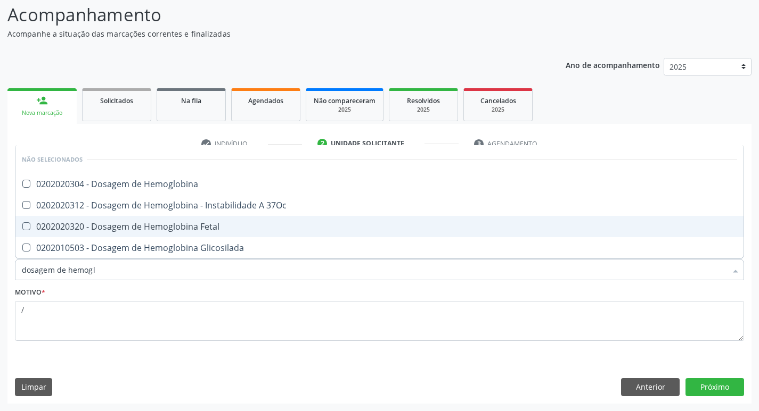
type input "dosagem de hemoglo"
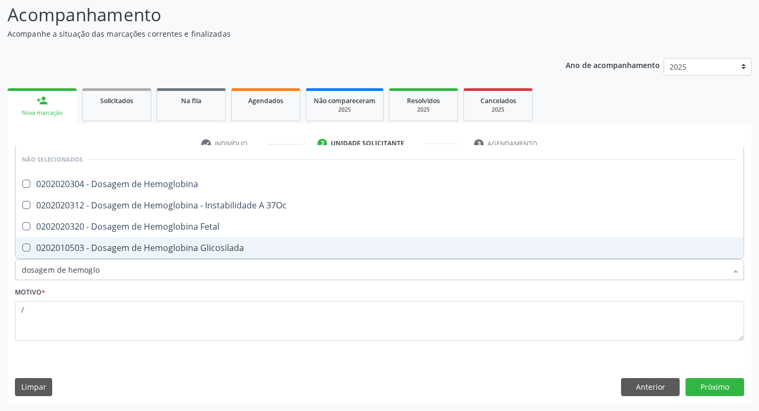
click at [160, 247] on div "0202010503 - Dosagem de Hemoglobina Glicosilada" at bounding box center [379, 248] width 715 height 9
checkbox Glicosilada "true"
type input "d"
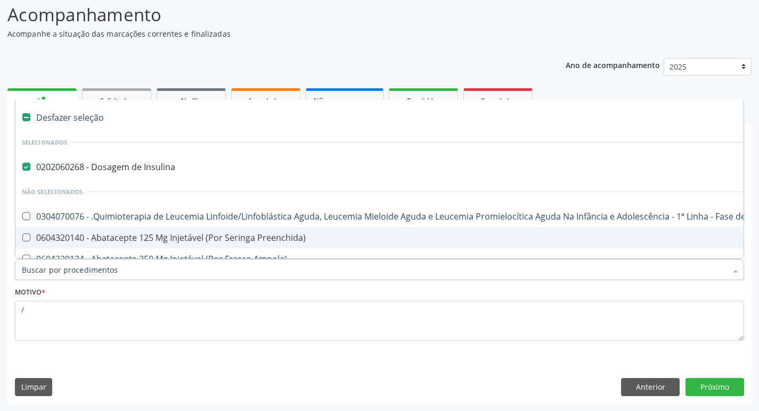
checkbox Insulina "true"
checkbox Preenchida\) "false"
type input "t"
checkbox Insulina "false"
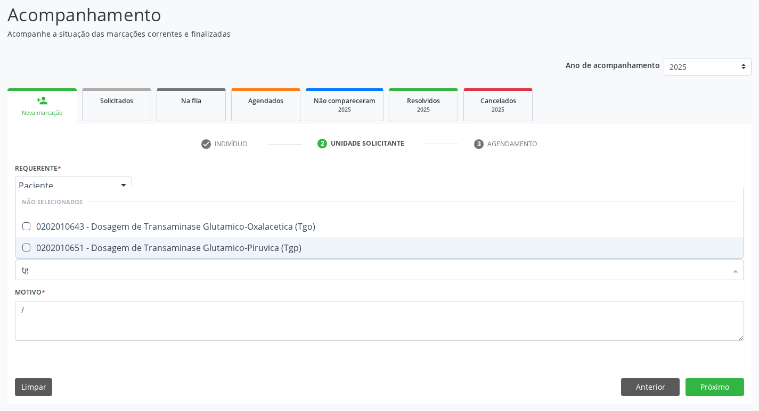
type input "tgo"
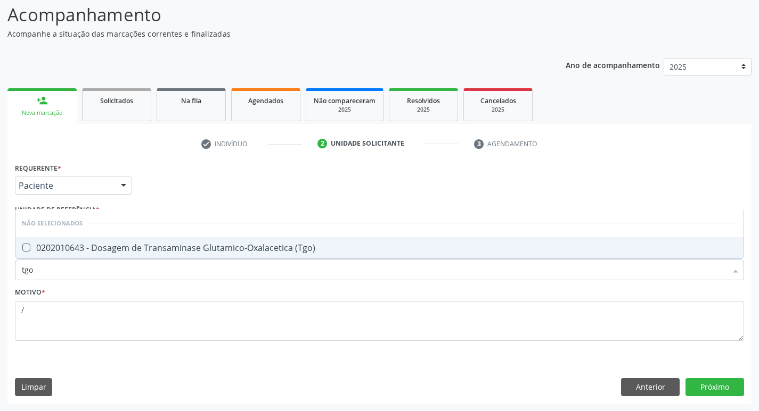
click at [160, 247] on div "0202010643 - Dosagem de Transaminase Glutamico-Oxalacetica (Tgo)" at bounding box center [379, 248] width 715 height 9
checkbox \(Tgo\) "true"
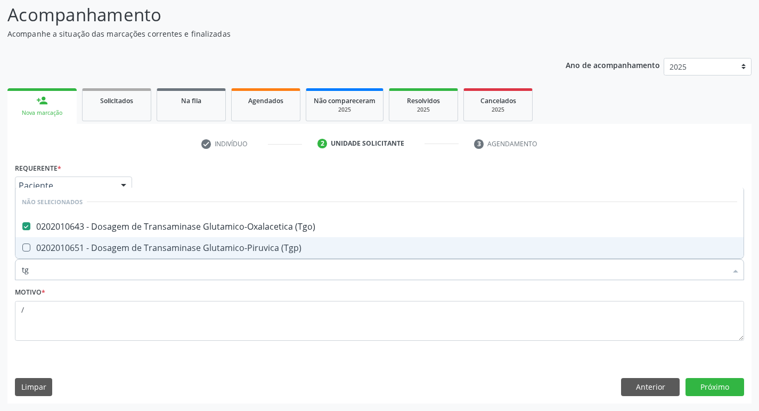
type input "tgp"
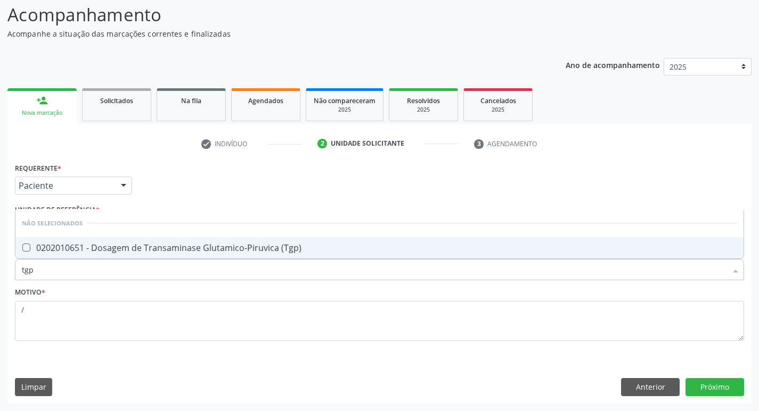
click at [160, 247] on div "0202010651 - Dosagem de Transaminase Glutamico-Piruvica (Tgp)" at bounding box center [379, 248] width 715 height 9
checkbox \(Tgp\) "true"
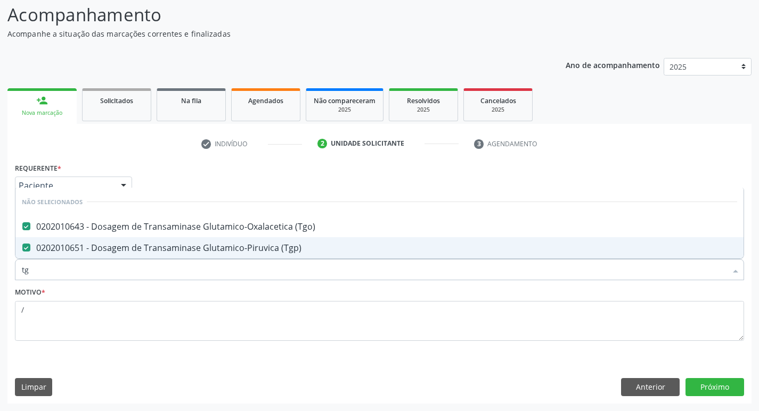
type input "t"
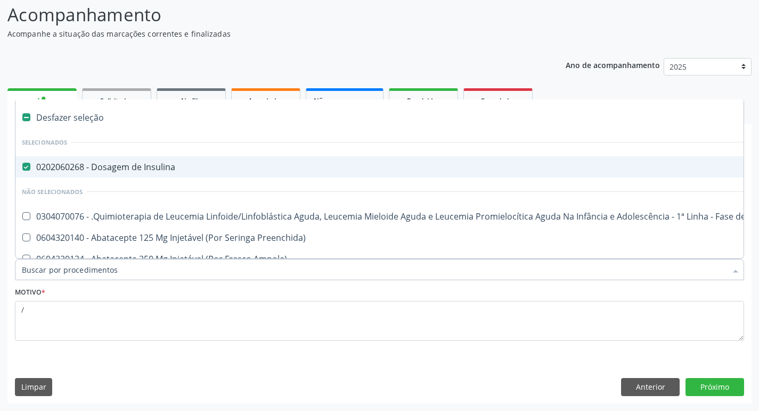
click at [24, 169] on Insulina at bounding box center [26, 167] width 8 height 8
click at [22, 169] on Insulina "checkbox" at bounding box center [18, 166] width 7 height 7
click at [24, 169] on Insulina at bounding box center [26, 167] width 8 height 8
click at [22, 169] on Insulina "checkbox" at bounding box center [18, 166] width 7 height 7
click at [26, 170] on Insulina at bounding box center [26, 167] width 8 height 8
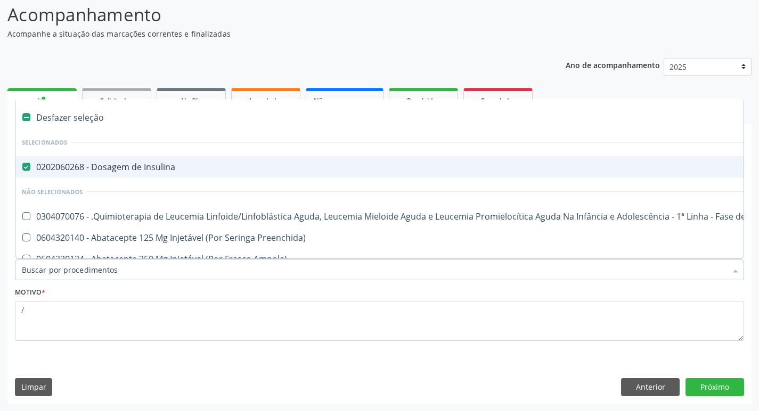
click at [22, 170] on Insulina "checkbox" at bounding box center [18, 166] width 7 height 7
checkbox Insulina "false"
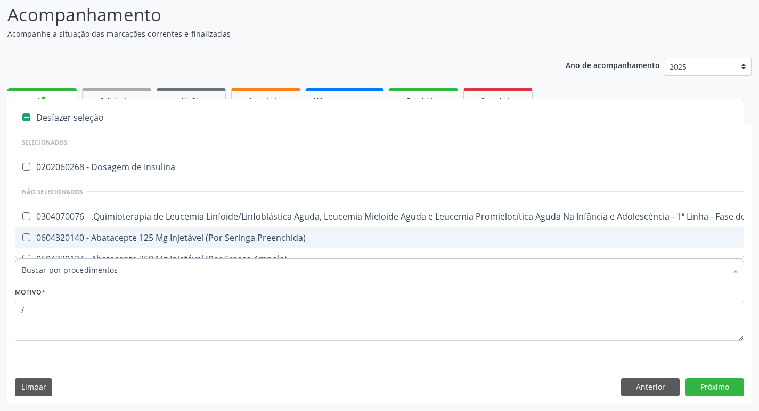
click at [65, 270] on input "Item de agendamento *" at bounding box center [374, 269] width 704 height 21
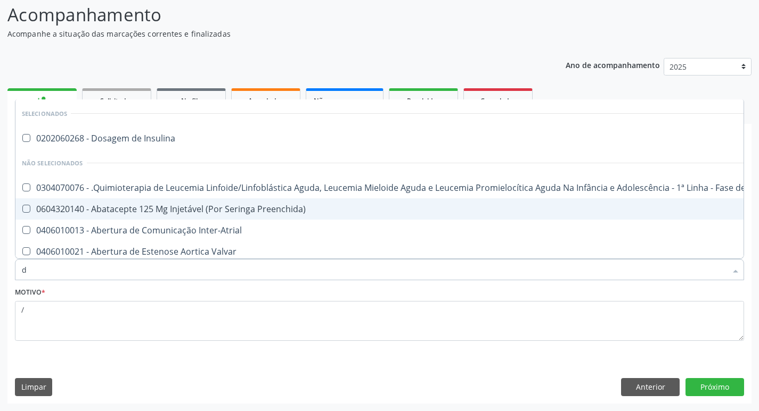
type input "do"
checkbox Puericultura "true"
checkbox Sexual "true"
checkbox Invasivadomiciliar "true"
checkbox Esclera "true"
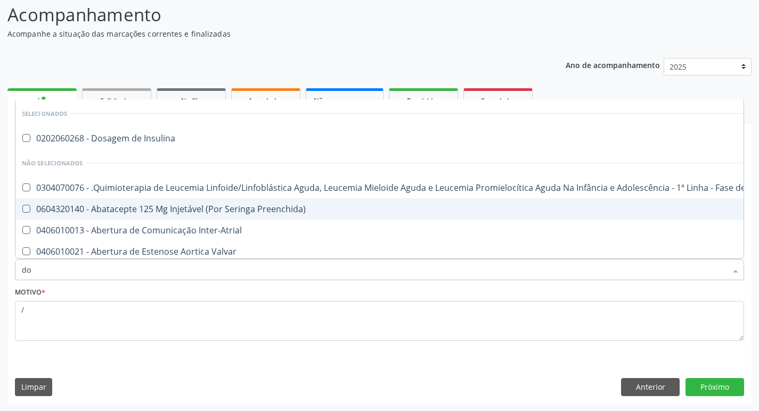
checkbox Nervo "true"
checkbox Mama "true"
checkbox Hemoterapia "true"
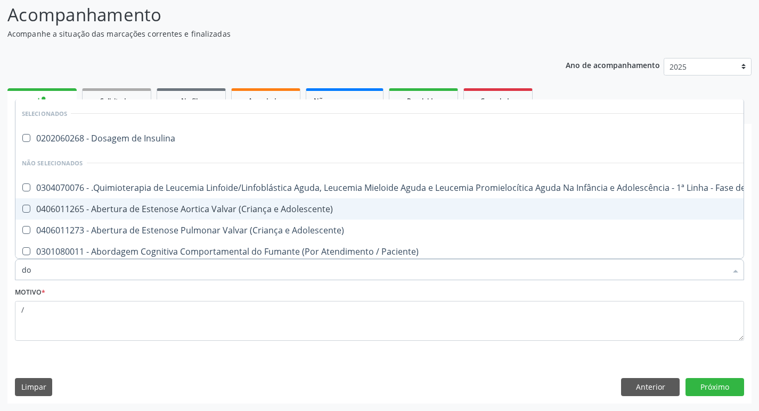
type input "dos"
checkbox Intelectual "true"
checkbox Metabolismo "true"
checkbox Cgbp "true"
checkbox 24H "true"
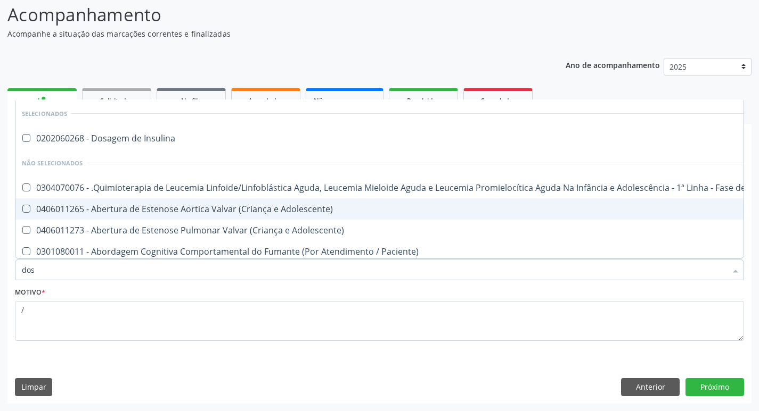
checkbox Ejaculadores "true"
checkbox Tipado\) "true"
checkbox Cicladora\) "true"
type input "dosa"
checkbox Emergência "true"
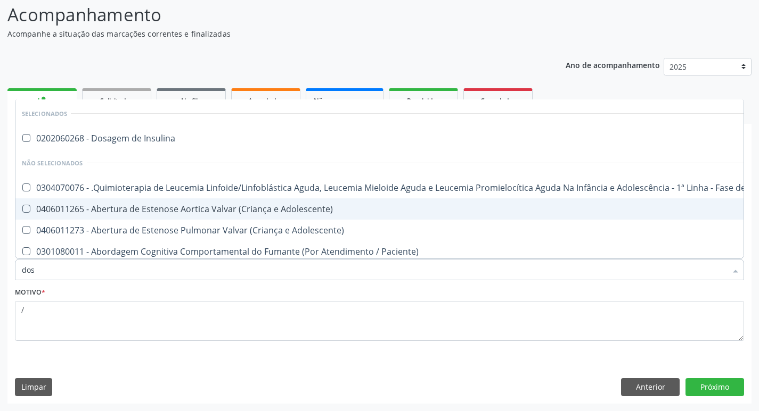
checkbox Saúde "true"
checkbox Comprimido\) "true"
checkbox Intelectual "false"
checkbox Metabolismo "false"
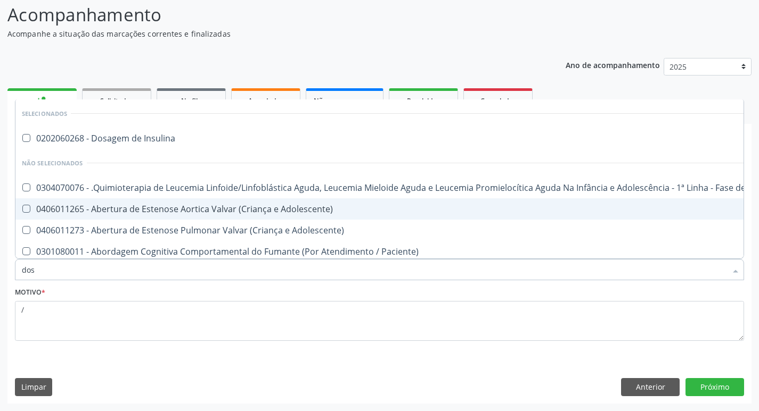
checkbox Cgbp "false"
checkbox Órgãos "true"
checkbox 24H "false"
checkbox Isolado "true"
checkbox Bexiga "true"
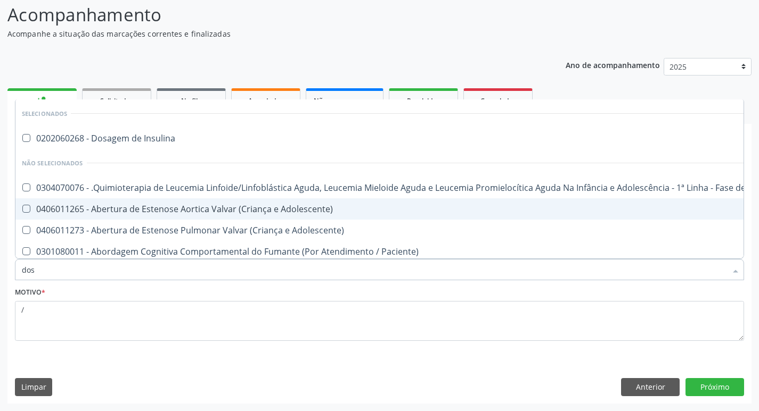
checkbox Ejaculadores "false"
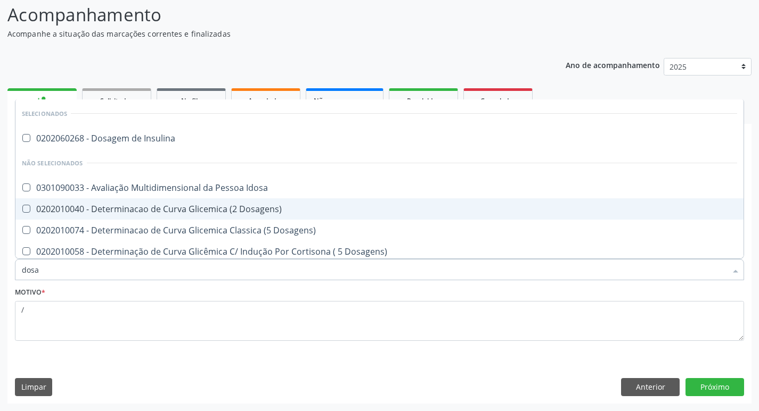
type input "dosag"
checkbox Cobre "true"
checkbox Total "false"
checkbox Gastrina "true"
checkbox Glicose "false"
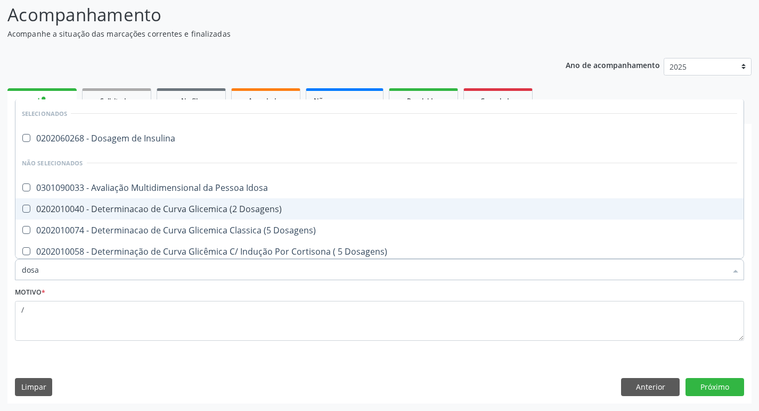
checkbox Fetal "true"
checkbox Glicosilada "false"
checkbox Livre\) "true"
checkbox \(Tgp\) "false"
type input "dosagem"
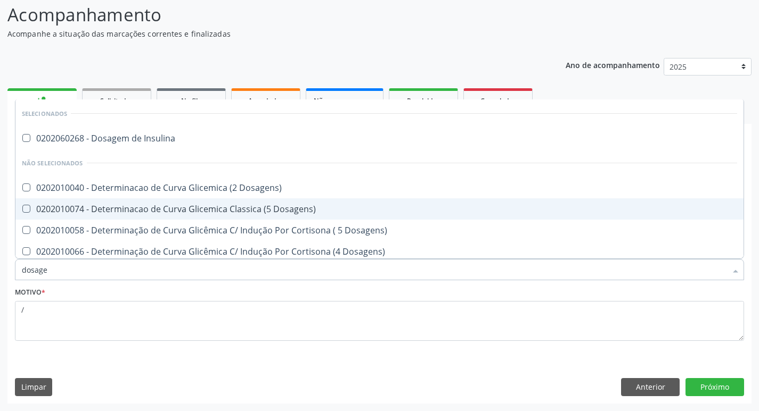
checkbox Citrato "true"
checkbox Cloreto "true"
checkbox Suor "true"
checkbox Hdl "false"
checkbox Ldl "false"
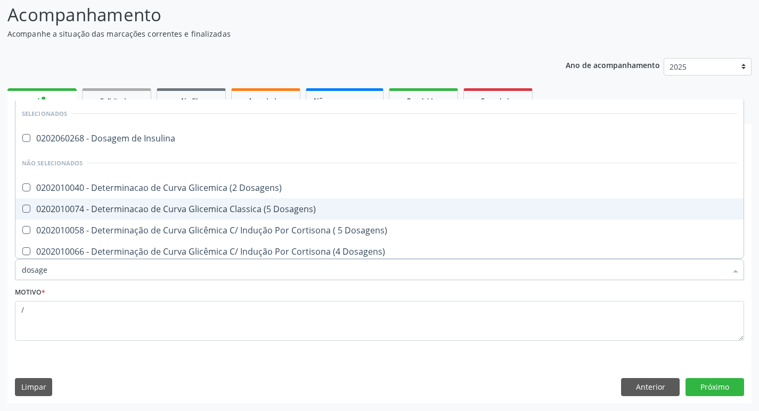
checkbox Total "false"
checkbox Esperma "true"
checkbox Glicose "false"
checkbox Haptoglobina "true"
checkbox Glicosilada "false"
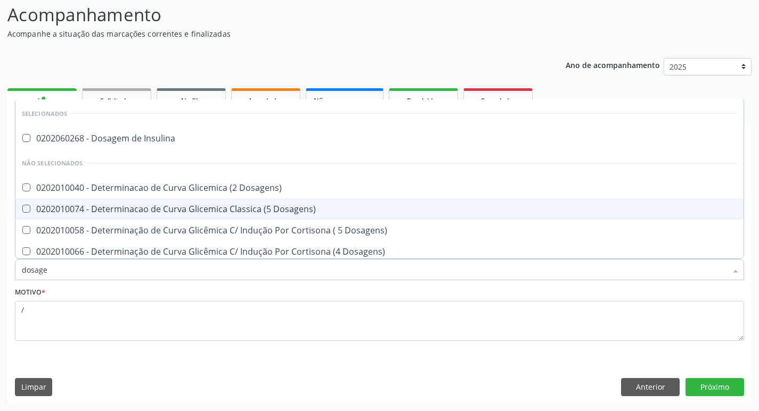
checkbox Tiocianato "true"
checkbox Tireoglobulina "true"
checkbox \(Tgo\) "false"
checkbox \(Tgp\) "false"
type input "dosagem d"
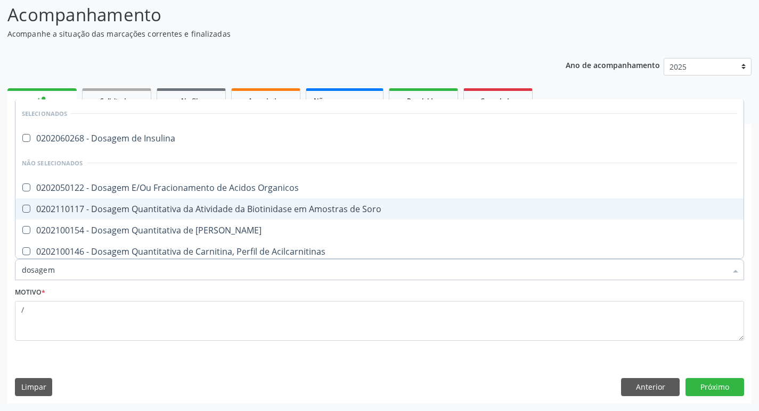
checkbox Transplantado\) "true"
checkbox Citrato "true"
checkbox Cloreto "true"
checkbox Hdl "false"
checkbox Ldl "false"
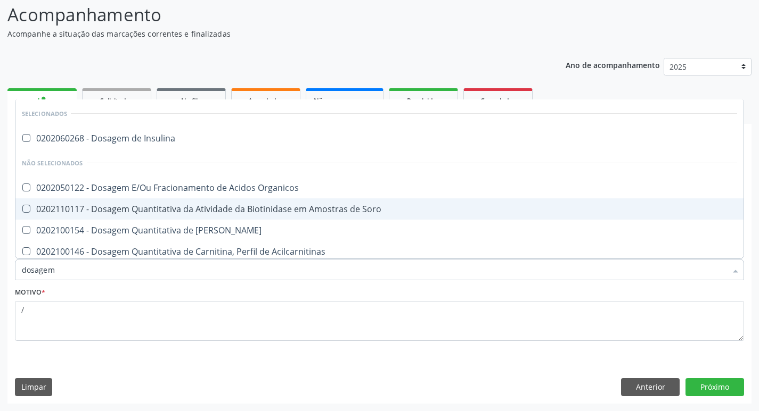
checkbox Total "false"
checkbox Frutose "true"
checkbox Glicose "false"
checkbox Fecal "true"
checkbox Glicosilada "false"
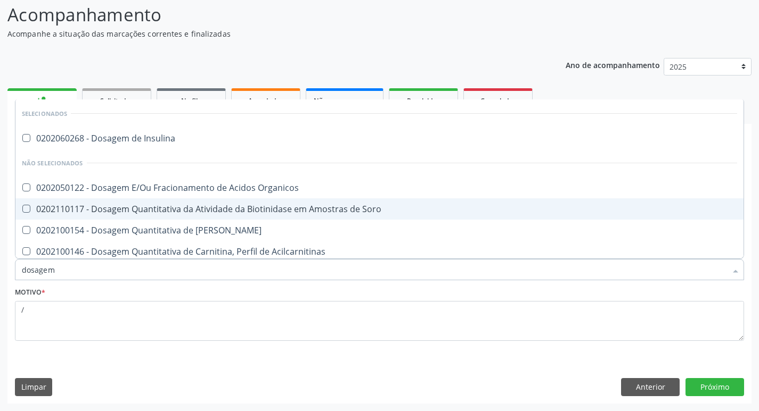
checkbox Livre "true"
checkbox Tiocianato "true"
checkbox \(Tgo\) "false"
checkbox \(Tgp\) "false"
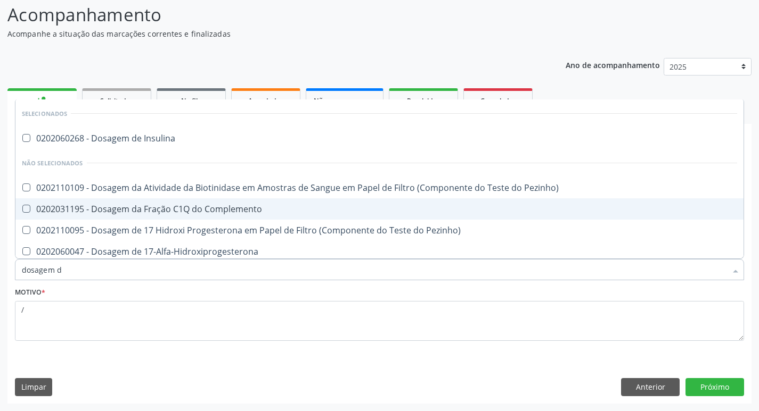
type input "dosagem de"
checkbox Suor "true"
checkbox Cobre "true"
checkbox Ldl "false"
checkbox Total "false"
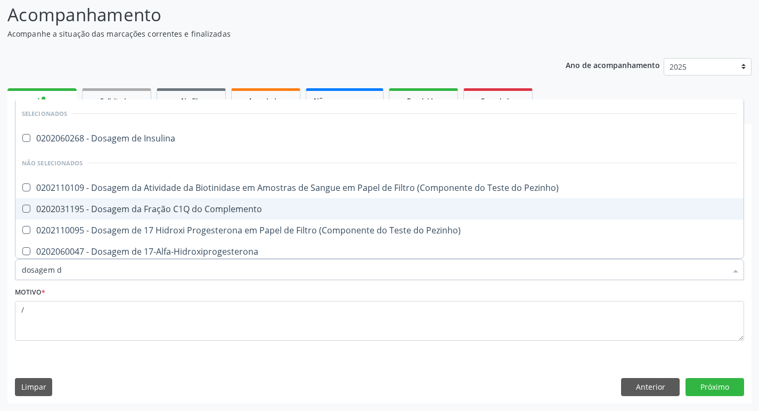
checkbox Gt\) "true"
checkbox Glicose "false"
checkbox 37Oc "true"
checkbox Glicosilada "false"
checkbox \(T4\) "true"
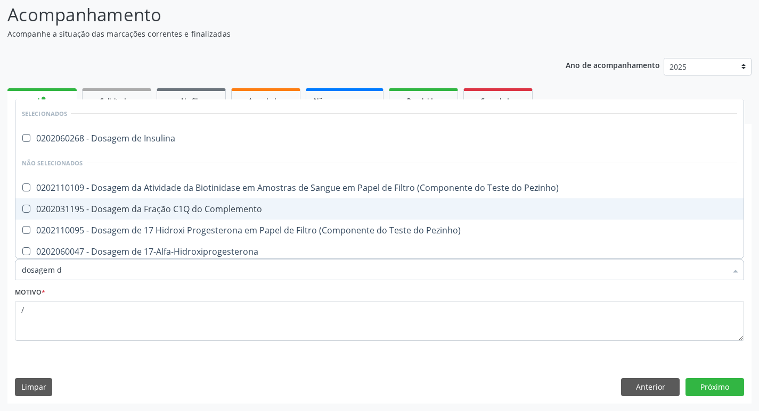
checkbox Livre\) "true"
checkbox \(Tgo\) "false"
checkbox \(Tgp\) "false"
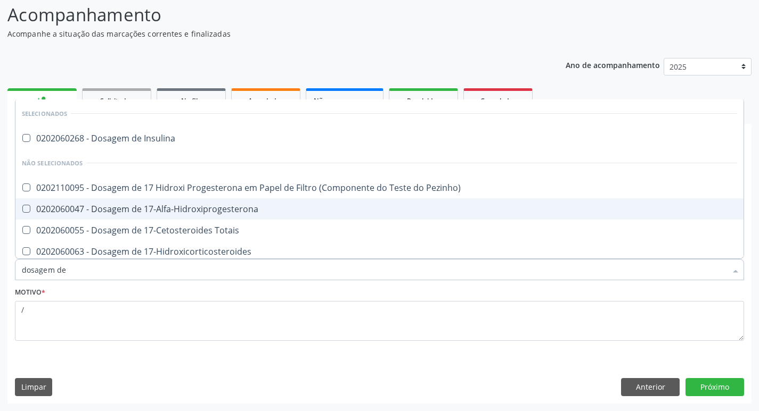
type input "dosagem de t"
checkbox Acetona "true"
checkbox \(Serotonina\) "true"
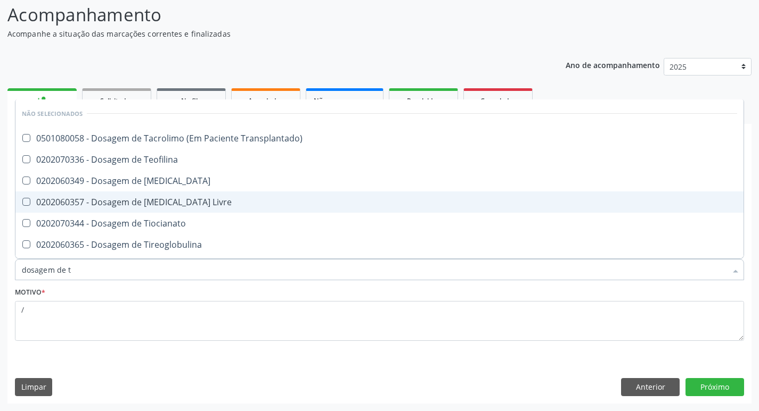
type input "dosagem de tr"
checkbox Transplantado\) "true"
checkbox Teofilina "true"
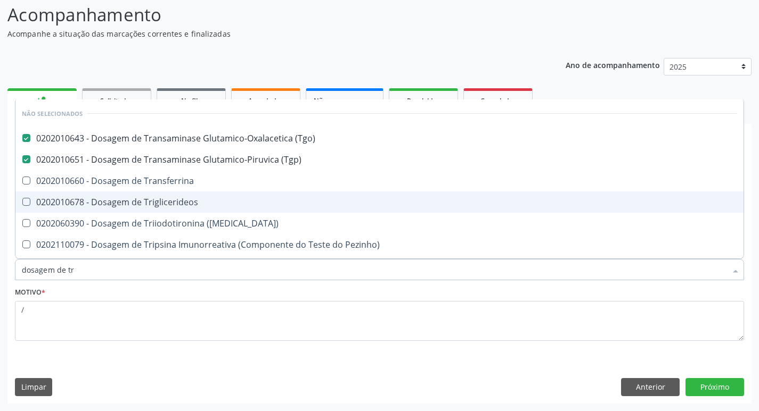
type input "dosagem de tri"
checkbox \(Tgo\) "false"
checkbox \(Tgp\) "false"
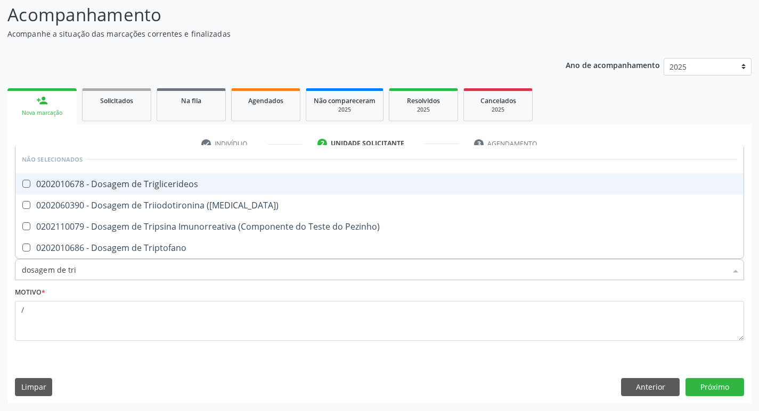
click at [121, 183] on div "0202010678 - Dosagem de Triglicerideos" at bounding box center [379, 184] width 715 height 9
checkbox Triglicerideos "true"
type input "dosagem de tr"
checkbox Triptofano "true"
checkbox \(T3\) "true"
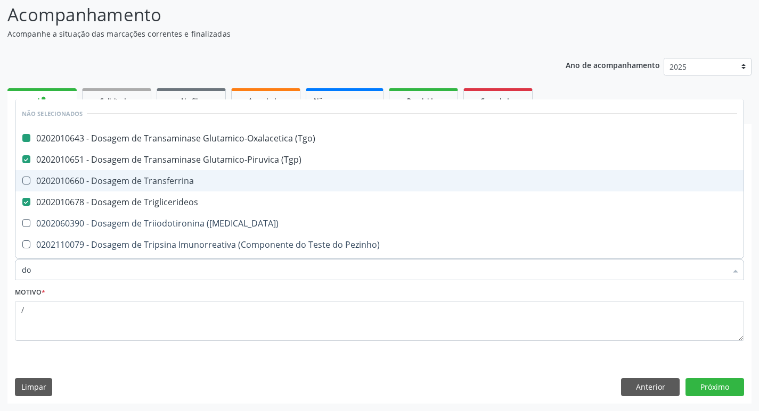
type input "d"
checkbox \(Tgo\) "false"
checkbox Triglicerideos "false"
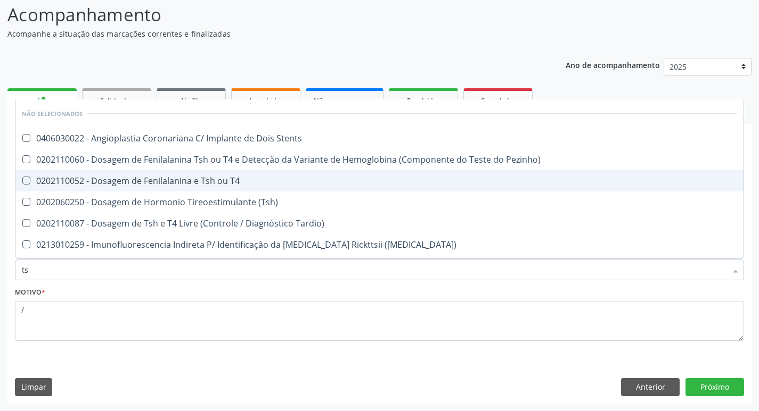
type input "tsh"
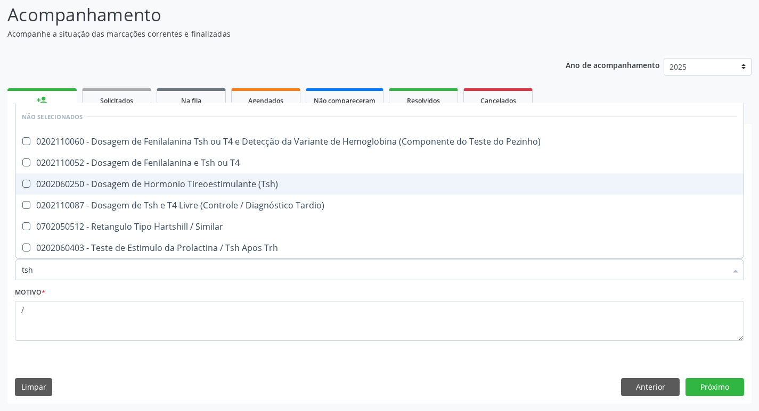
click at [160, 185] on div "0202060250 - Dosagem de Hormonio Tireoestimulante (Tsh)" at bounding box center [379, 184] width 715 height 9
checkbox \(Tsh\) "true"
type input "ts"
checkbox \(Tsh\) "false"
checkbox Tardio\) "true"
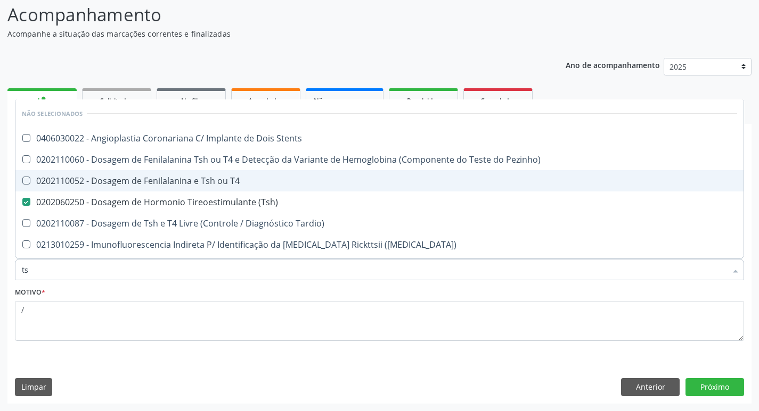
type input "t"
checkbox \(Tsh\) "false"
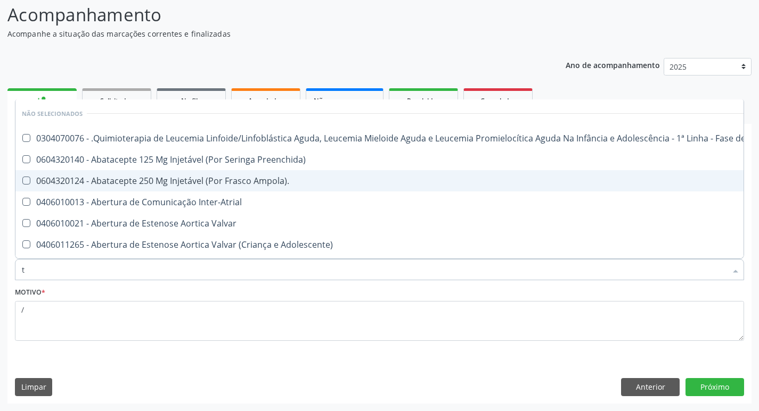
type input "t4"
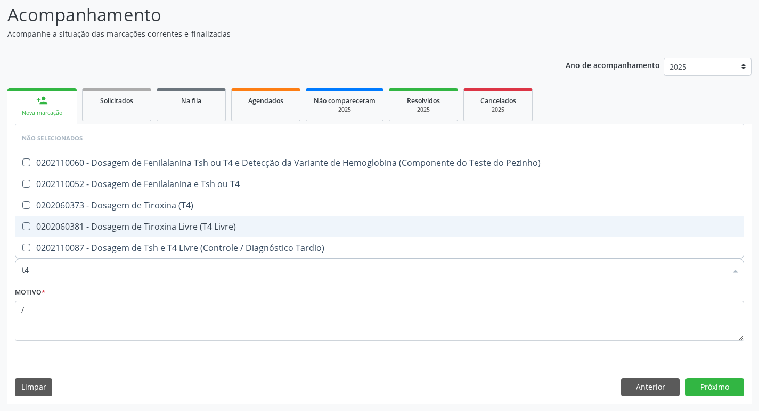
click at [155, 227] on div "0202060381 - Dosagem de Tiroxina Livre (T4 Livre)" at bounding box center [379, 227] width 715 height 9
checkbox Livre\) "false"
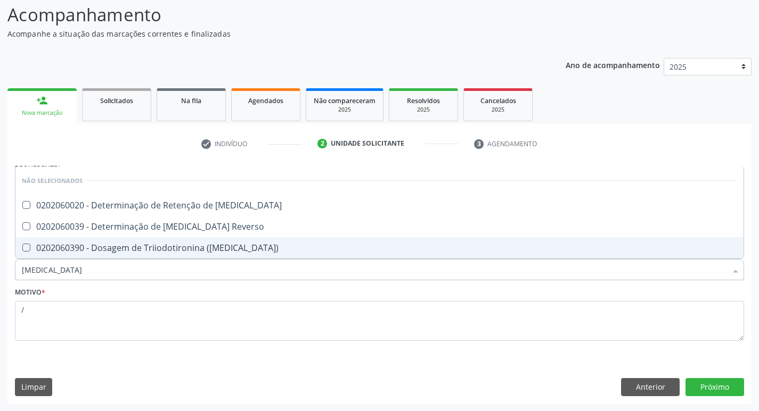
click at [152, 250] on div "0202060390 - Dosagem de Triiodotironina (T3)" at bounding box center [379, 248] width 715 height 9
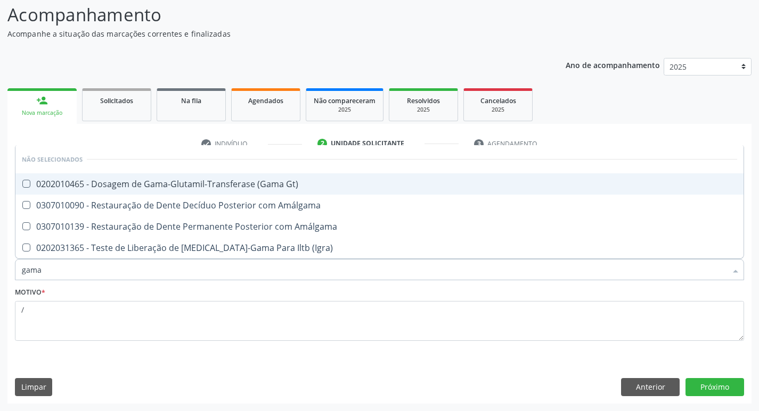
click at [81, 180] on div "0202010465 - Dosagem de Gama-Glutamil-Transferase (Gama Gt)" at bounding box center [379, 184] width 715 height 9
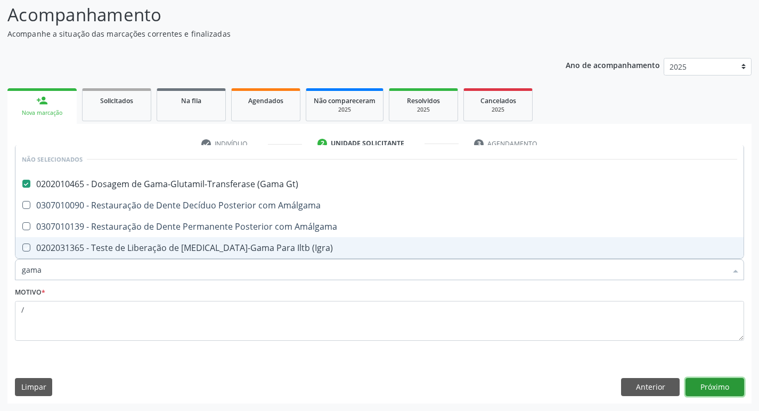
click at [699, 389] on button "Próximo" at bounding box center [714, 387] width 59 height 18
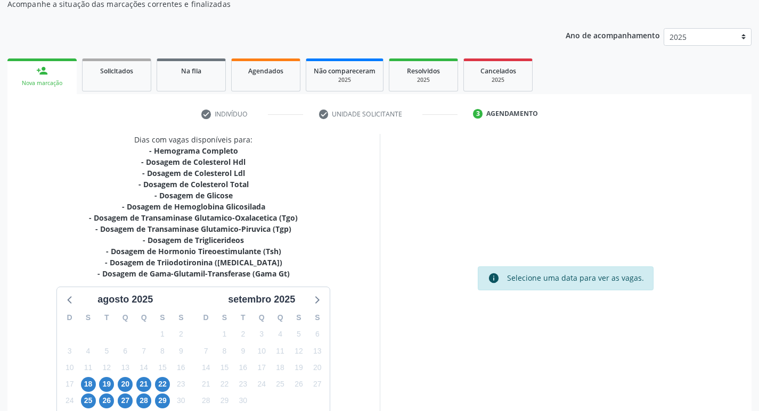
scroll to position [124, 0]
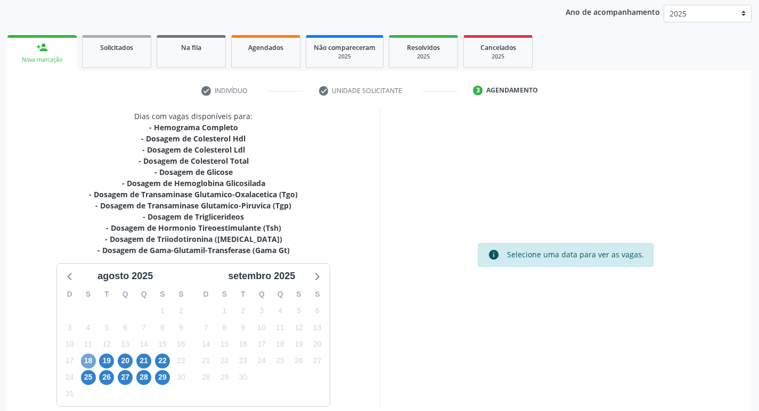
click at [84, 361] on span "18" at bounding box center [88, 361] width 15 height 15
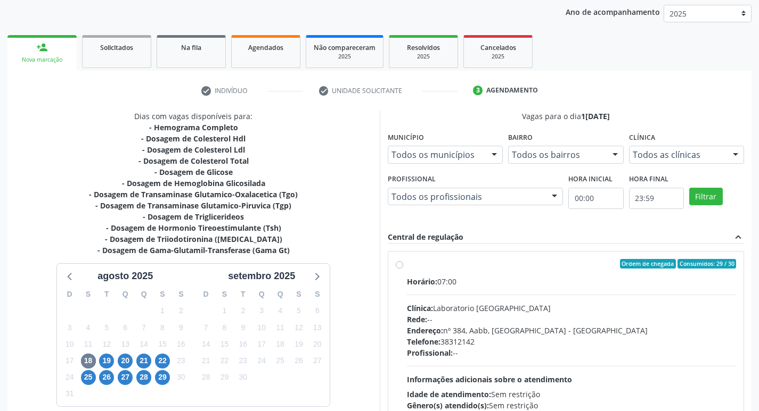
scroll to position [168, 0]
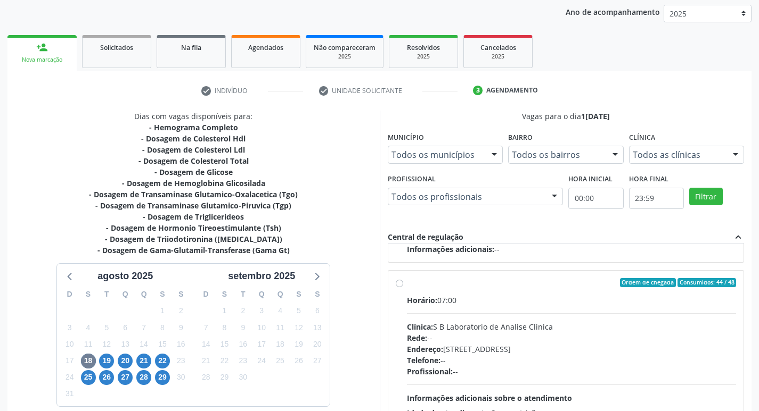
click at [407, 283] on label "Ordem de chegada Consumidos: 44 / 48 Horário: 07:00 Clínica: S B Laboratorio de…" at bounding box center [572, 359] width 330 height 163
click at [399, 283] on input "Ordem de chegada Consumidos: 44 / 48 Horário: 07:00 Clínica: S B Laboratorio de…" at bounding box center [399, 283] width 7 height 10
radio input "true"
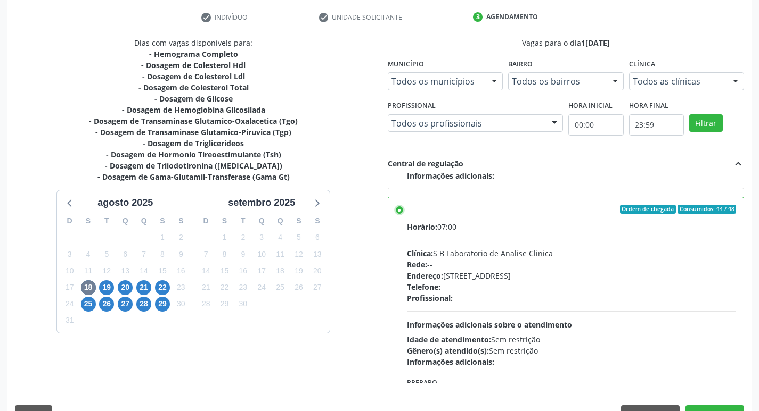
scroll to position [225, 0]
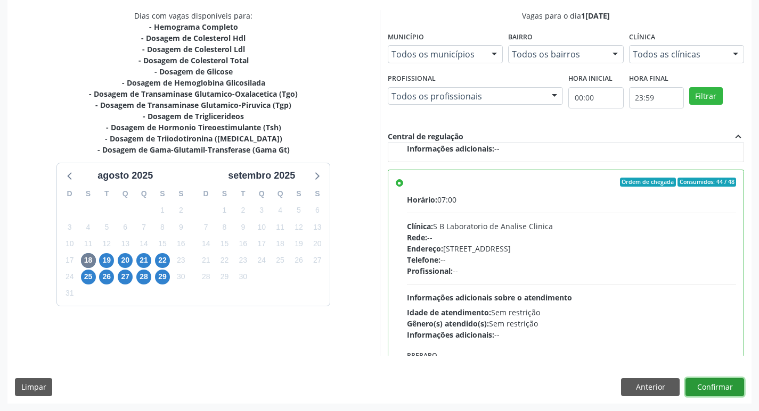
click at [722, 385] on button "Confirmar" at bounding box center [714, 387] width 59 height 18
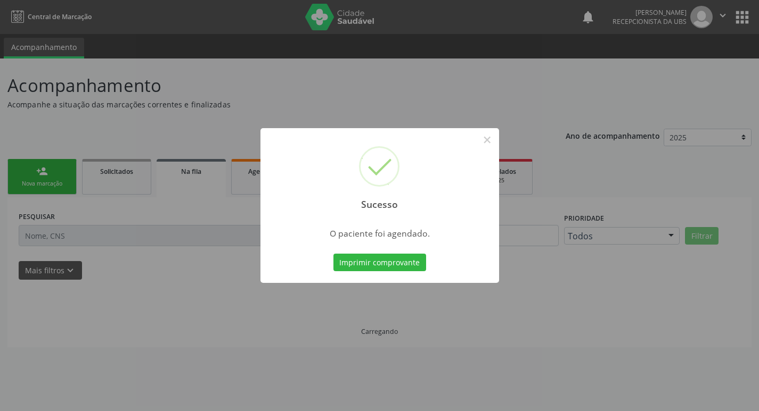
scroll to position [0, 0]
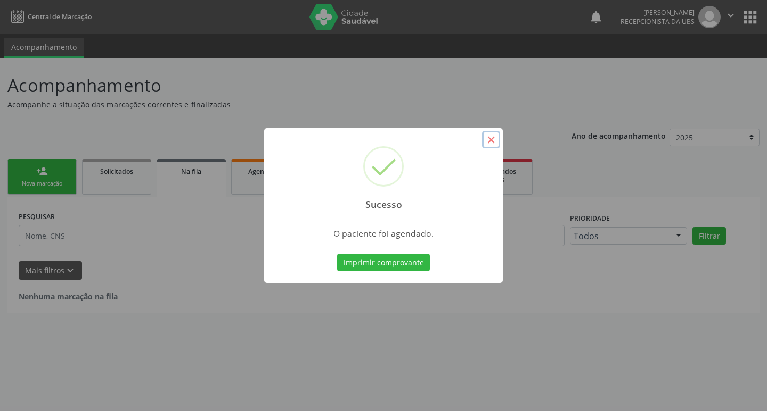
click at [489, 141] on button "×" at bounding box center [491, 140] width 18 height 18
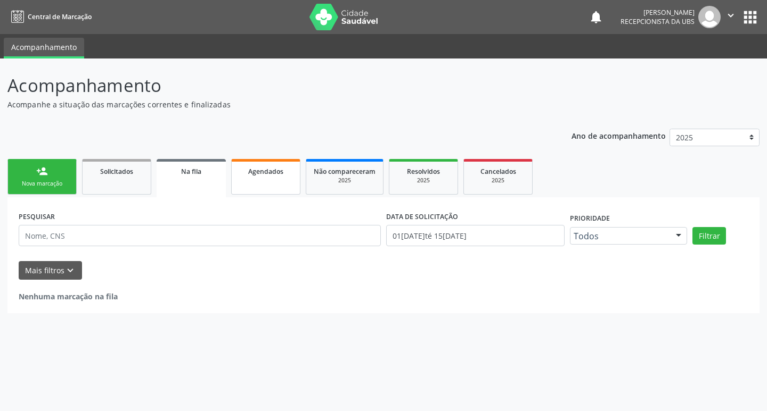
click at [268, 178] on link "Agendados" at bounding box center [265, 177] width 69 height 36
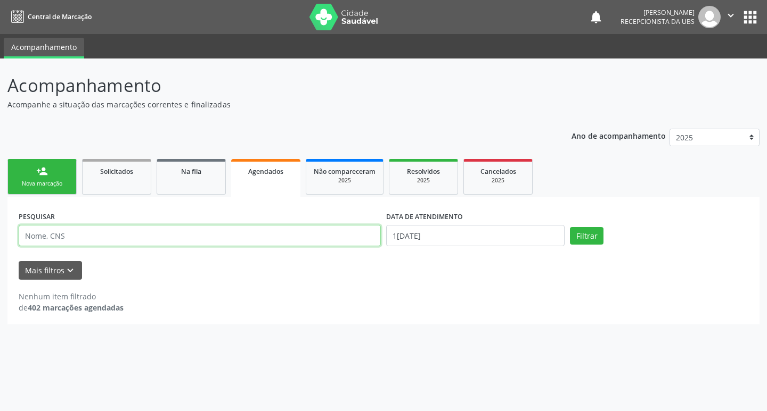
click at [237, 234] on input "text" at bounding box center [200, 235] width 362 height 21
type input "[PERSON_NAME]"
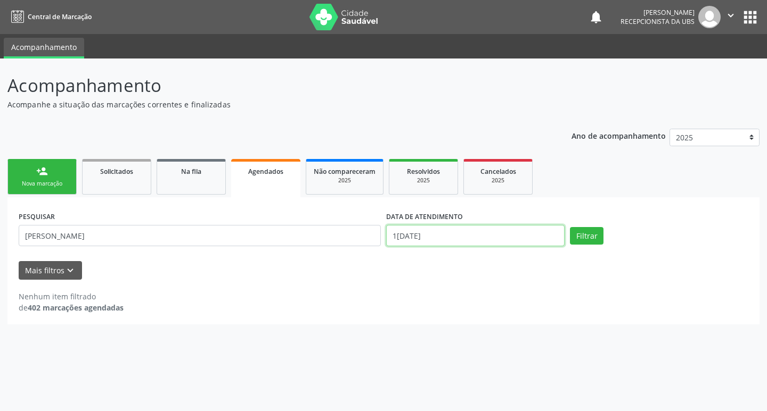
click at [479, 235] on input "1[DATE]" at bounding box center [475, 235] width 178 height 21
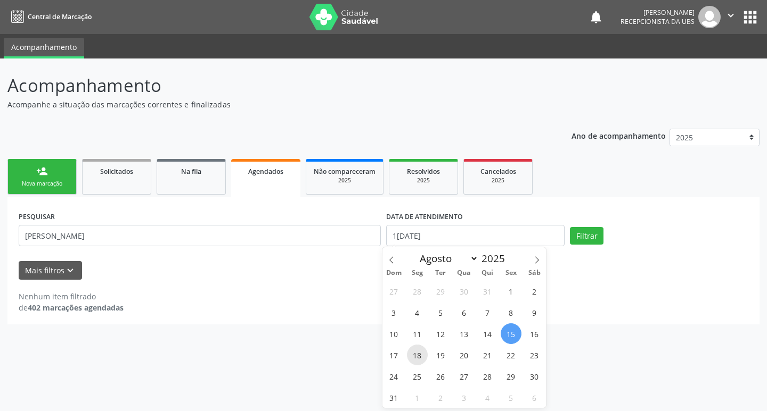
click at [414, 351] on span "18" at bounding box center [417, 355] width 21 height 21
type input "1[DATE]"
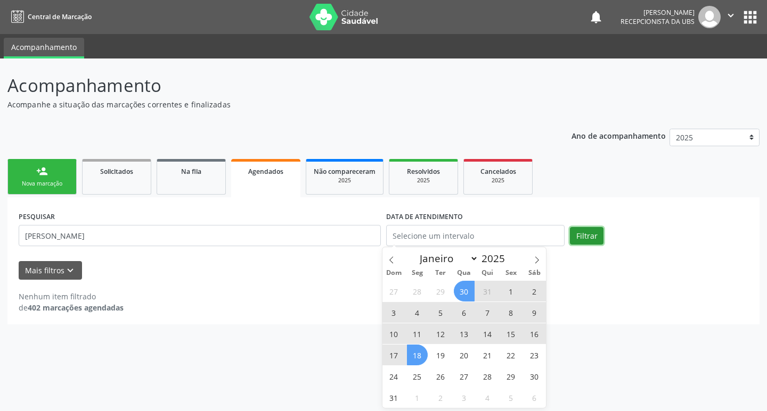
click at [577, 231] on button "Filtrar" at bounding box center [587, 236] width 34 height 18
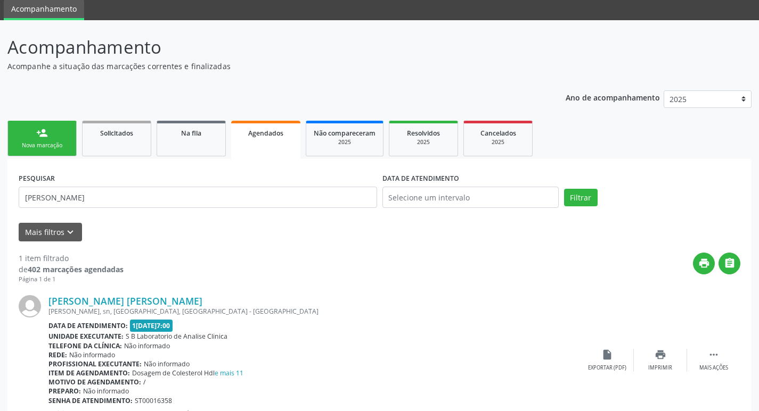
scroll to position [83, 0]
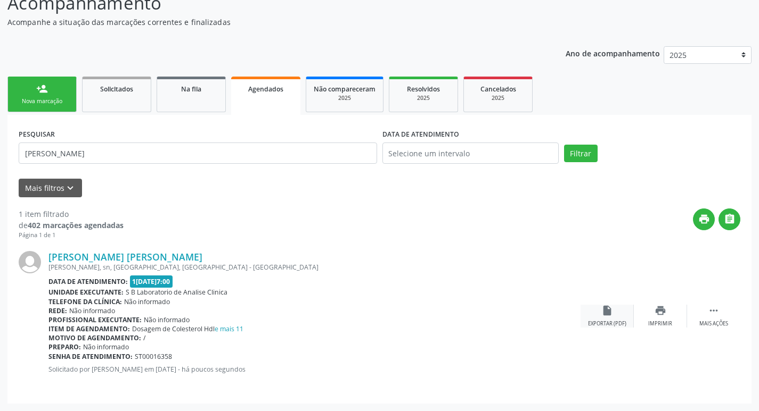
click at [617, 319] on div "insert_drive_file Exportar (PDF)" at bounding box center [606, 316] width 53 height 23
click at [50, 103] on div "Nova marcação" at bounding box center [41, 101] width 53 height 8
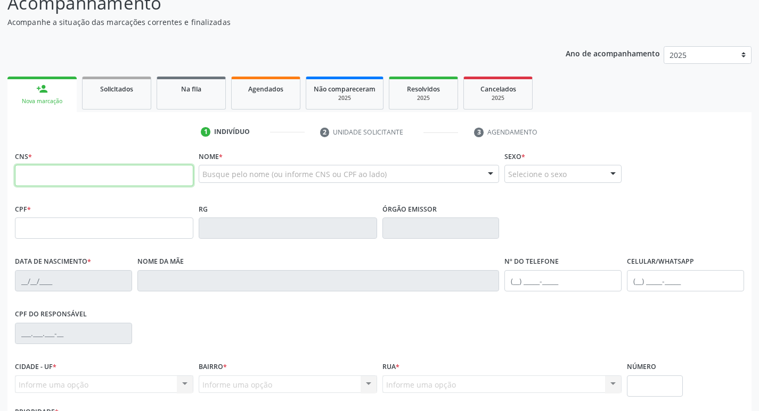
click at [72, 176] on input "text" at bounding box center [104, 175] width 178 height 21
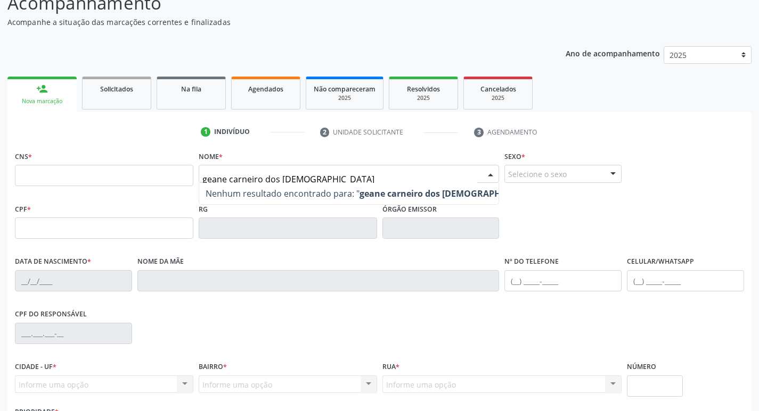
type input "geane carneiro dos santos"
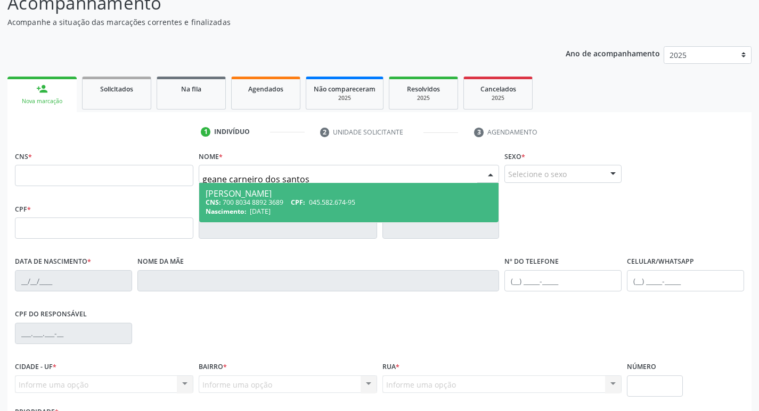
click at [363, 192] on div "[PERSON_NAME]" at bounding box center [348, 194] width 287 height 9
type input "700 8034 8892 3689"
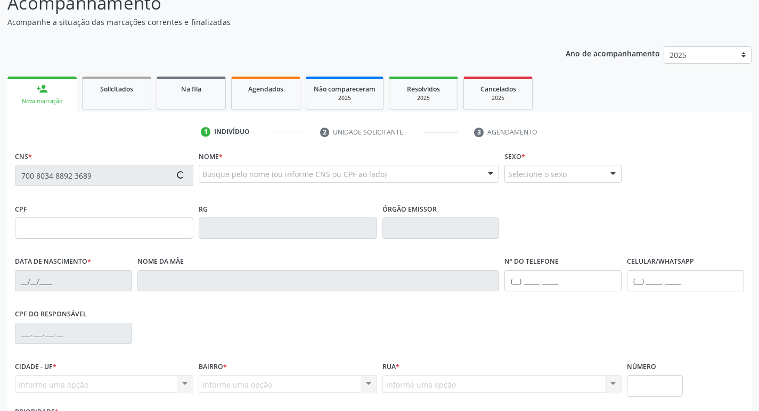
type input "045.582.674-95"
type input "[DATE]"
type input "[PERSON_NAME] das [PERSON_NAME]"
type input "[PHONE_NUMBER]"
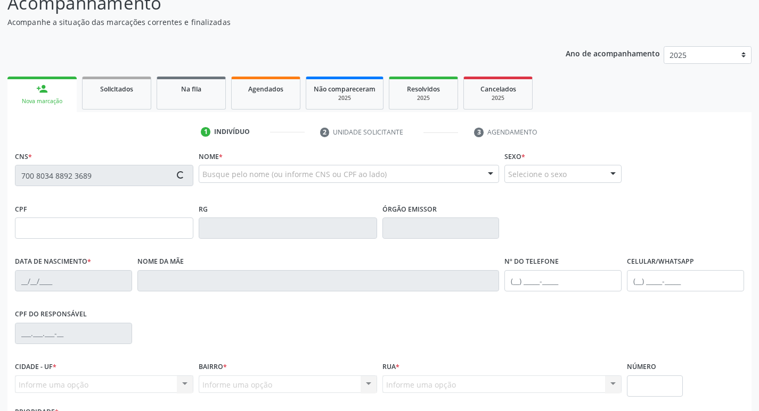
type input "456"
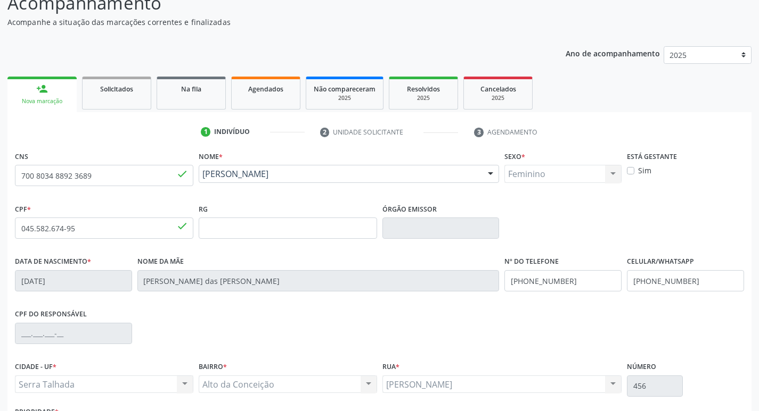
scroll to position [166, 0]
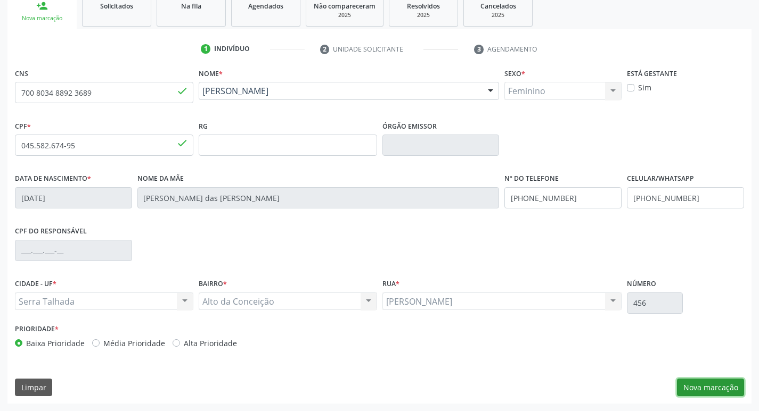
click at [701, 386] on button "Nova marcação" at bounding box center [710, 388] width 67 height 18
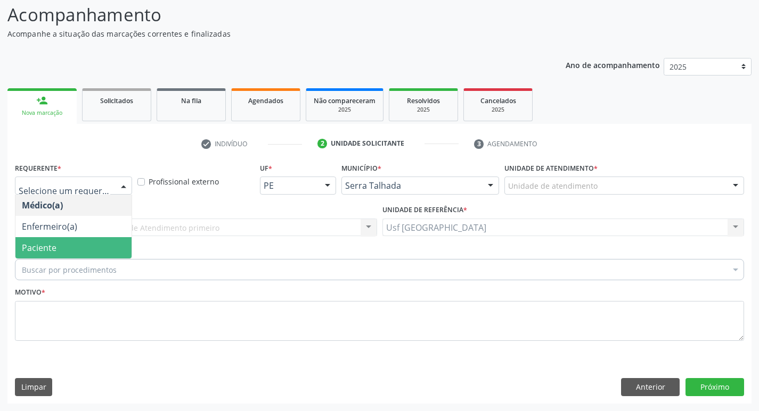
click at [78, 243] on span "Paciente" at bounding box center [73, 247] width 116 height 21
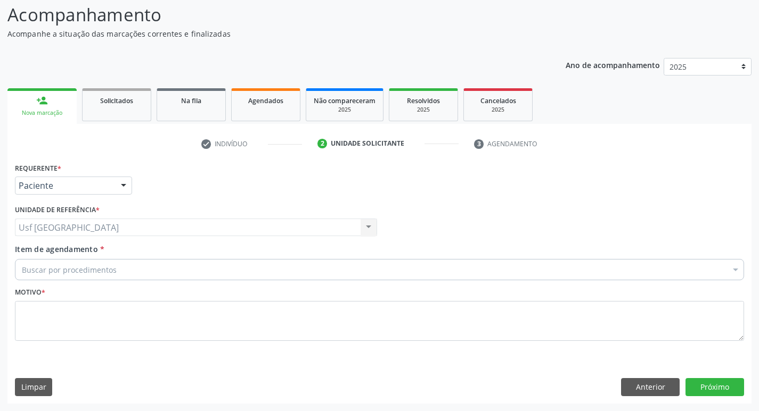
click at [49, 227] on div "Usf Alto da Conceicao Usf [GEOGRAPHIC_DATA] Nenhum resultado encontrado para: "…" at bounding box center [196, 228] width 362 height 18
click at [53, 263] on div "Buscar por procedimentos" at bounding box center [379, 269] width 729 height 21
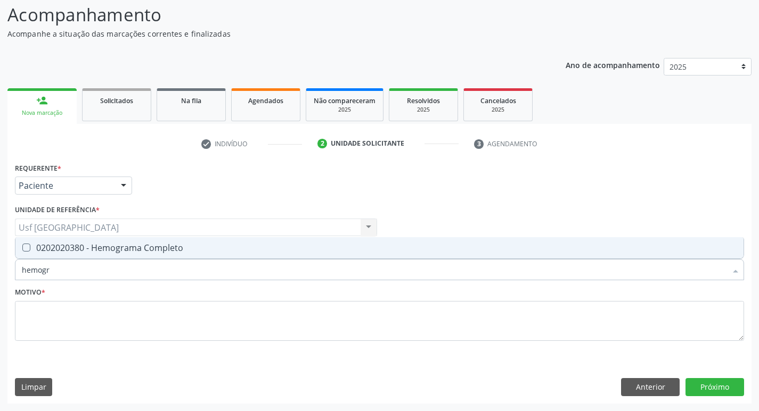
type input "hemogra"
click at [64, 251] on div "0202020380 - Hemograma Completo" at bounding box center [379, 248] width 715 height 9
checkbox Completo "true"
type input "hemog"
checkbox Completo "false"
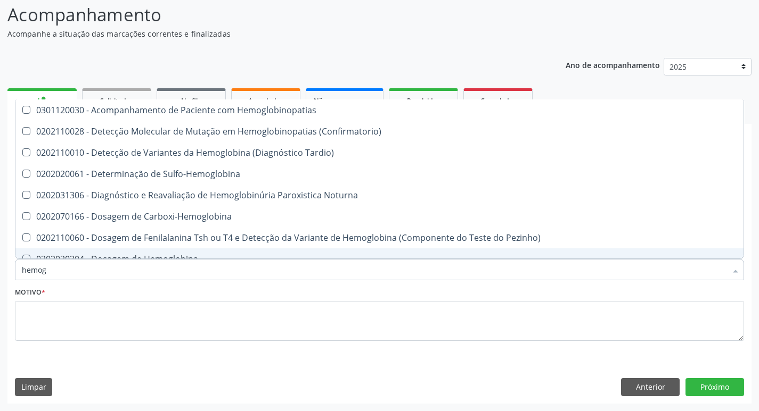
type input "hemo"
checkbox Completo "false"
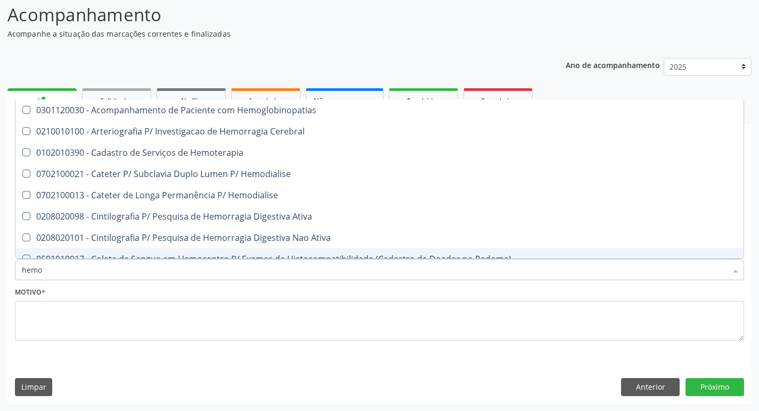
type input "hem"
checkbox Completo "false"
checkbox Elástica "true"
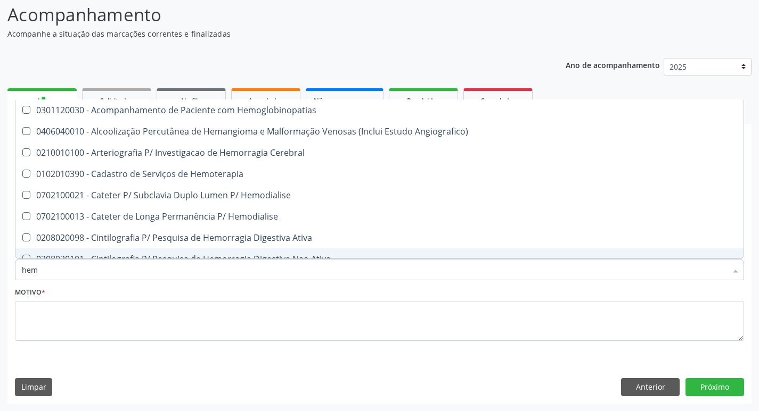
type input "he"
checkbox Completo "false"
checkbox Orgaos "true"
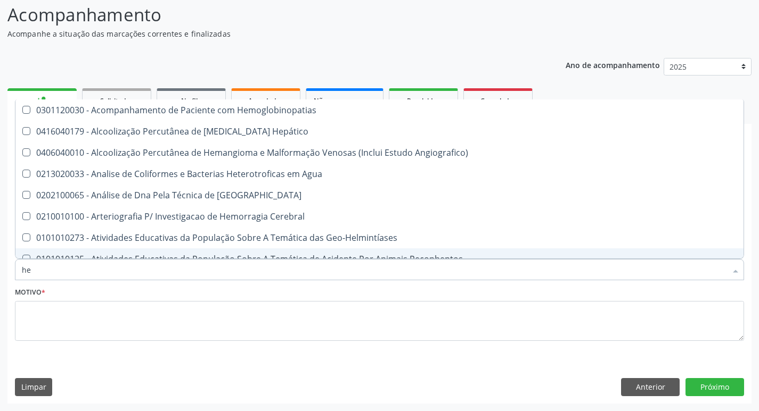
type input "h"
checkbox Completo "false"
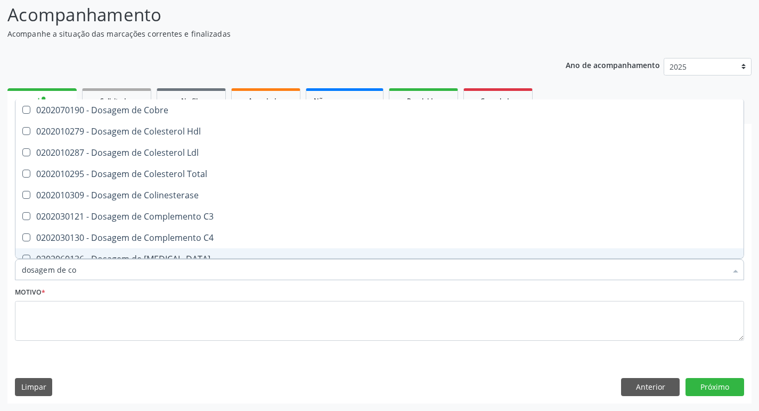
type input "dosagem de col"
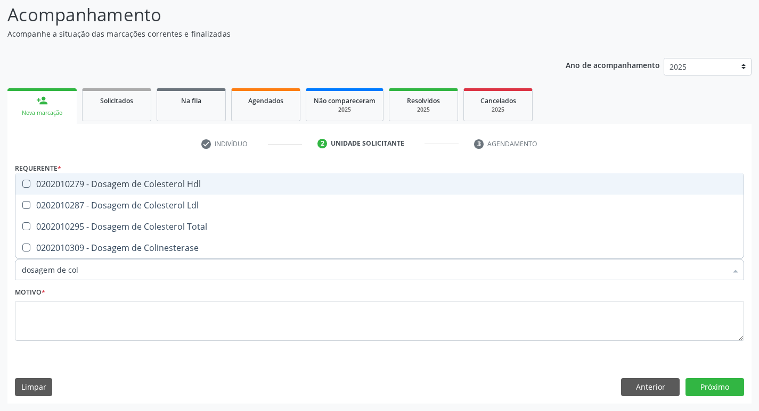
click at [85, 185] on div "0202010279 - Dosagem de Colesterol Hdl" at bounding box center [379, 184] width 715 height 9
checkbox Hdl "true"
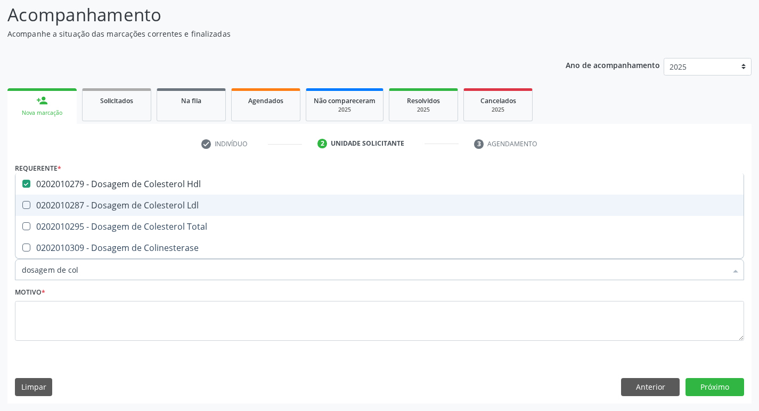
click at [83, 202] on div "0202010287 - Dosagem de Colesterol Ldl" at bounding box center [379, 205] width 715 height 9
checkbox Ldl "true"
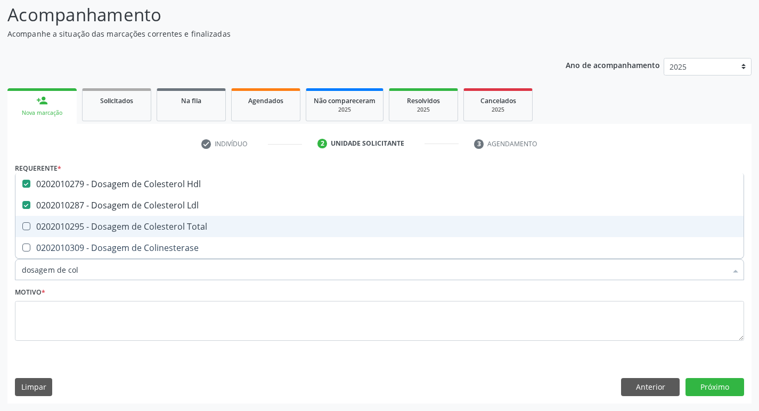
click at [75, 225] on div "0202010295 - Dosagem de Colesterol Total" at bounding box center [379, 227] width 715 height 9
checkbox Total "true"
type input "dosagem de co"
checkbox Hdl "false"
checkbox Colinesterase "true"
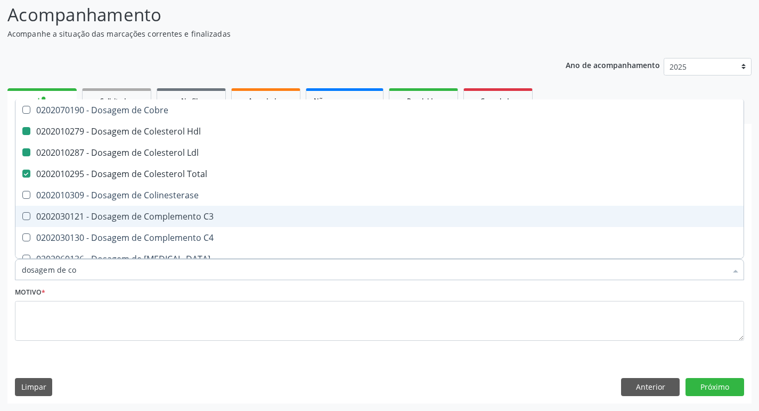
type input "dosagem de c"
checkbox Hdl "false"
checkbox Ldl "false"
checkbox Total "false"
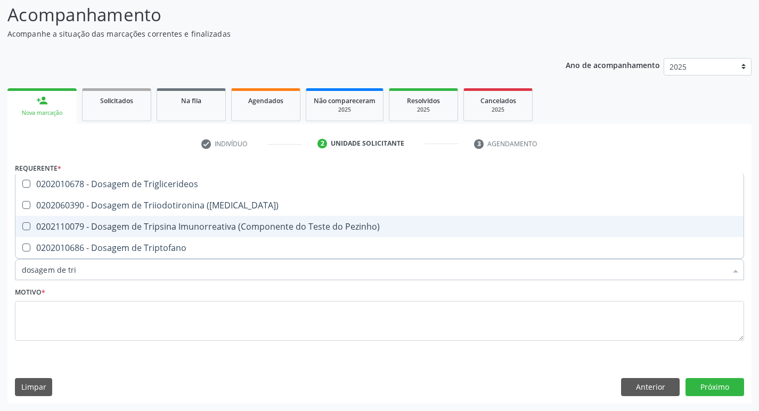
type input "dosagem de trig"
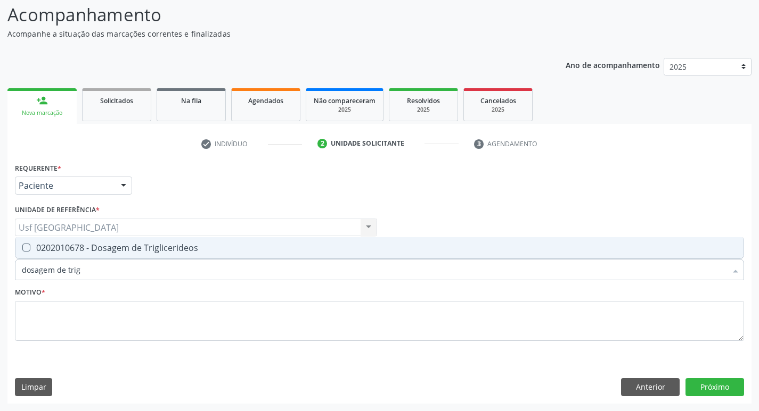
click at [72, 246] on div "0202010678 - Dosagem de Triglicerideos" at bounding box center [379, 248] width 715 height 9
checkbox Triglicerideos "true"
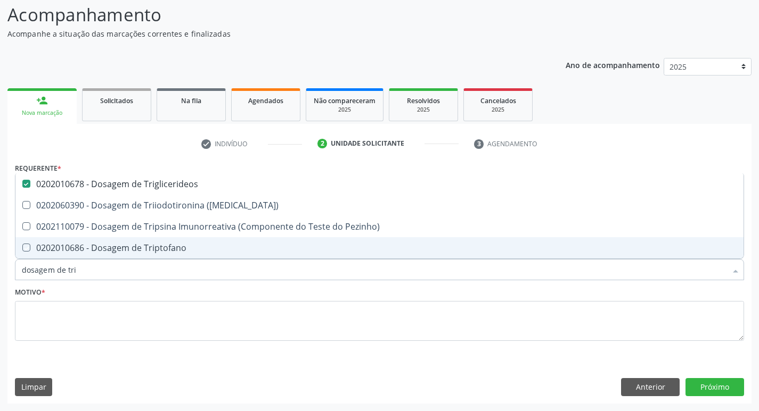
type input "dosagem de tr"
checkbox Triglicerideos "false"
checkbox Triptofano "true"
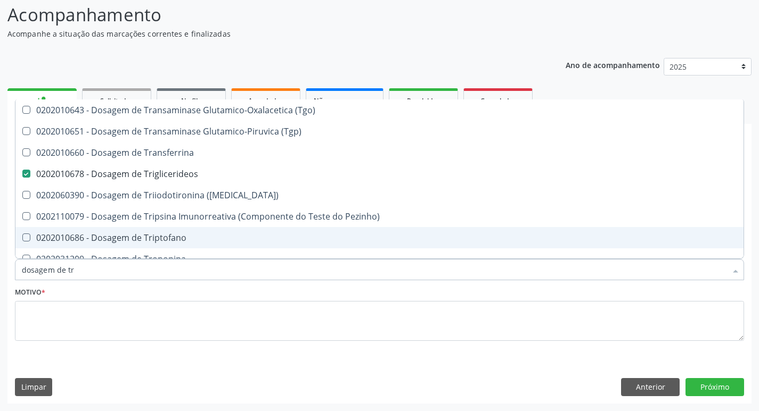
type input "dosagem de t"
checkbox Triglicerideos "false"
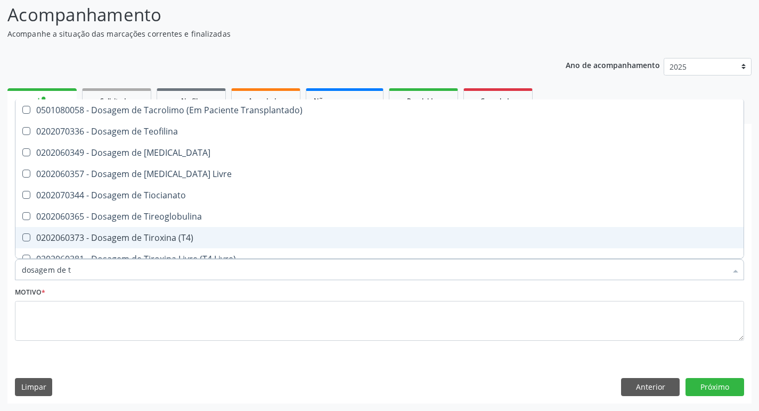
type input "dosagem de"
checkbox Triglicerideos "false"
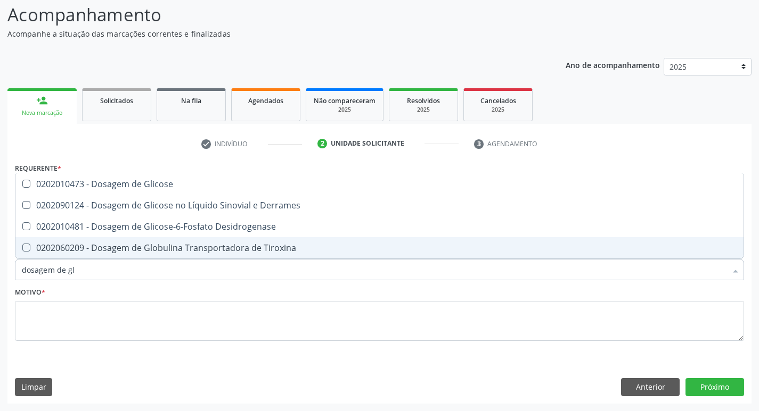
type input "dosagem de gli"
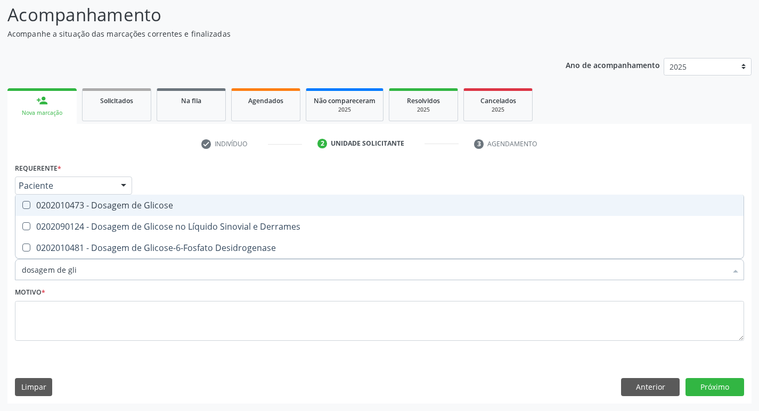
click at [123, 207] on div "0202010473 - Dosagem de Glicose" at bounding box center [379, 205] width 715 height 9
checkbox Glicose "true"
type input "dosagem de g"
checkbox Glicose "false"
checkbox Tiroxina "true"
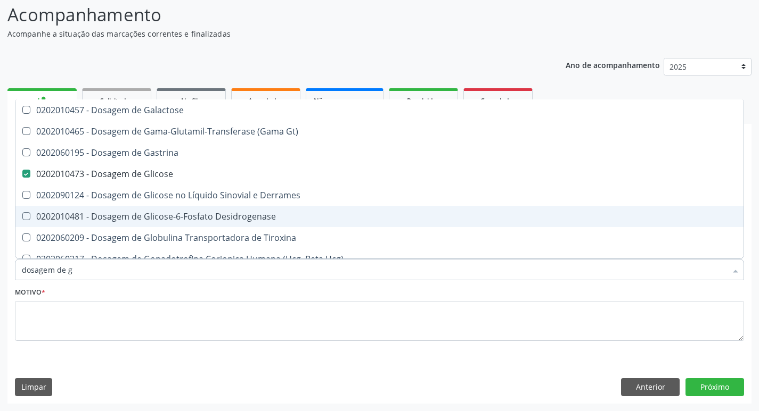
type input "dosagem de"
checkbox Glicose "false"
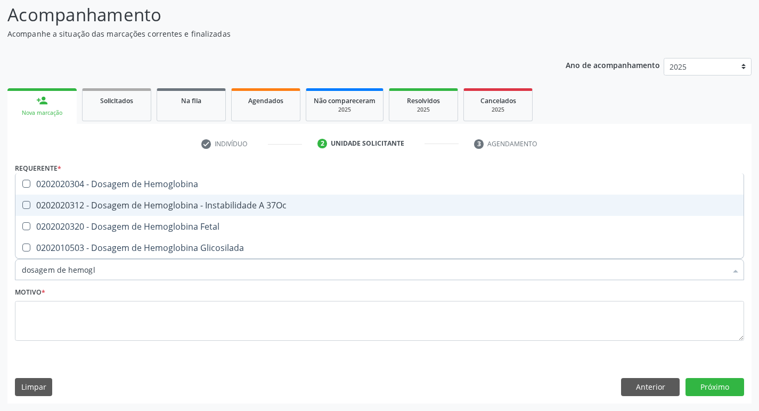
type input "dosagem de hemoglo"
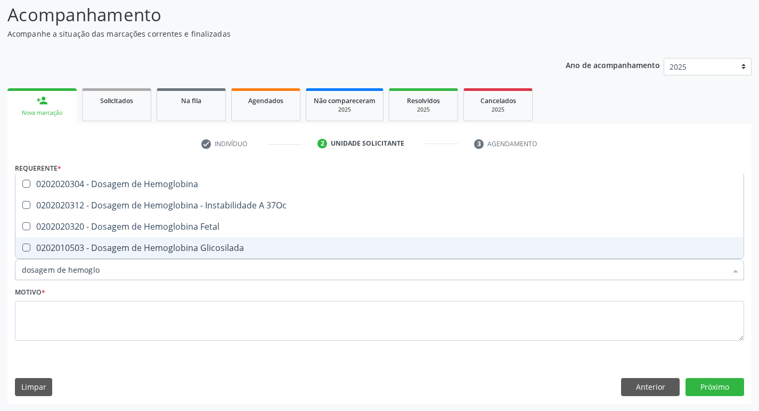
click at [133, 250] on div "0202010503 - Dosagem de Hemoglobina Glicosilada" at bounding box center [379, 248] width 715 height 9
checkbox Glicosilada "true"
type input "d"
checkbox Glicosilada "false"
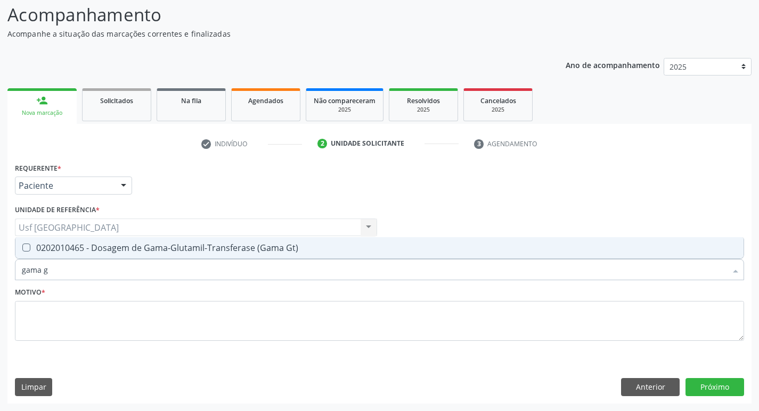
type input "gama gt"
click at [133, 250] on div "0202010465 - Dosagem de Gama-Glutamil-Transferase (Gama Gt)" at bounding box center [379, 248] width 715 height 9
checkbox Gt\) "true"
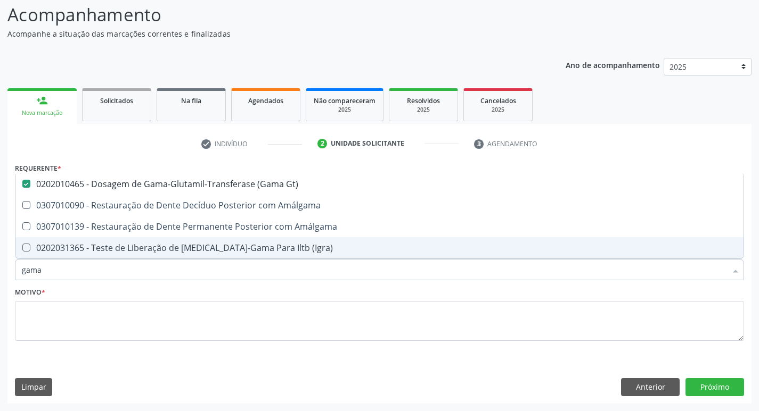
type input "gam"
checkbox Gt\) "false"
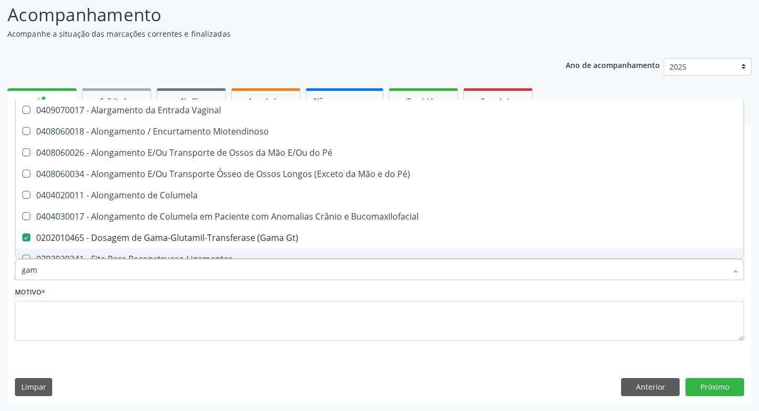
type input "ga"
checkbox Gt\) "false"
type input "g"
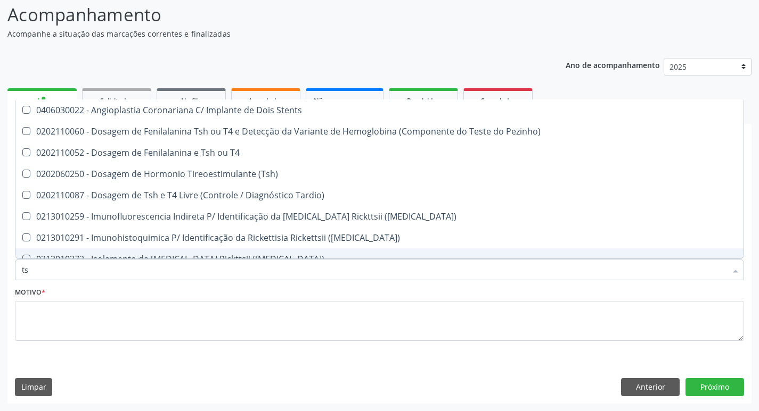
type input "tsh"
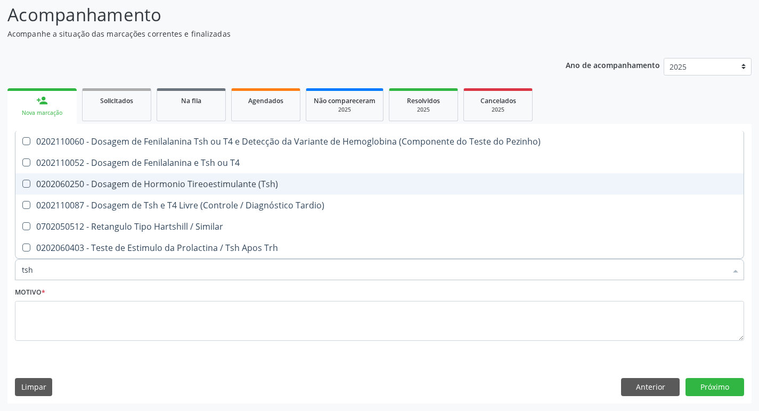
click at [173, 184] on div "0202060250 - Dosagem de Hormonio Tireoestimulante (Tsh)" at bounding box center [379, 184] width 715 height 9
checkbox \(Tsh\) "true"
type input "ts"
checkbox \(Tsh\) "false"
checkbox Tardio\) "true"
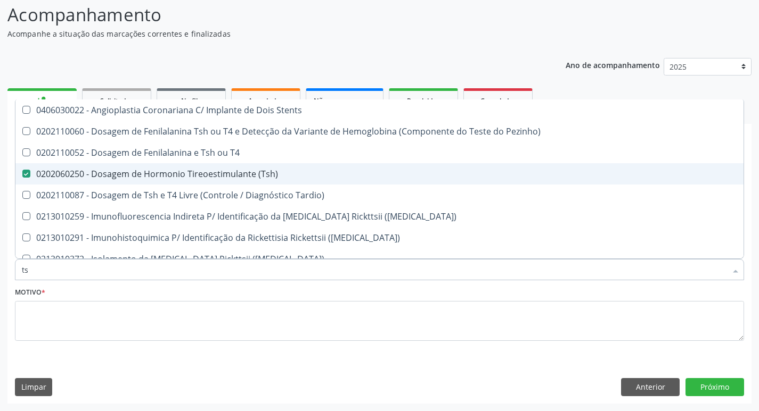
type input "t"
checkbox \(Tsh\) "false"
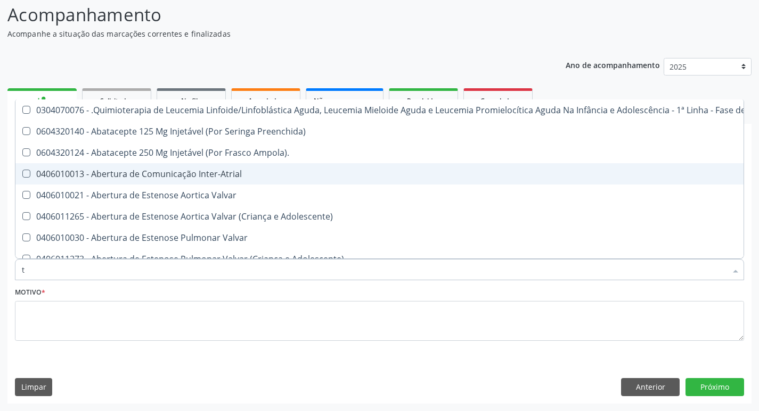
type input "t4"
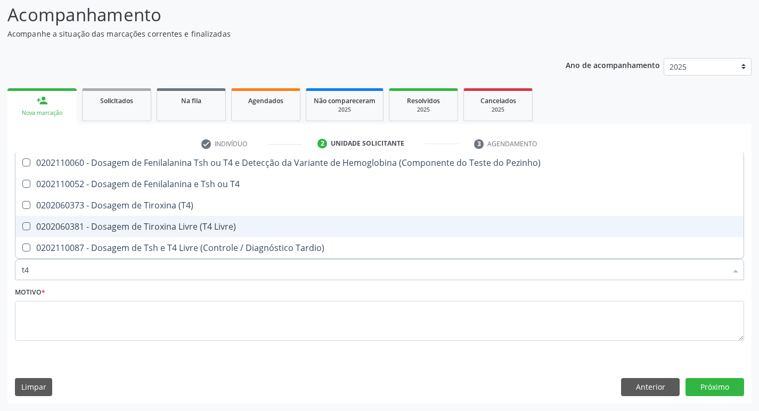
click at [170, 229] on div "0202060381 - Dosagem de Tiroxina Livre (T4 Livre)" at bounding box center [379, 227] width 715 height 9
checkbox Livre\) "true"
type input "t"
checkbox Livre\) "false"
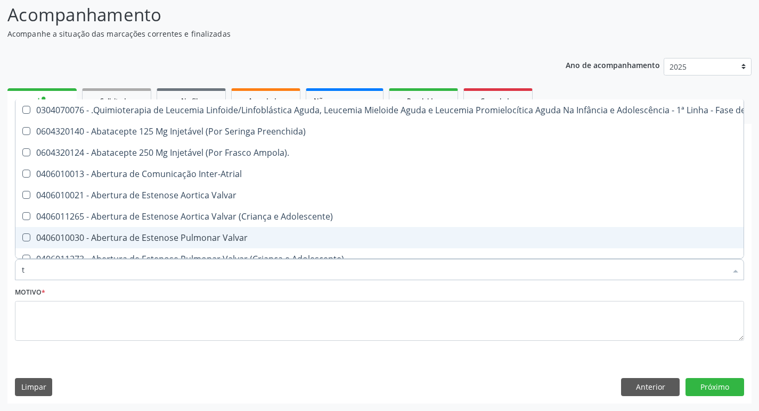
type input "[MEDICAL_DATA]"
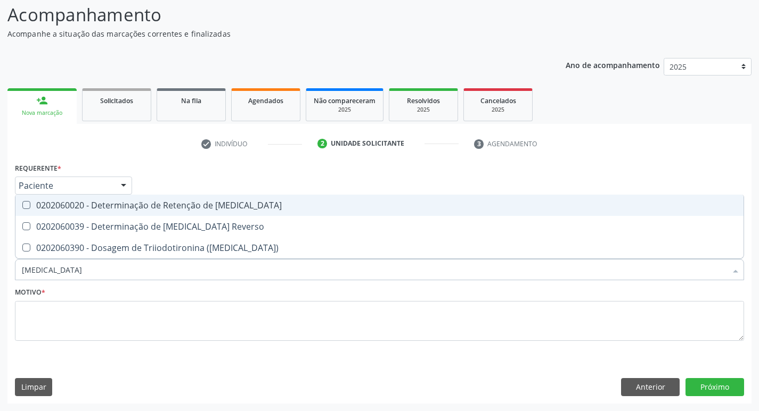
click at [180, 205] on div "0202060020 - Determinação de Retenção de [MEDICAL_DATA]" at bounding box center [379, 205] width 715 height 9
checkbox T3 "false"
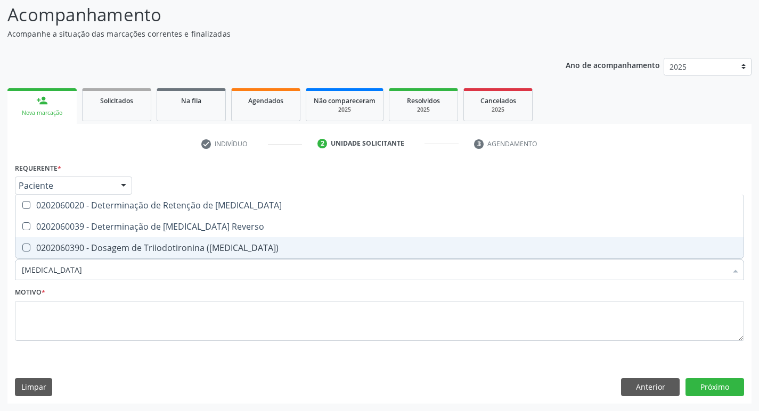
click at [174, 250] on div "0202060390 - Dosagem de Triiodotironina ([MEDICAL_DATA])" at bounding box center [379, 248] width 715 height 9
checkbox \(T3\) "true"
type input "[MEDICAL_DATA]"
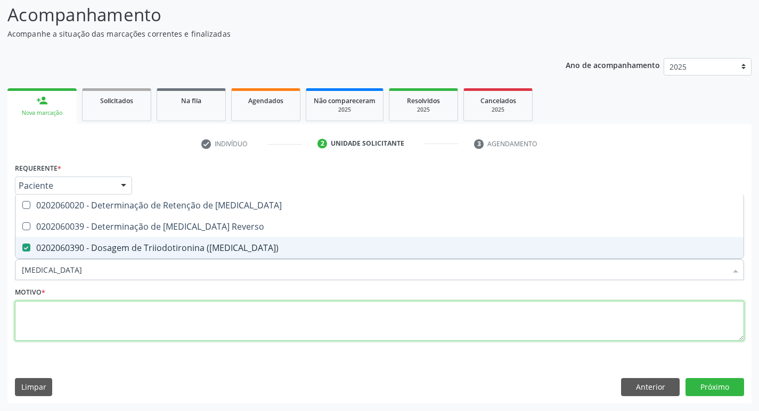
click at [165, 315] on textarea at bounding box center [379, 321] width 729 height 40
checkbox Reverso "true"
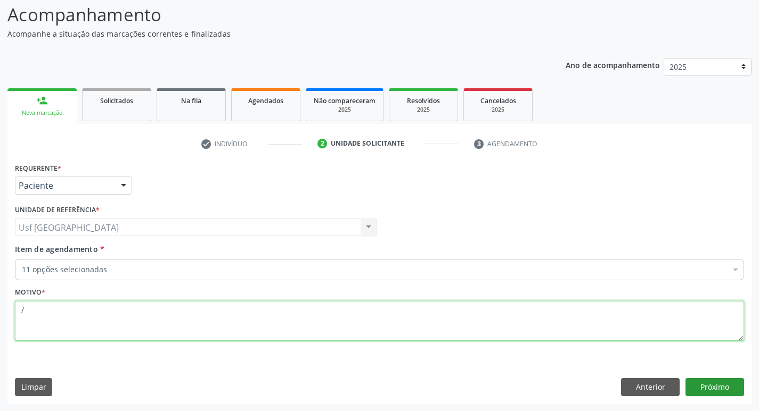
type textarea "/"
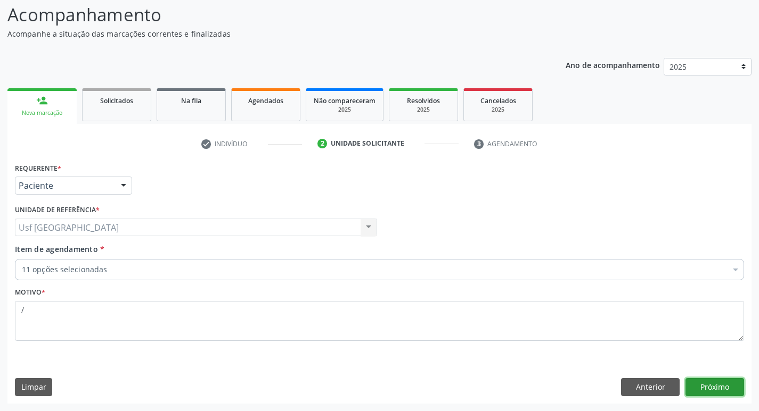
click at [710, 383] on button "Próximo" at bounding box center [714, 387] width 59 height 18
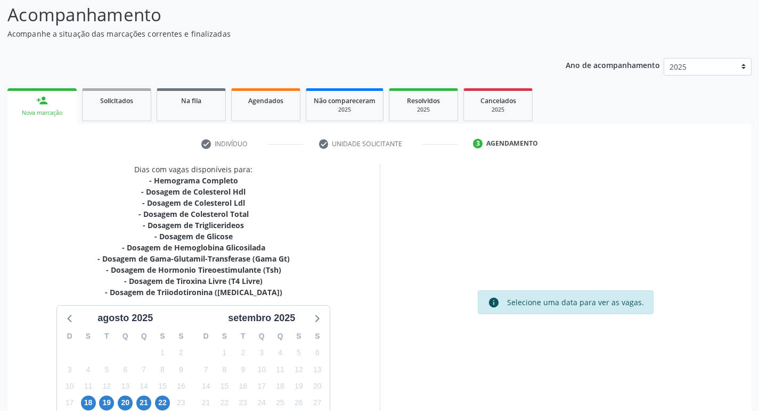
scroll to position [124, 0]
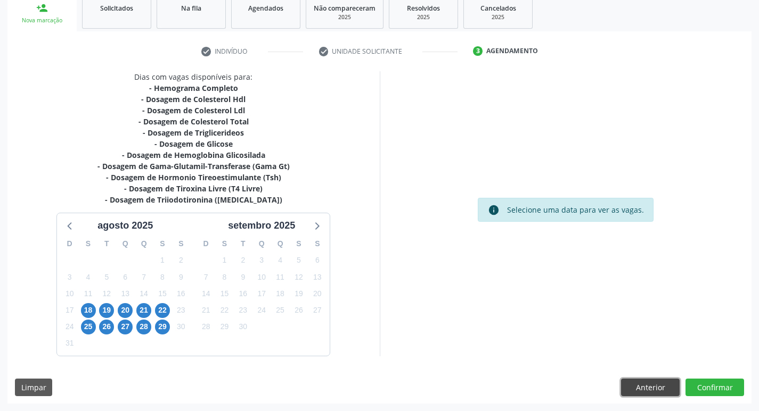
click at [646, 390] on button "Anterior" at bounding box center [650, 388] width 59 height 18
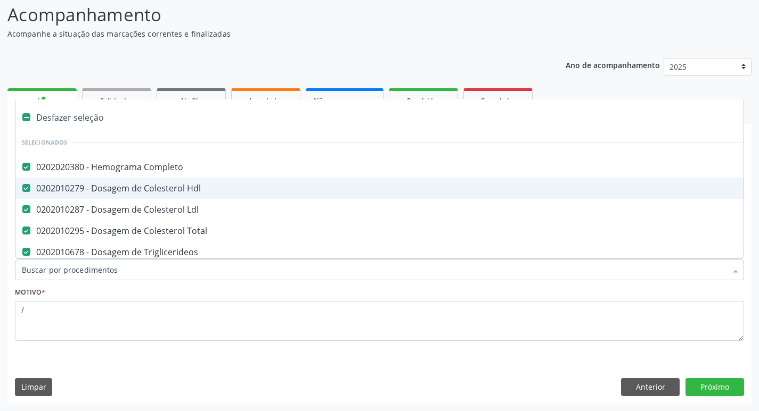
type input "c"
checkbox \(Tsh\) "false"
checkbox Livre\) "false"
checkbox \(T3\) "false"
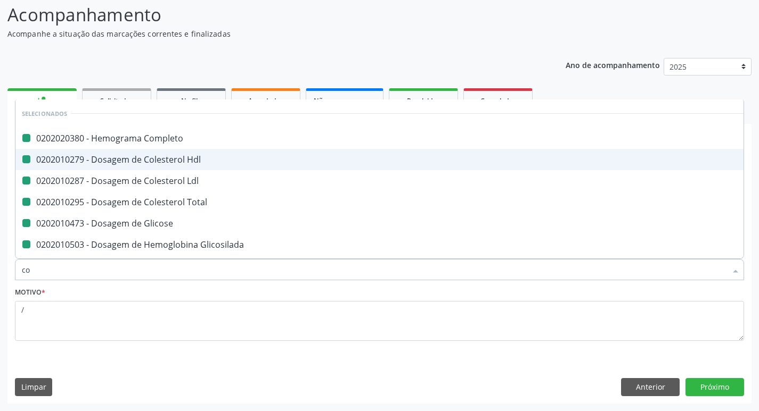
type input "coa"
checkbox Completo "false"
checkbox Hdl "false"
checkbox Ldl "false"
checkbox Total "false"
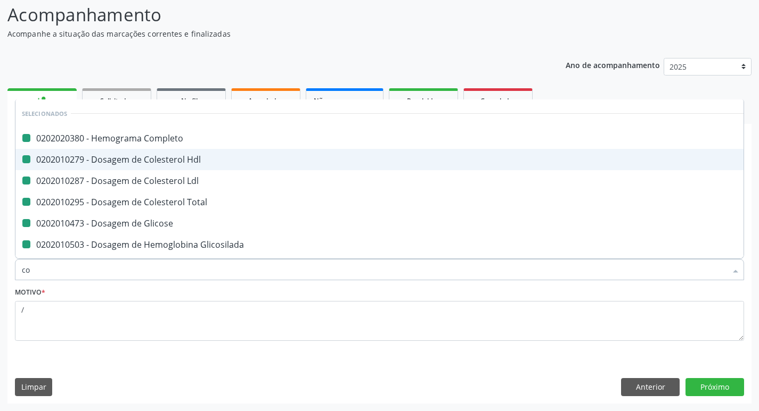
checkbox Glicose "false"
checkbox Glicosilada "false"
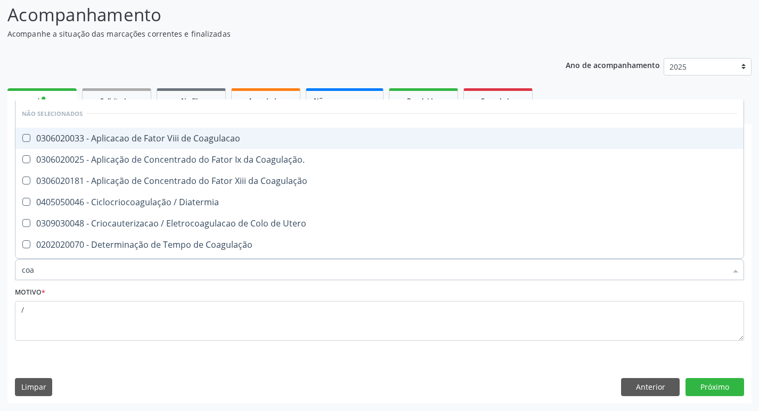
type input "co"
checkbox Coagulacao "true"
checkbox Coagulação\ "true"
checkbox Coagulação "true"
checkbox Diatermia "true"
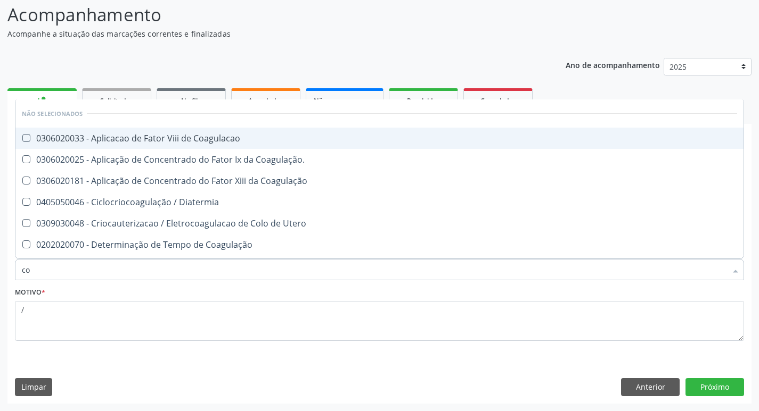
checkbox Utero "true"
checkbox Coagulação "true"
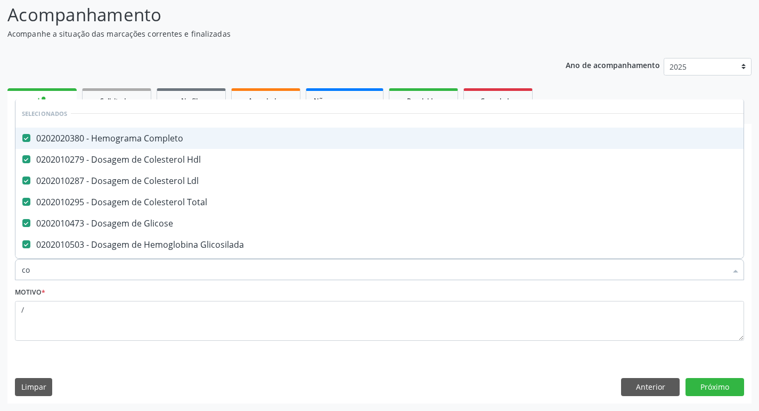
type input "c"
checkbox Manutenção "true"
checkbox Preenchida\) "true"
checkbox Ampola\)\ "true"
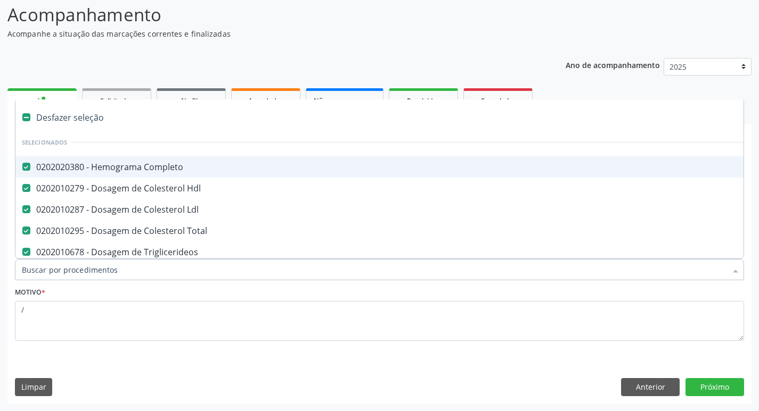
type input "i"
checkbox \(Tsh\) "false"
checkbox Livre\) "false"
checkbox \(T3\) "false"
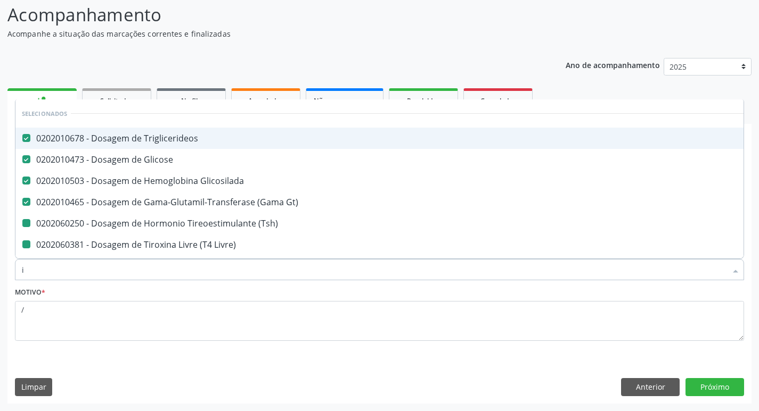
type input "in"
checkbox \(Tsh\) "false"
checkbox Livre\) "false"
checkbox \(T3\) "false"
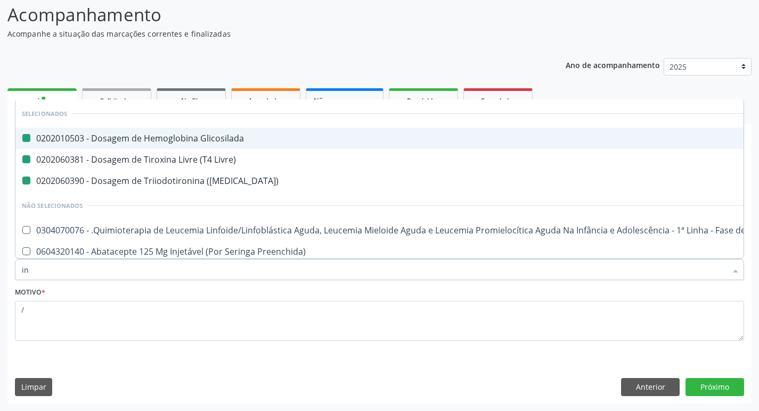
type input "ins"
checkbox Glicosilada "false"
checkbox Livre\) "false"
checkbox \(T3\) "false"
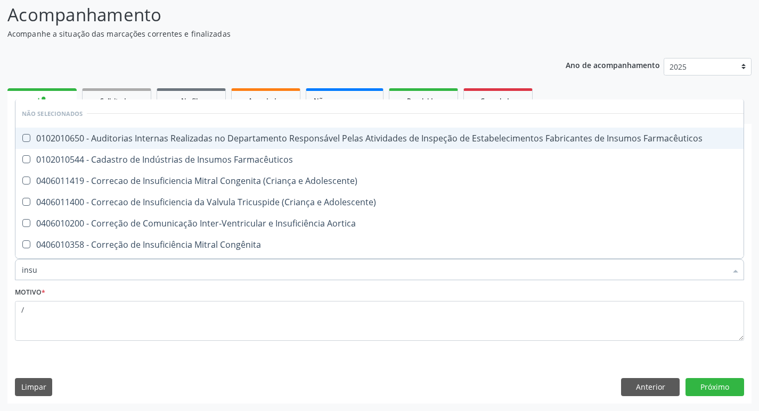
type input "insul"
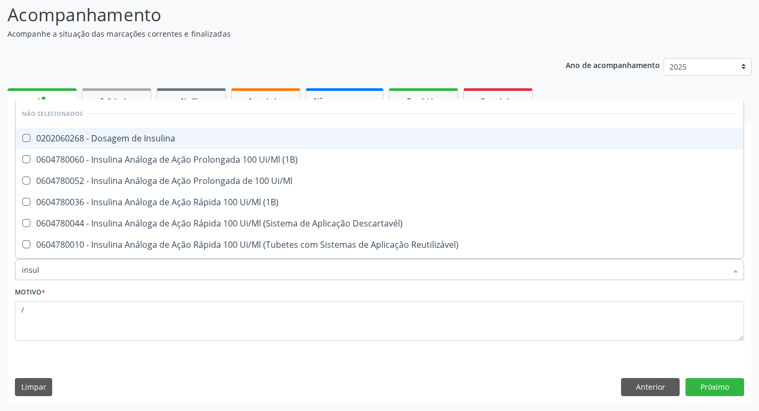
click at [48, 134] on div "0202060268 - Dosagem de Insulina" at bounding box center [379, 138] width 715 height 9
checkbox Insulina "true"
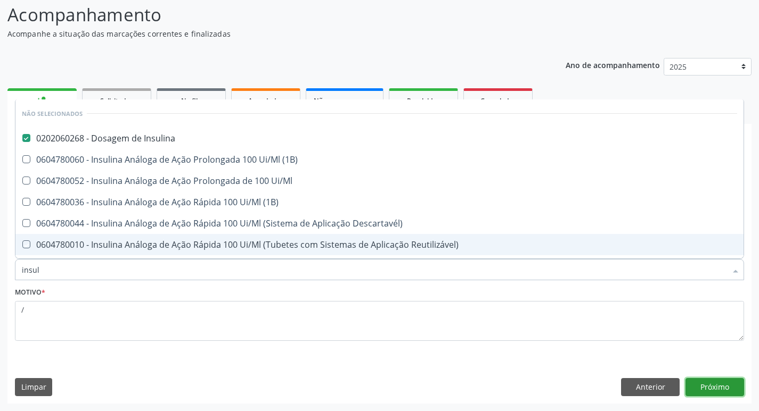
click at [694, 384] on button "Próximo" at bounding box center [714, 387] width 59 height 18
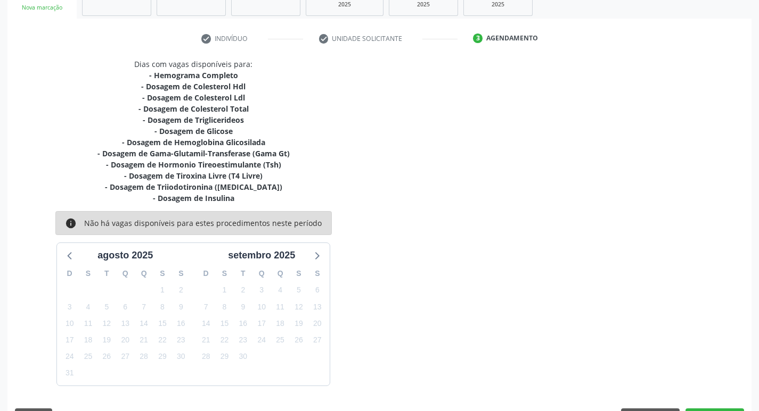
scroll to position [177, 0]
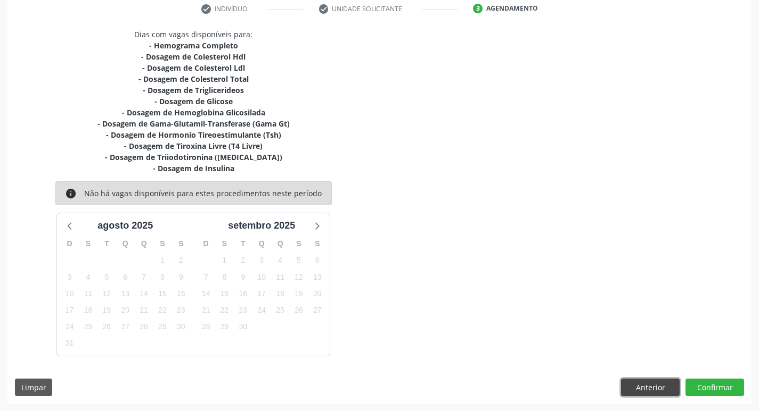
click at [647, 385] on button "Anterior" at bounding box center [650, 388] width 59 height 18
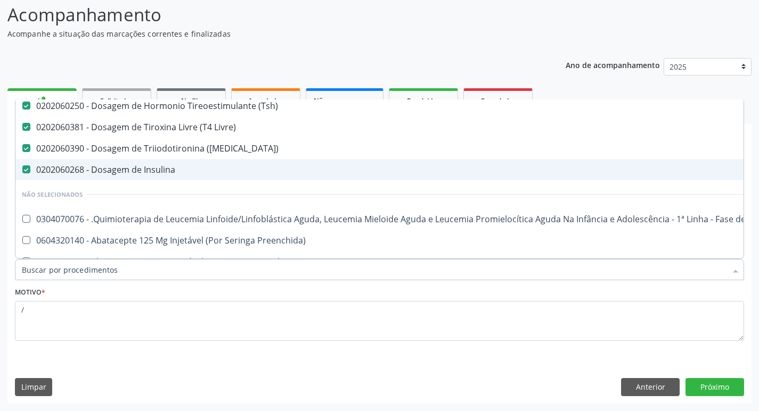
scroll to position [213, 0]
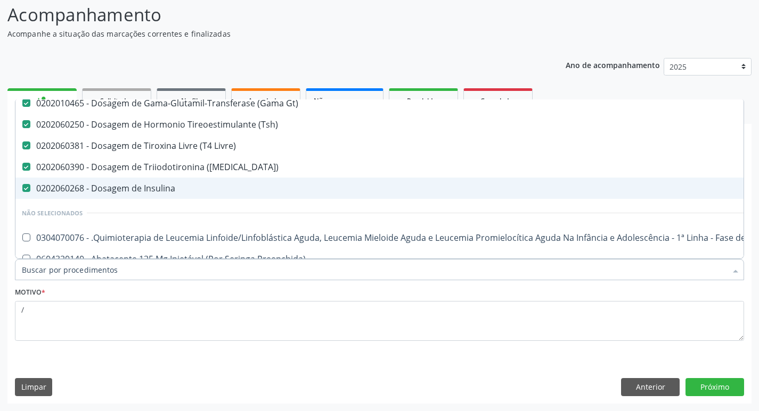
click at [28, 187] on Insulina at bounding box center [26, 188] width 8 height 8
click at [22, 187] on Insulina "checkbox" at bounding box center [18, 188] width 7 height 7
checkbox Insulina "false"
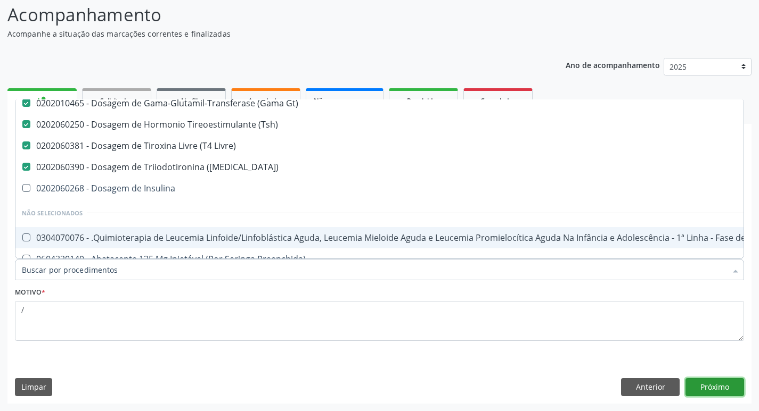
click at [712, 388] on button "Próximo" at bounding box center [714, 387] width 59 height 18
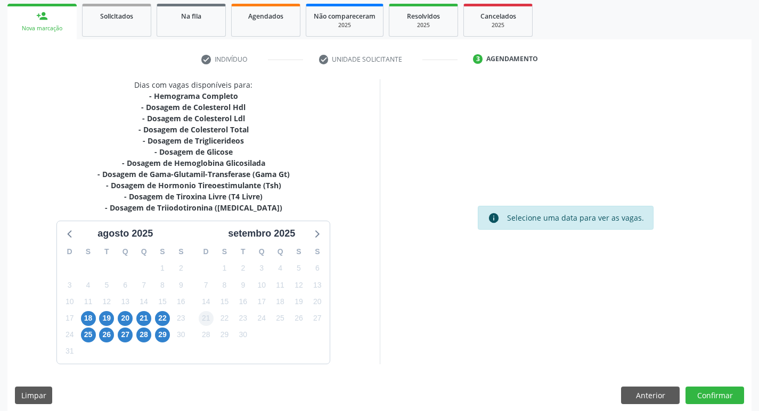
scroll to position [163, 0]
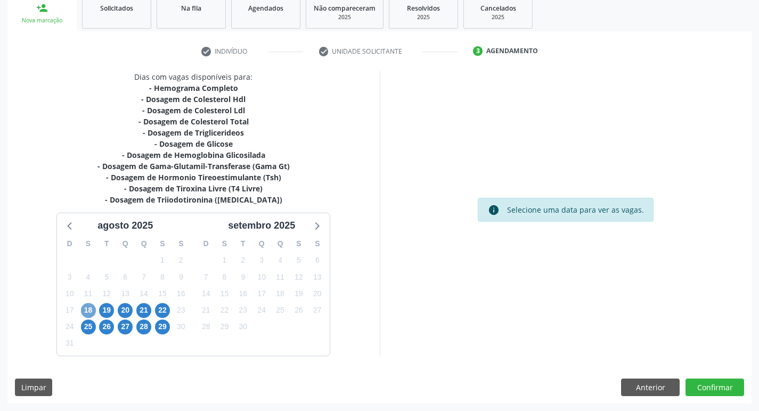
click at [89, 312] on span "18" at bounding box center [88, 310] width 15 height 15
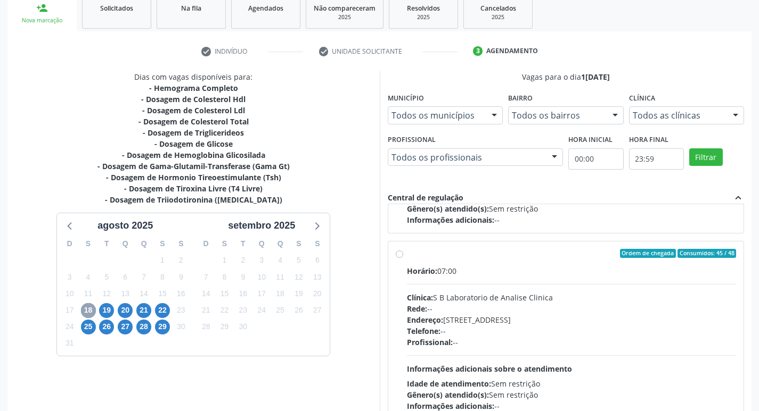
scroll to position [168, 0]
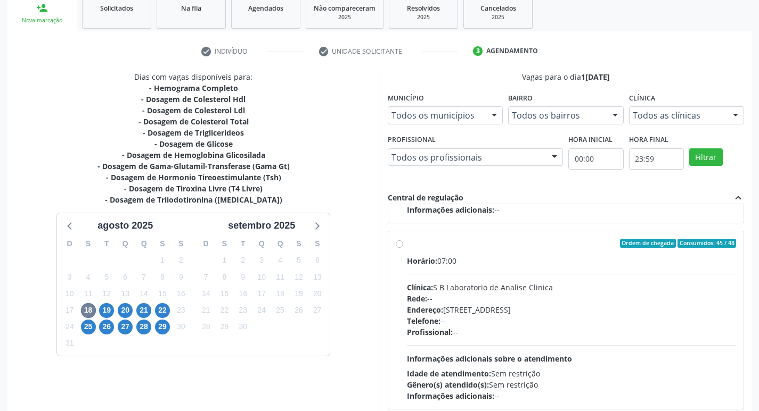
click at [407, 245] on label "Ordem de chegada Consumidos: 45 / 48 Horário: 07:00 Clínica: S B Laboratorio de…" at bounding box center [572, 320] width 330 height 163
click at [400, 245] on input "Ordem de chegada Consumidos: 45 / 48 Horário: 07:00 Clínica: S B Laboratorio de…" at bounding box center [399, 244] width 7 height 10
radio input "true"
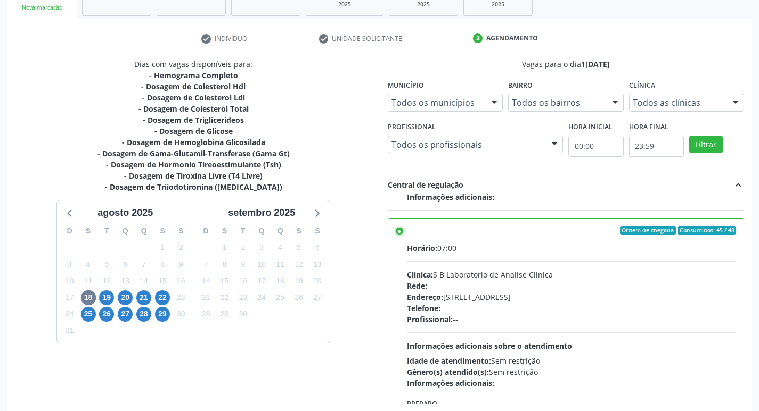
scroll to position [225, 0]
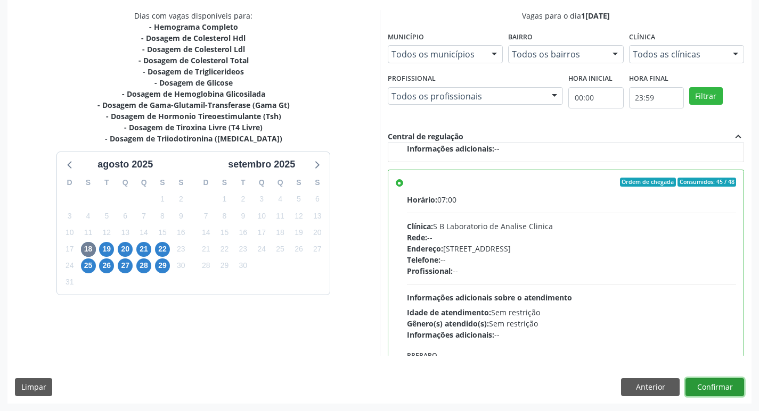
click at [712, 383] on button "Confirmar" at bounding box center [714, 387] width 59 height 18
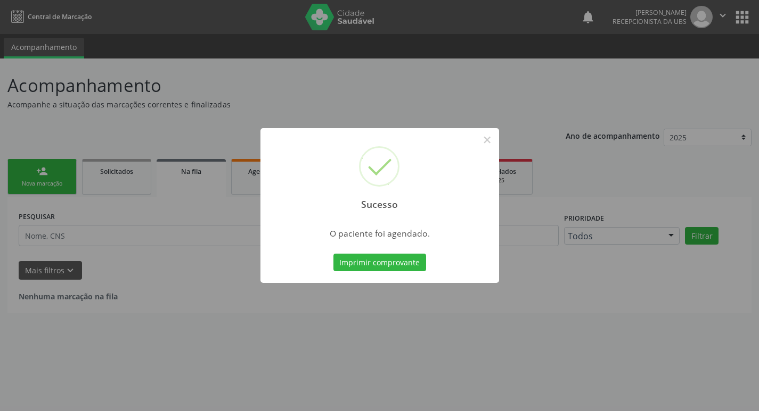
scroll to position [0, 0]
click at [491, 140] on button "×" at bounding box center [491, 140] width 18 height 18
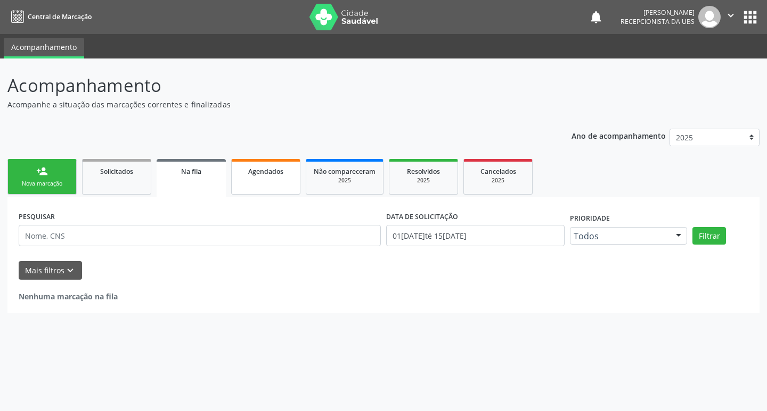
click at [260, 183] on link "Agendados" at bounding box center [265, 177] width 69 height 36
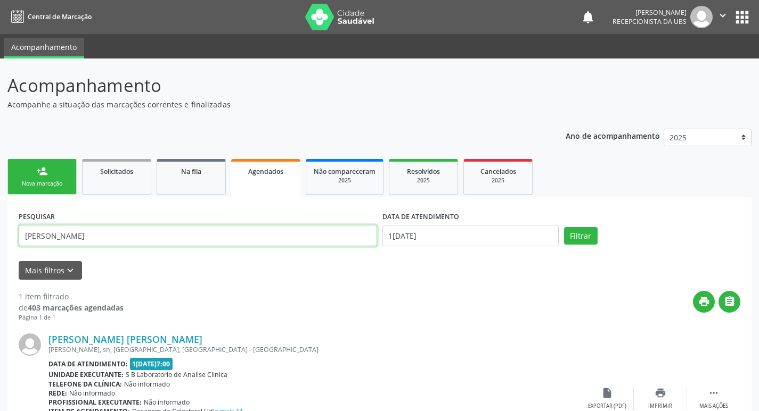
click at [78, 237] on input "amanda" at bounding box center [198, 235] width 358 height 21
type input "a"
type input "[PERSON_NAME]"
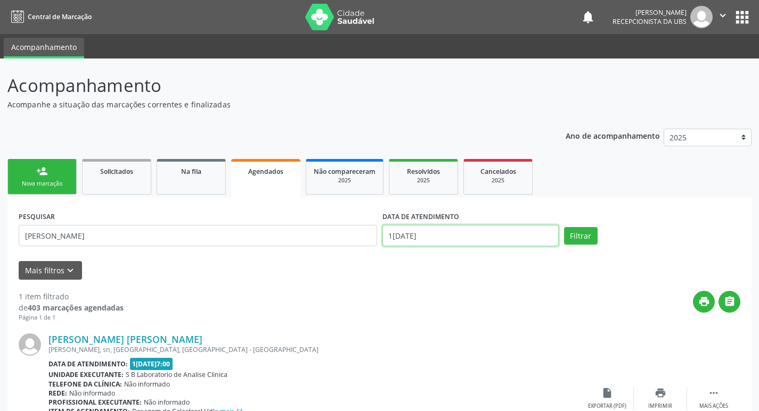
click at [403, 238] on input "15/08/2025" at bounding box center [470, 235] width 176 height 21
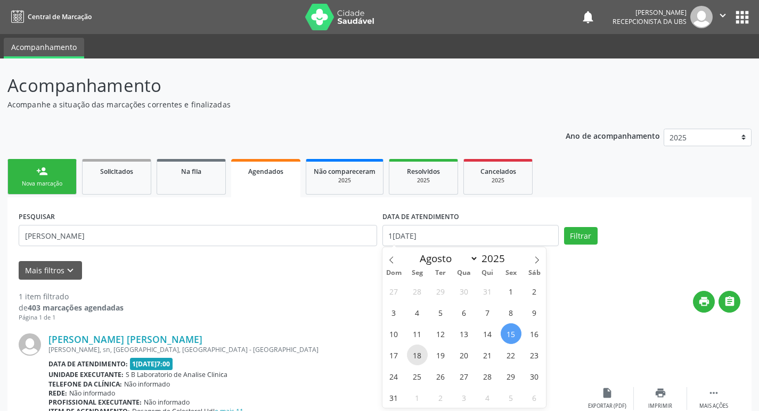
click at [409, 350] on span "18" at bounding box center [417, 355] width 21 height 21
type input "18/08/2025"
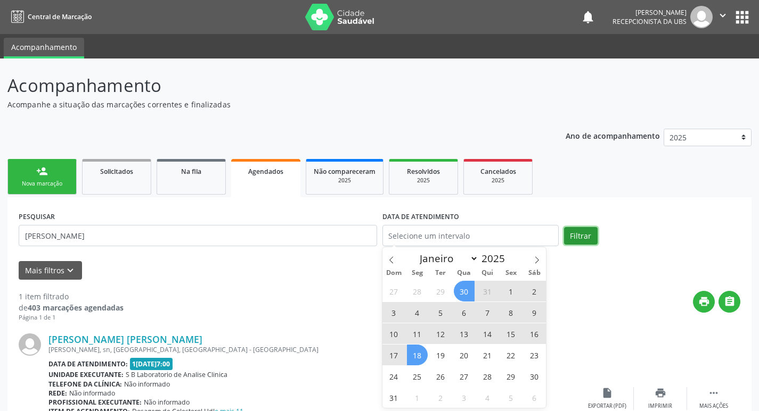
click at [572, 238] on button "Filtrar" at bounding box center [581, 236] width 34 height 18
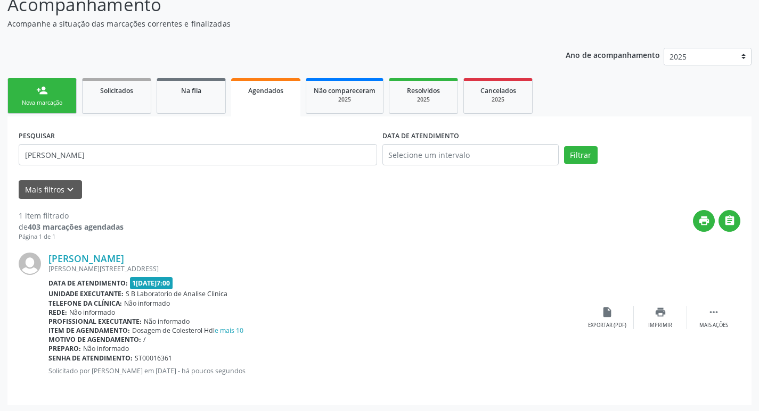
scroll to position [83, 0]
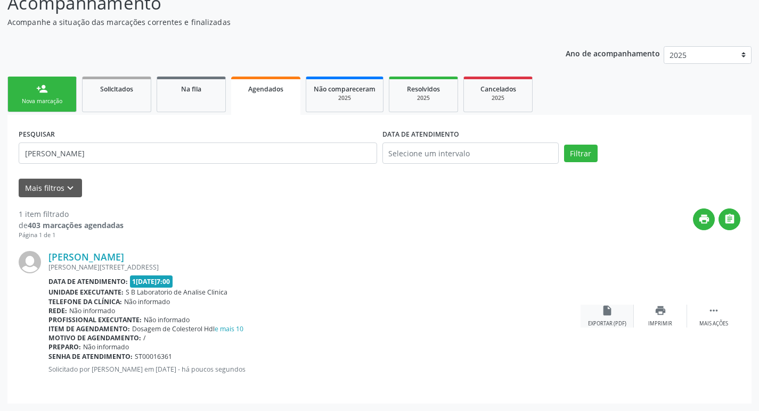
click at [613, 313] on div "insert_drive_file Exportar (PDF)" at bounding box center [606, 316] width 53 height 23
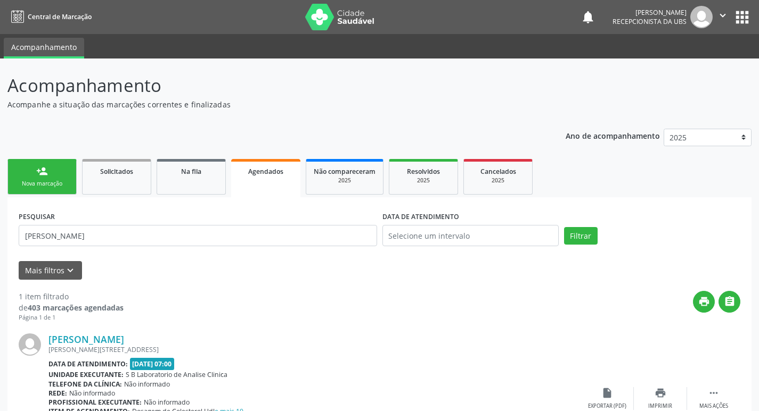
scroll to position [83, 0]
